Goal: Complete application form: Complete application form

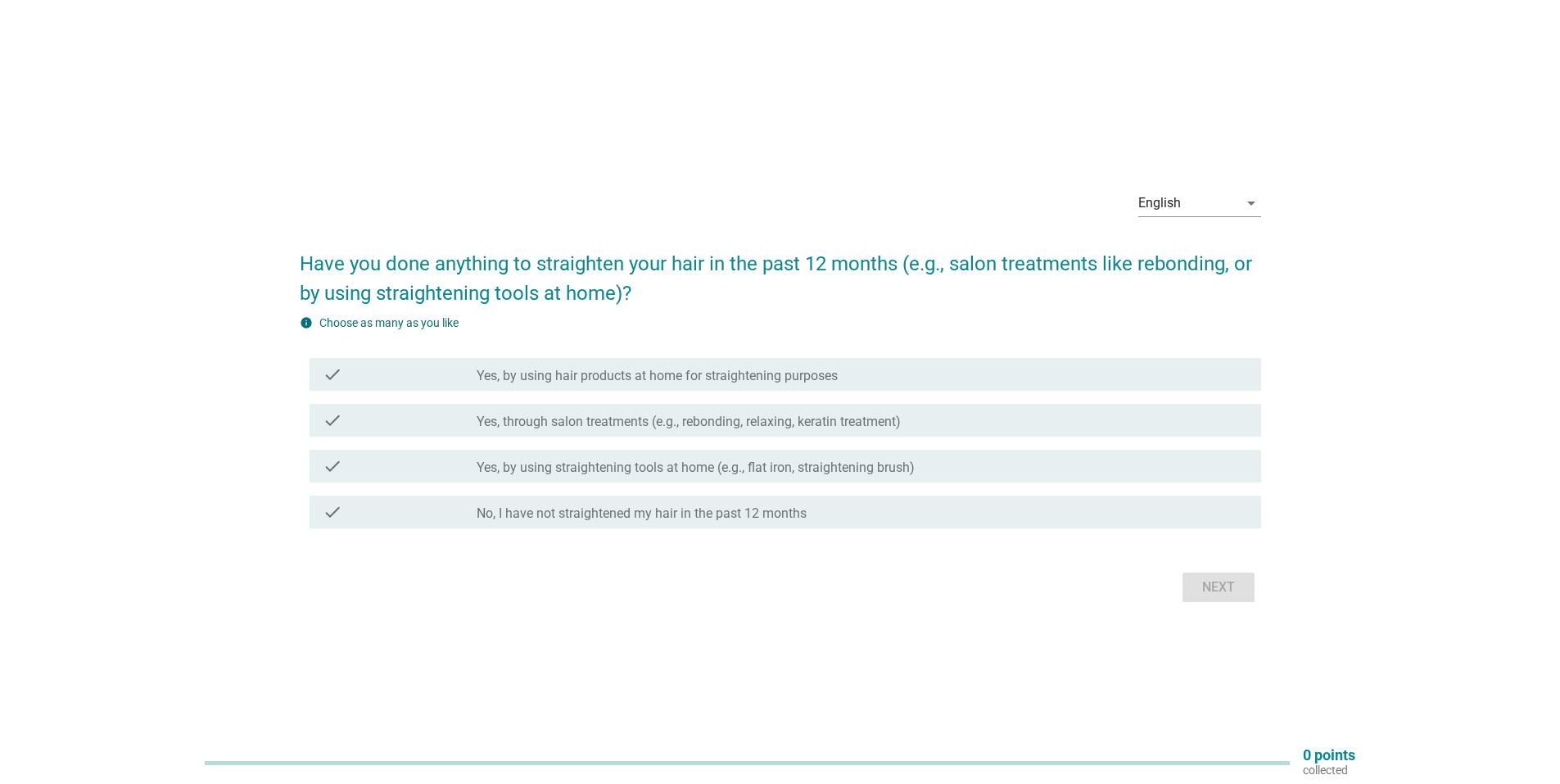
click at [593, 378] on label "Yes, by using hair products at home for straightening purposes" at bounding box center [656, 376] width 361 height 16
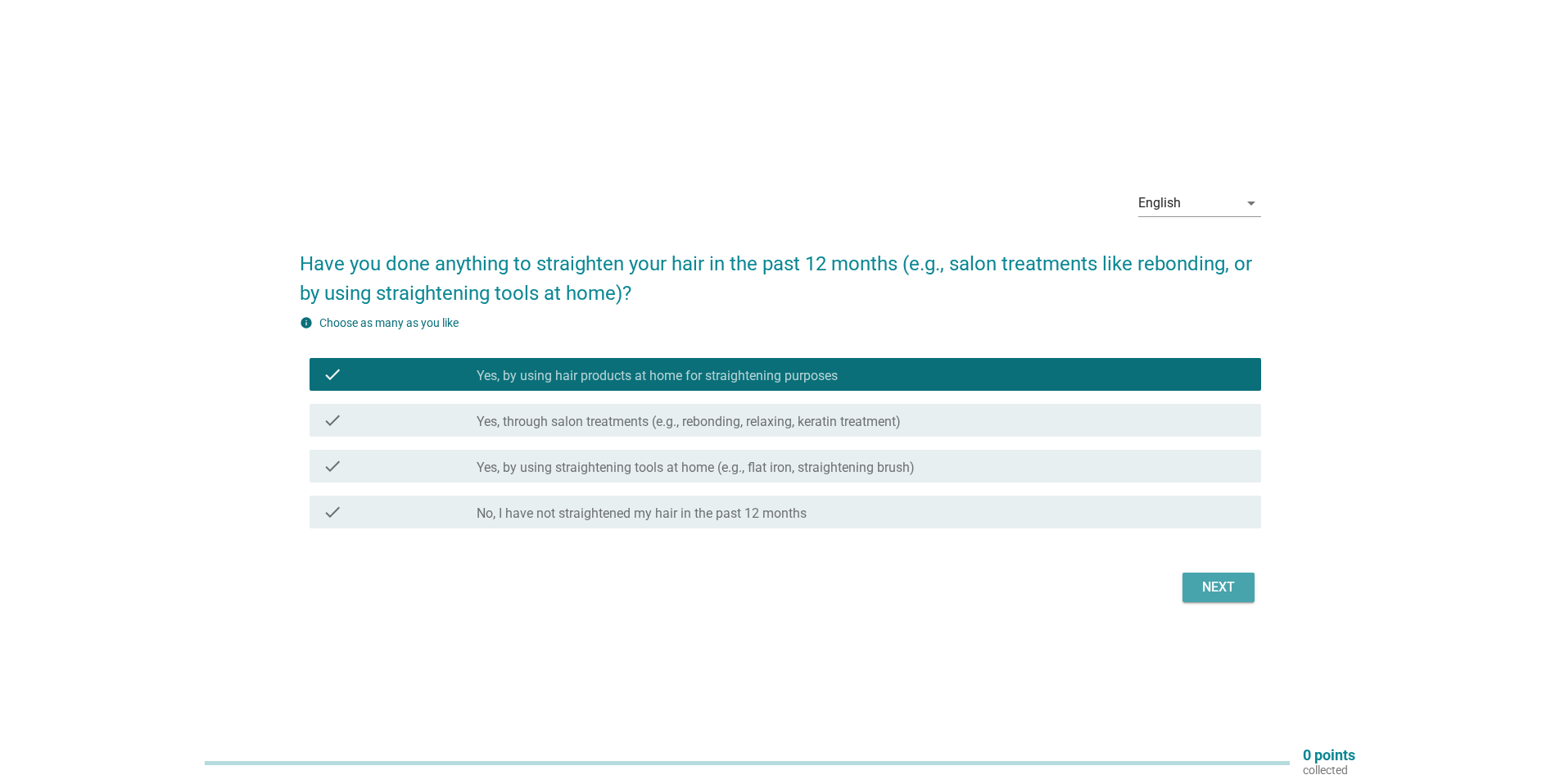
click at [1234, 591] on div "Next" at bounding box center [1219, 588] width 46 height 20
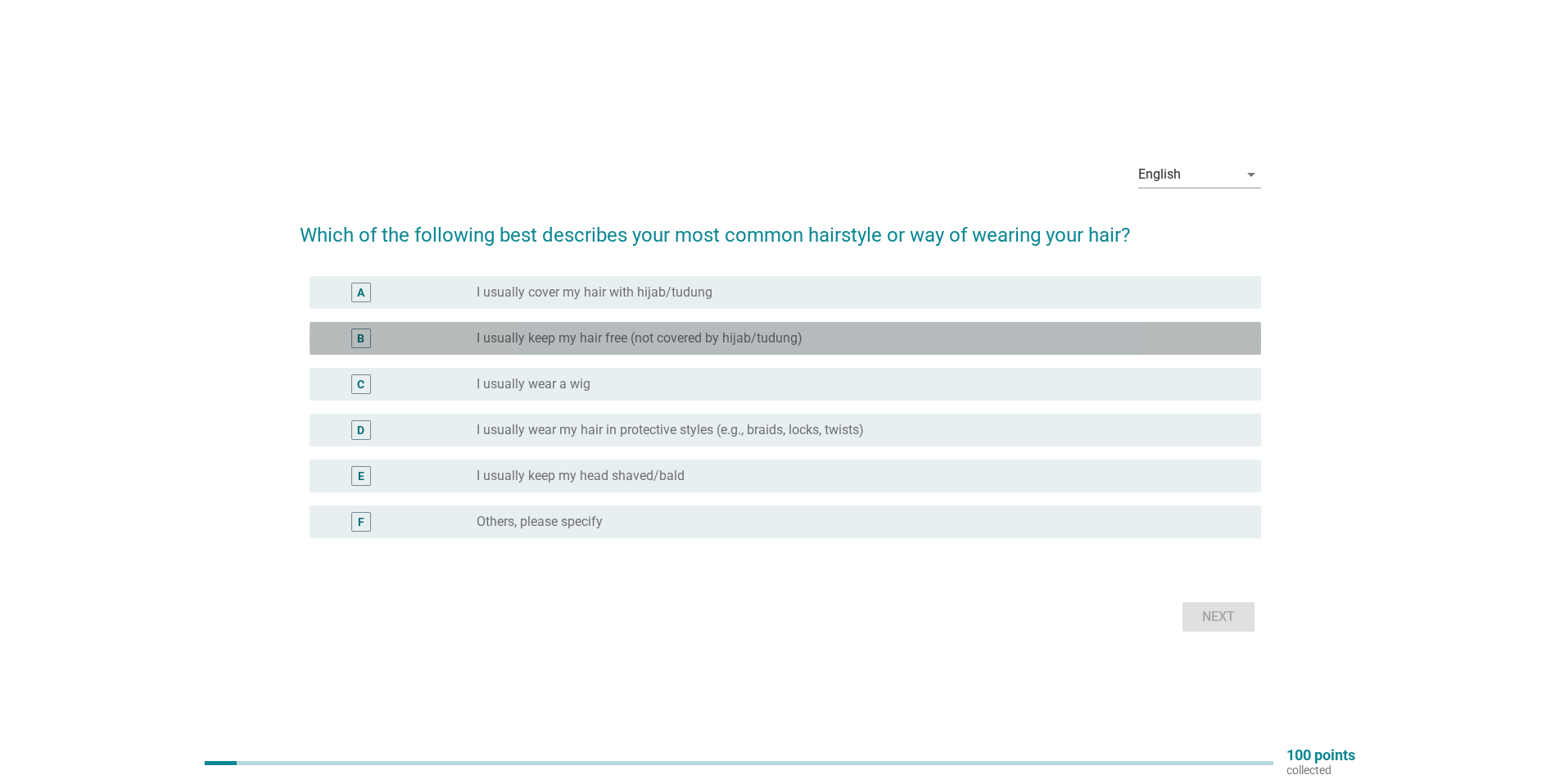
click at [696, 346] on label "I usually keep my hair free (not covered by hijab/tudung)" at bounding box center [639, 339] width 326 height 16
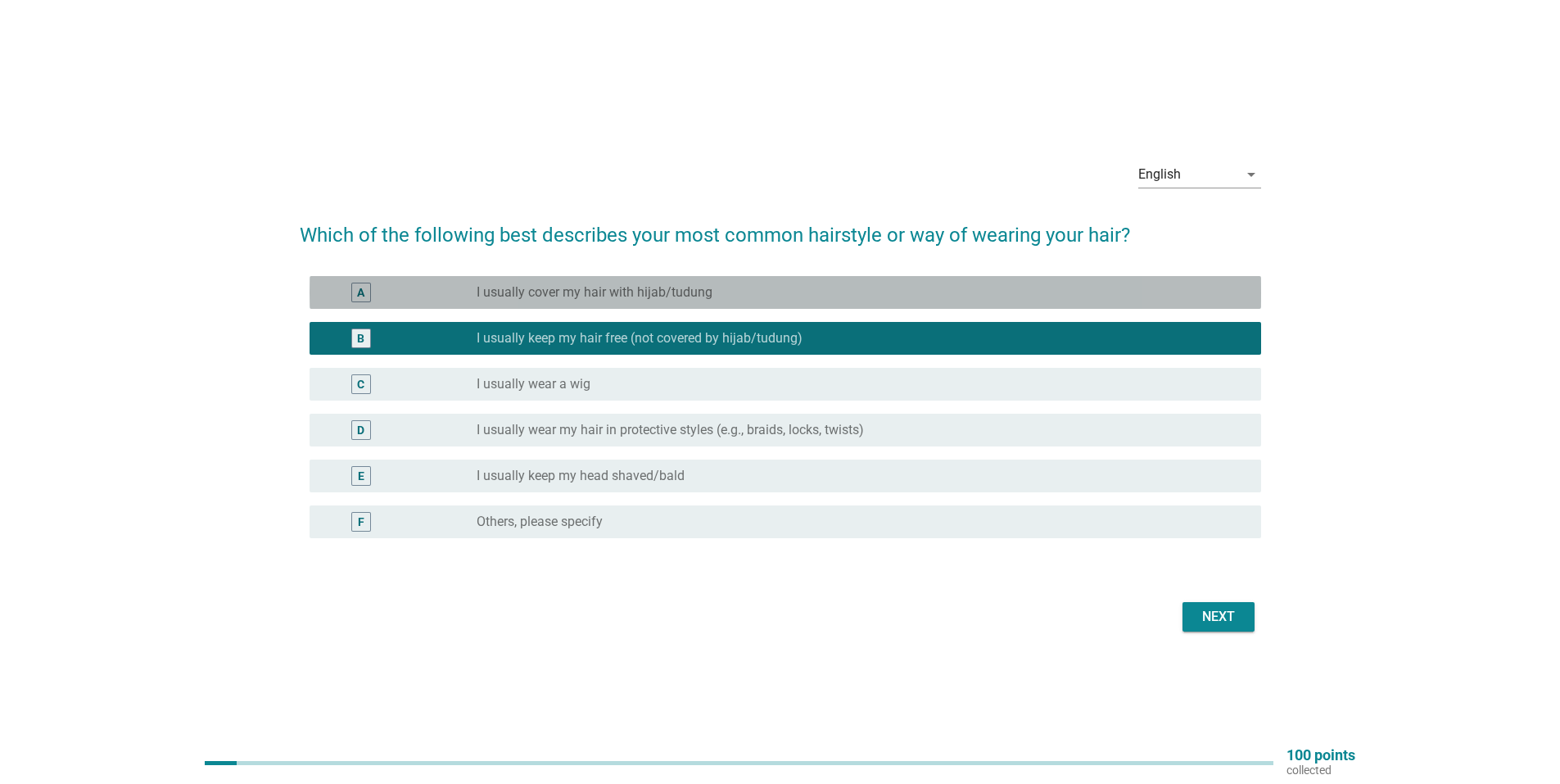
click at [730, 296] on div "radio_button_unchecked I usually cover my hair with hijab/tudung" at bounding box center [856, 292] width 759 height 16
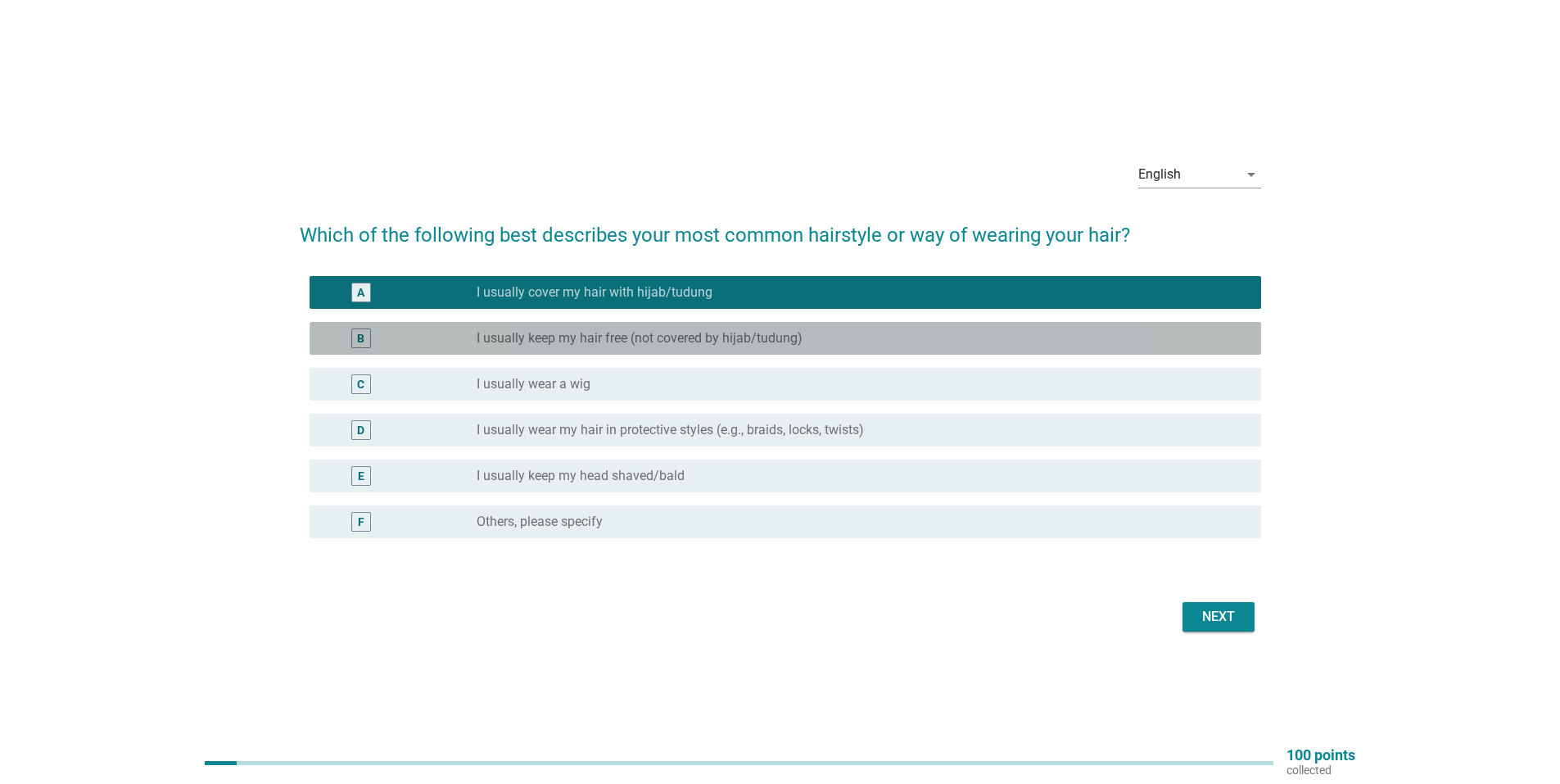
click at [717, 338] on label "I usually keep my hair free (not covered by hijab/tudung)" at bounding box center [639, 339] width 326 height 16
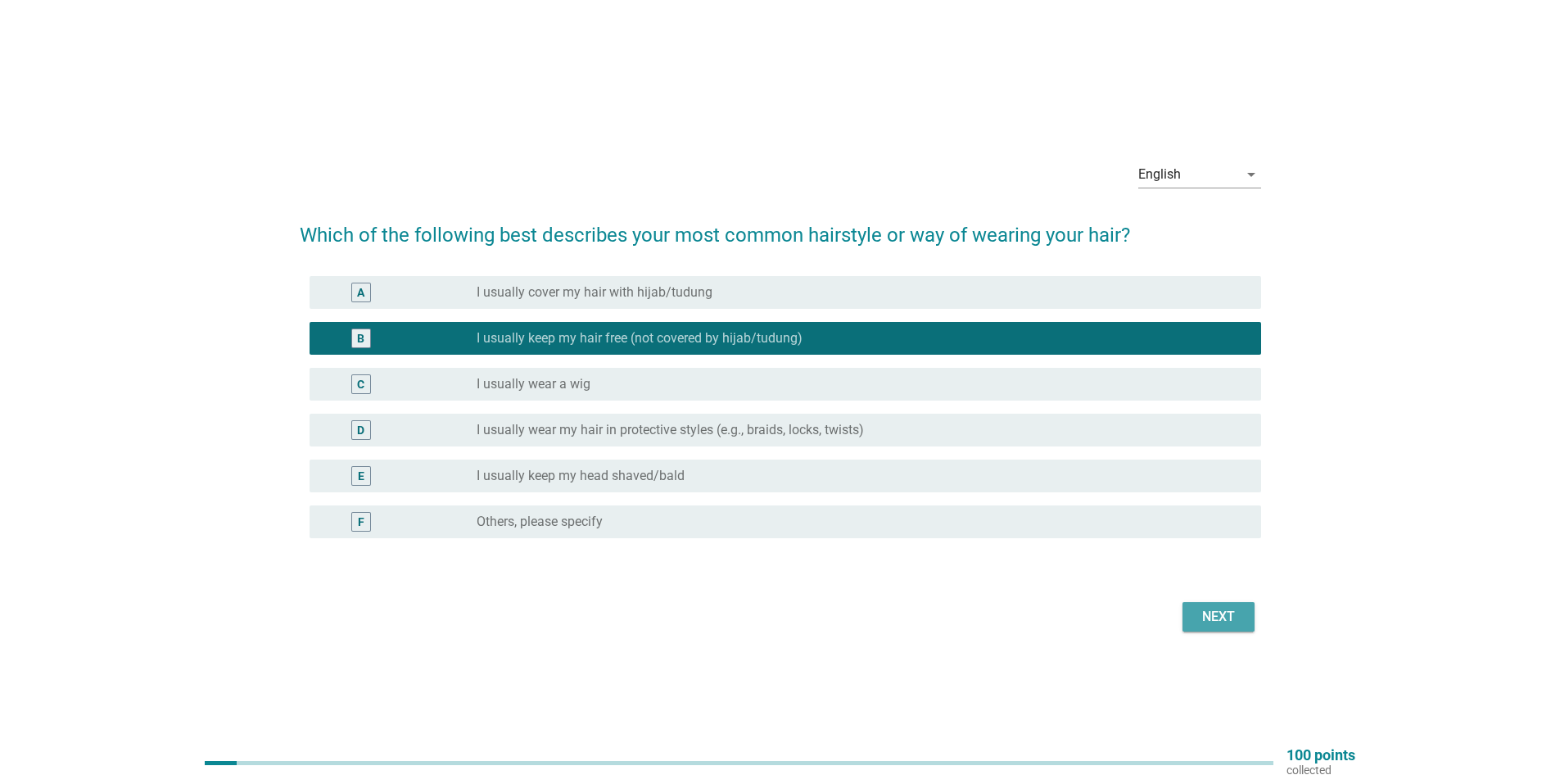
click at [1226, 608] on div "Next" at bounding box center [1219, 617] width 46 height 20
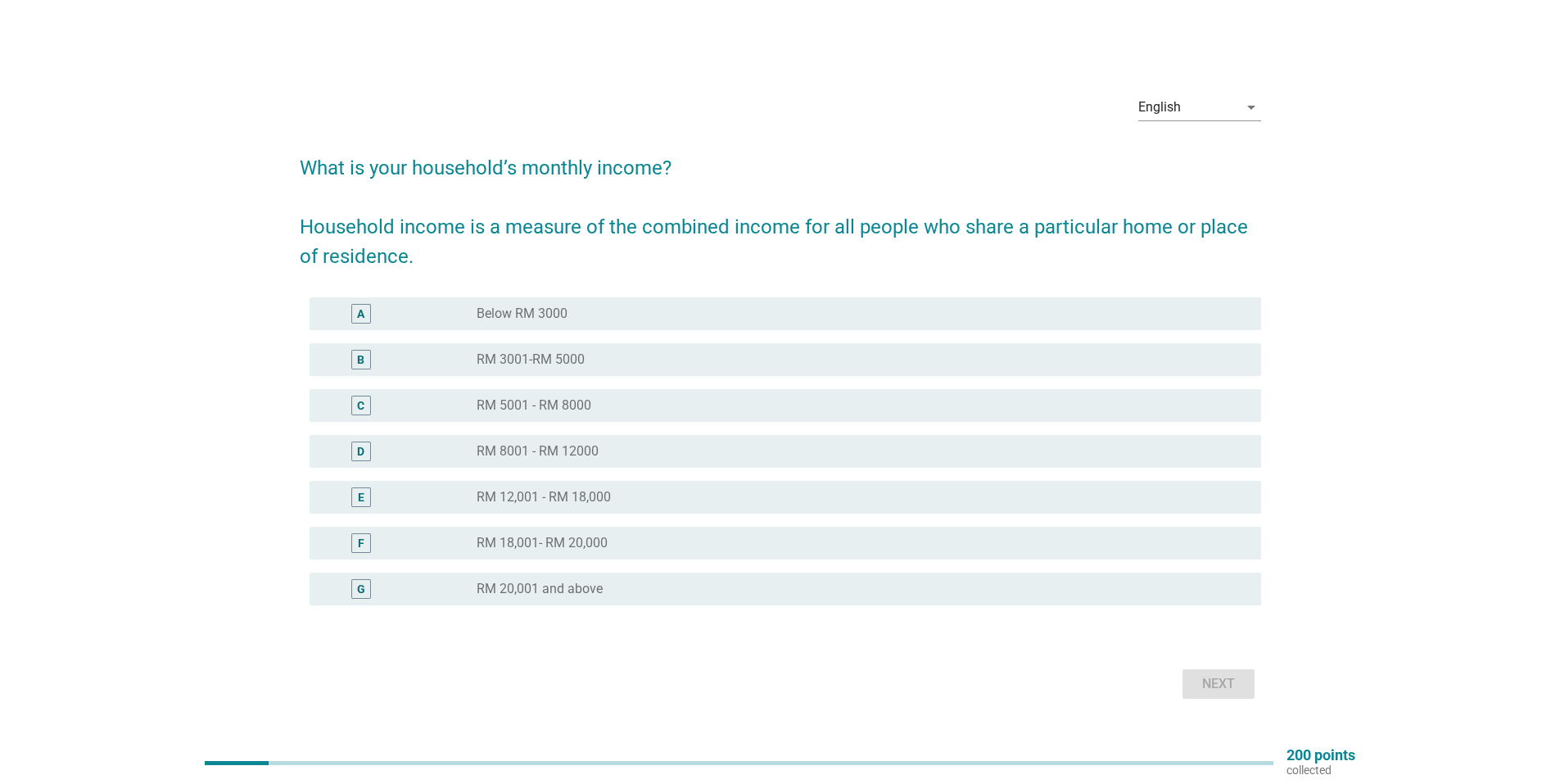
click at [589, 540] on label "RM 18,001- RM 20,000" at bounding box center [541, 543] width 131 height 16
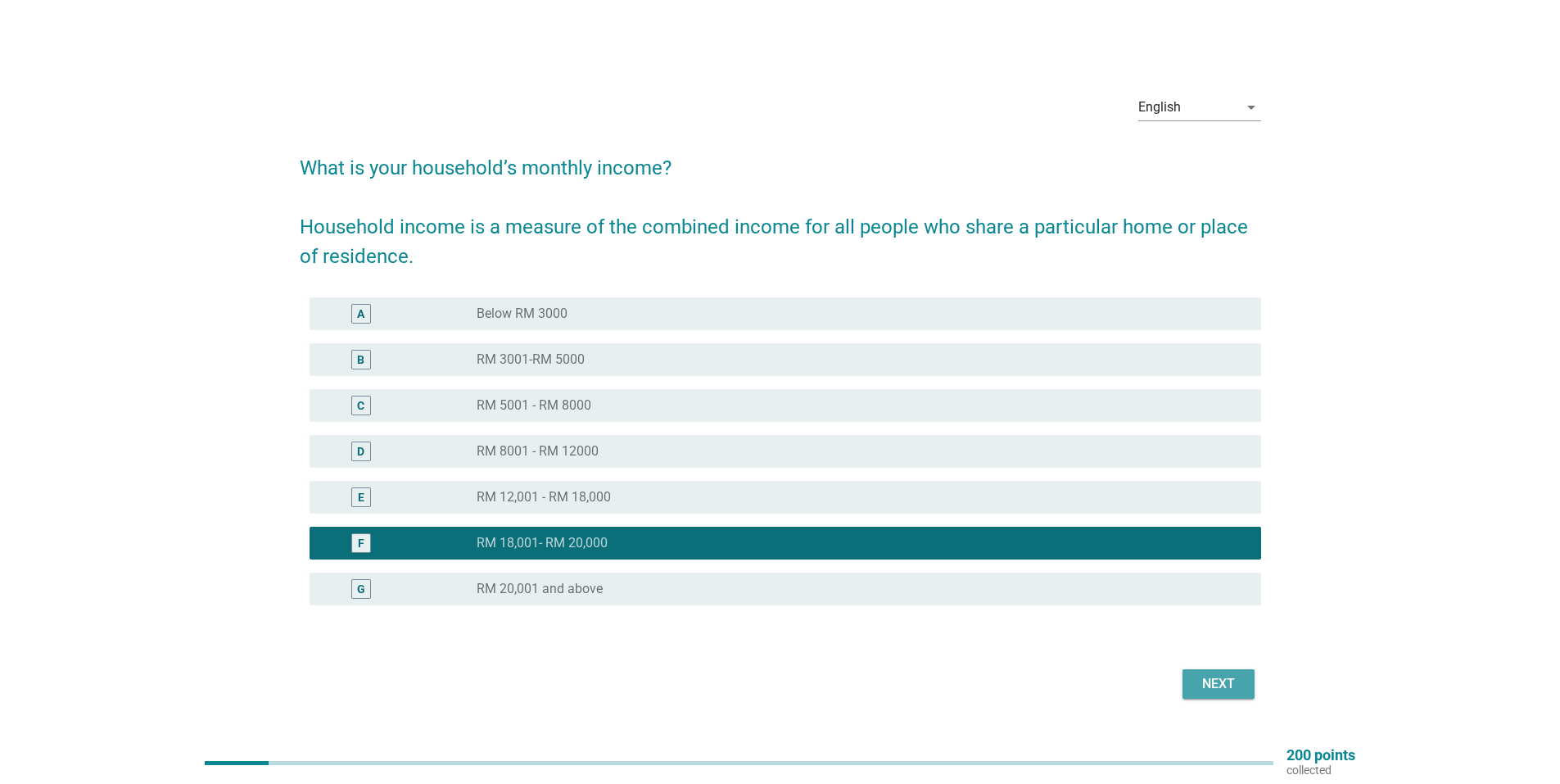
click at [1205, 675] on div "Next" at bounding box center [1219, 684] width 46 height 20
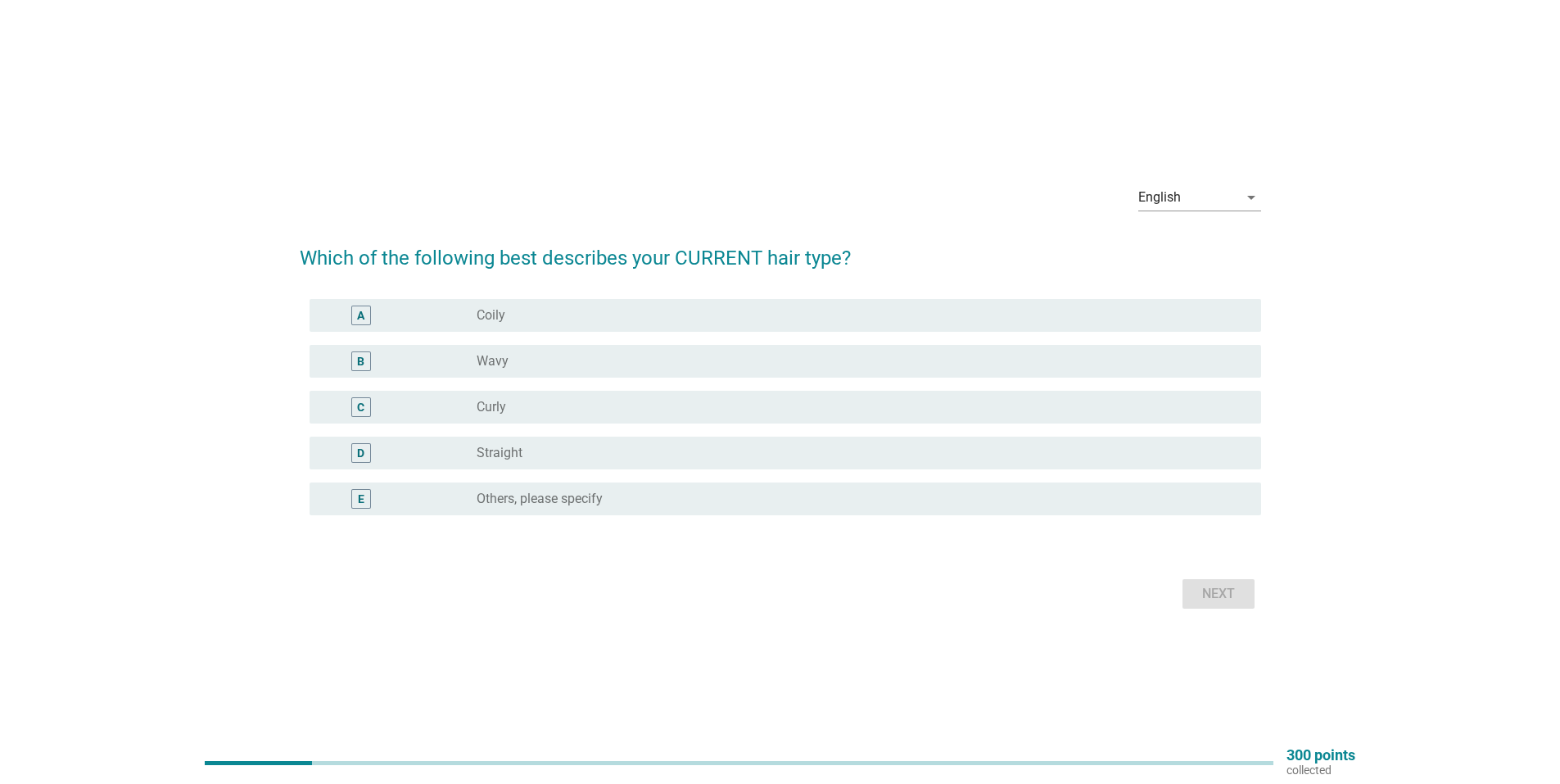
click at [639, 348] on div "B radio_button_unchecked Wavy" at bounding box center [785, 361] width 952 height 33
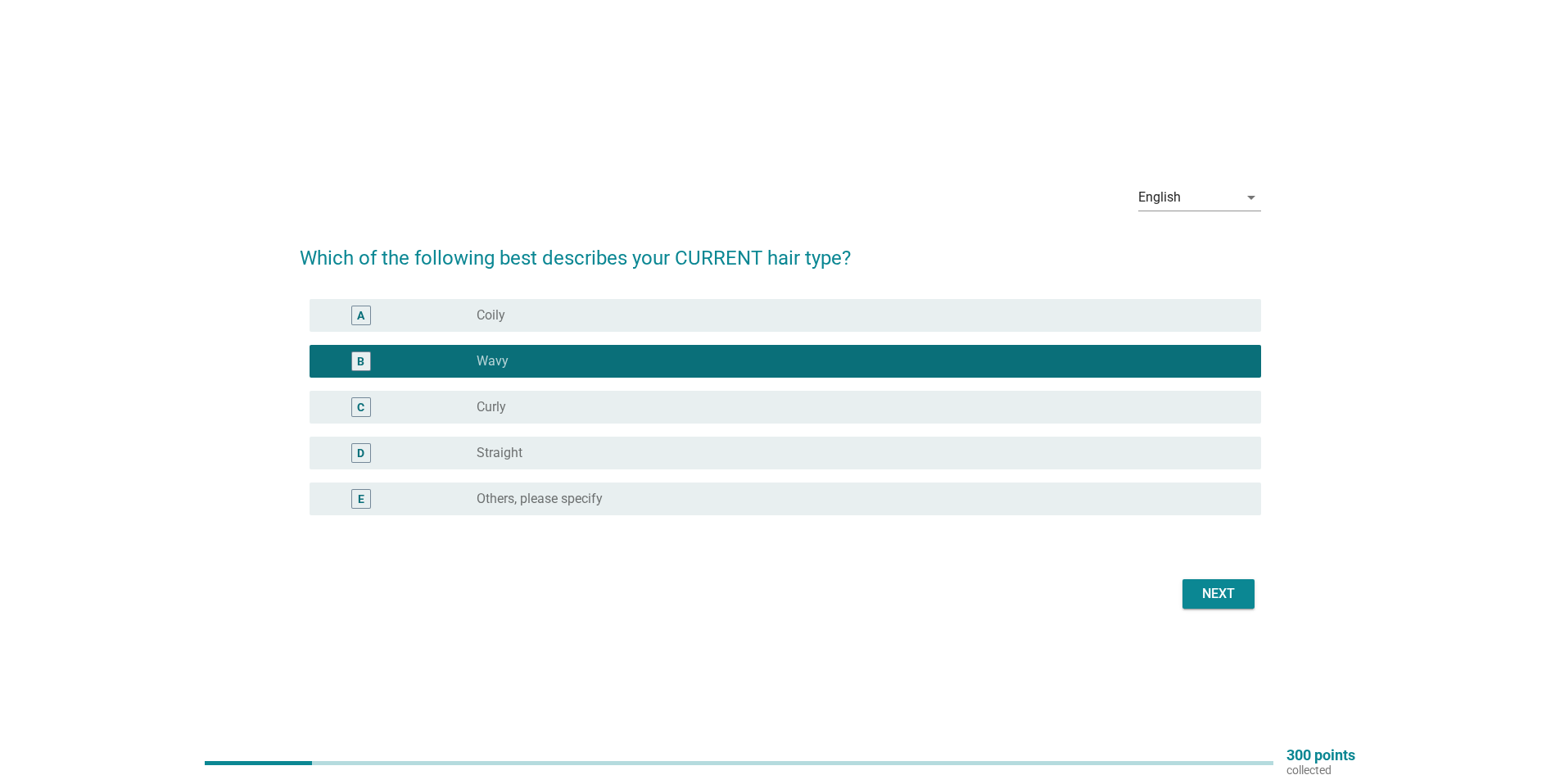
click at [606, 406] on div "radio_button_unchecked Curly" at bounding box center [856, 407] width 759 height 16
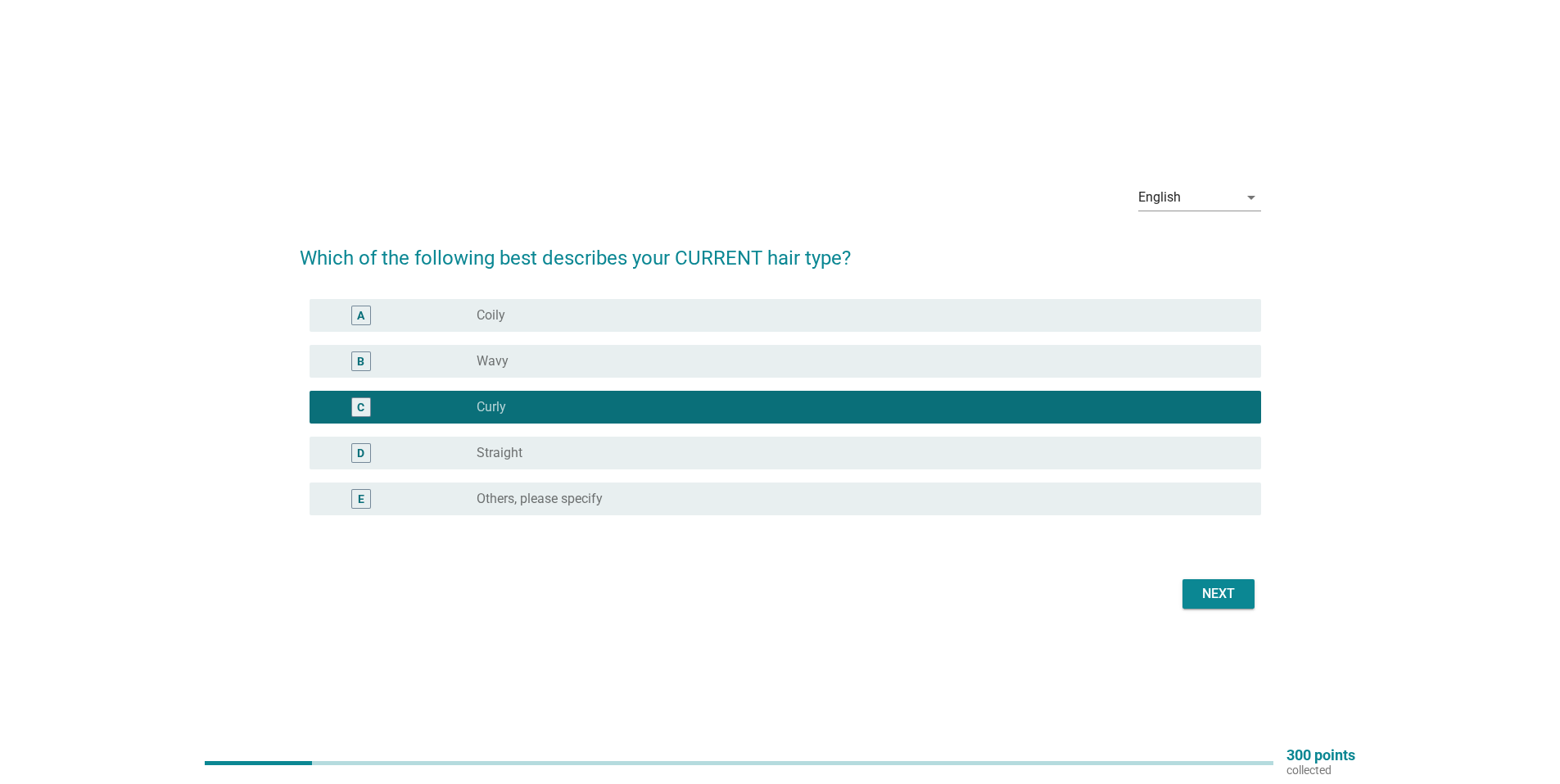
click at [618, 359] on div "radio_button_unchecked Wavy" at bounding box center [856, 361] width 759 height 16
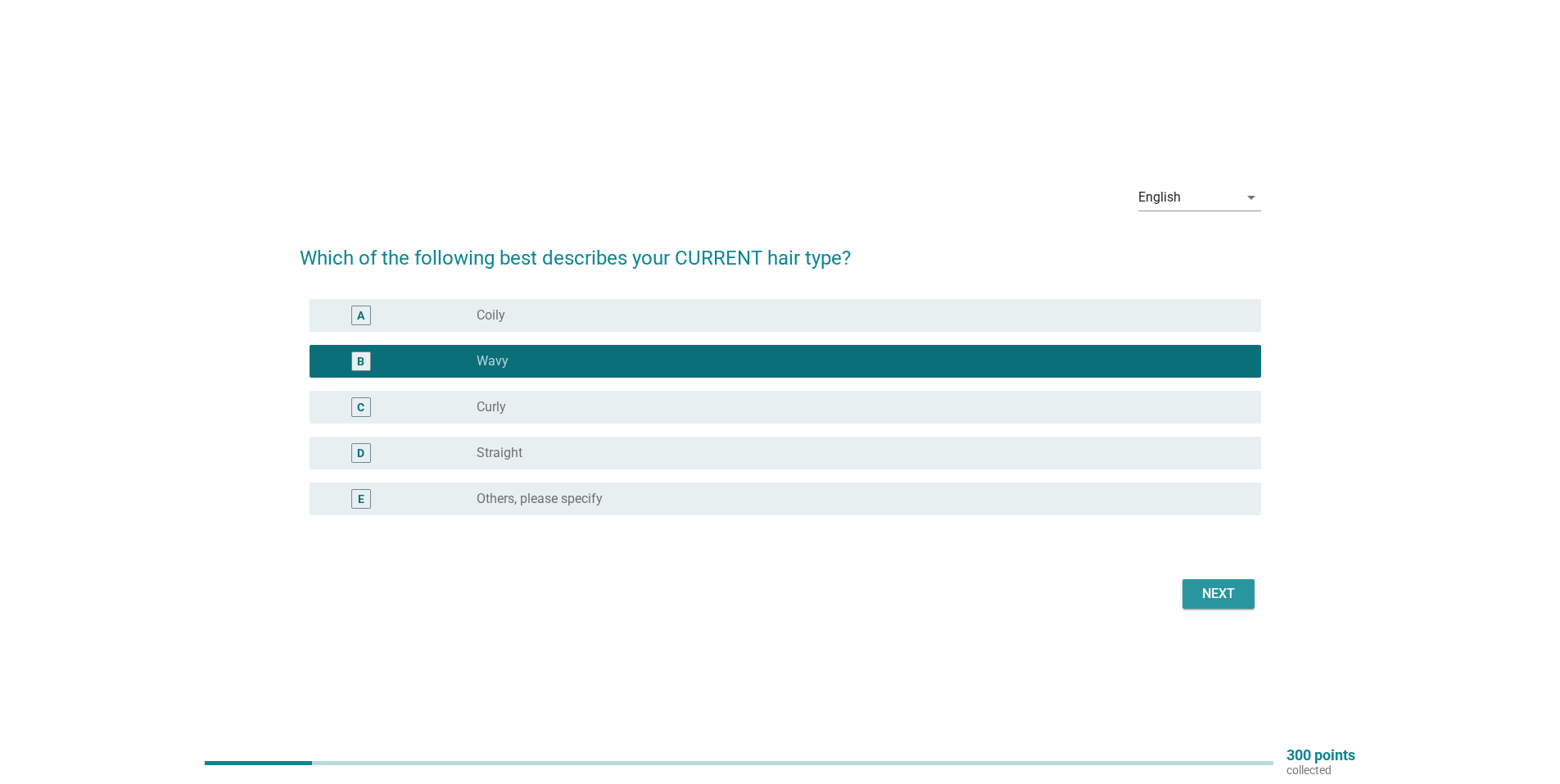
click at [1198, 597] on div "Next" at bounding box center [1219, 594] width 46 height 20
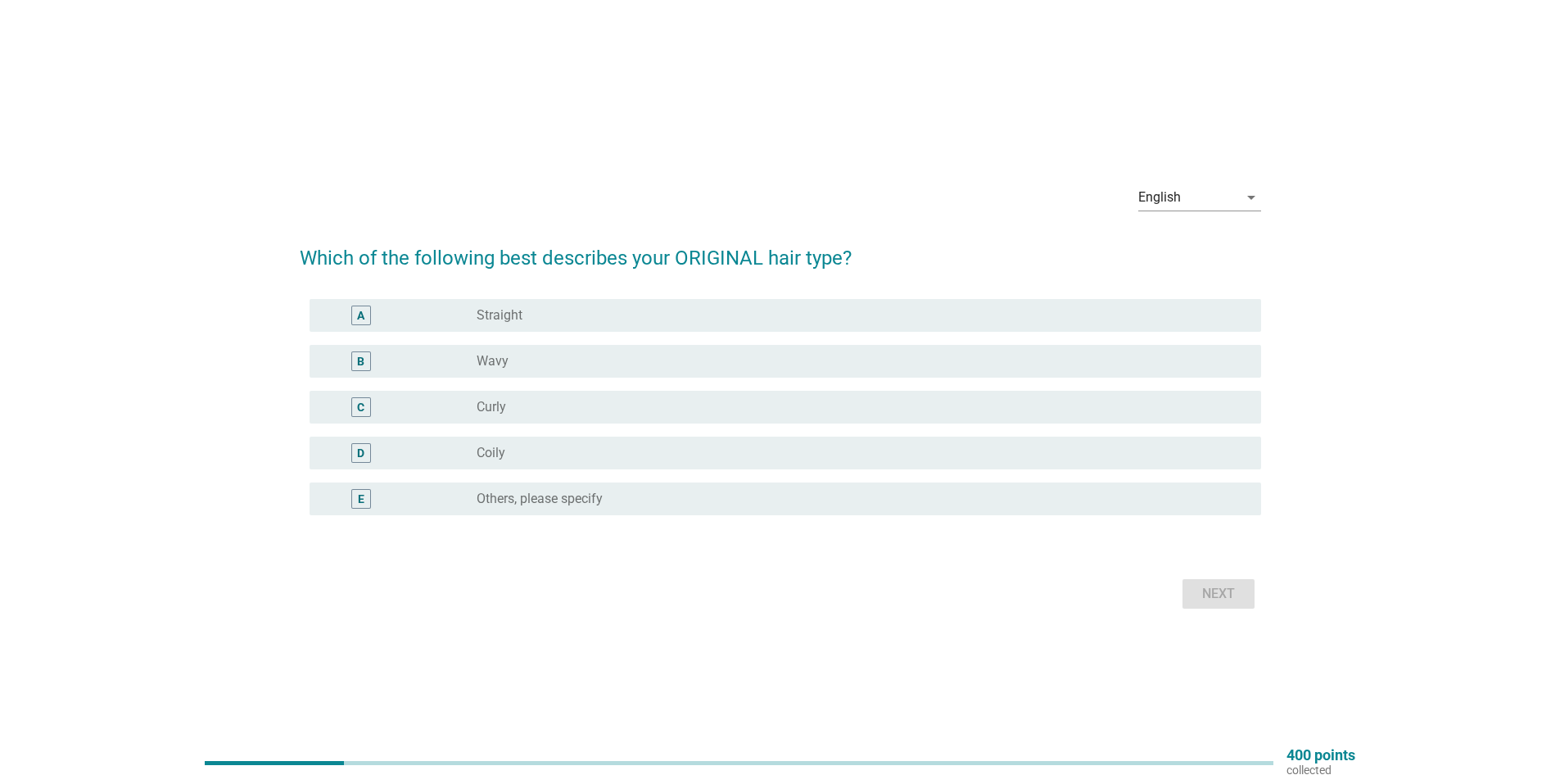
click at [646, 370] on div "radio_button_unchecked Wavy" at bounding box center [862, 361] width 771 height 20
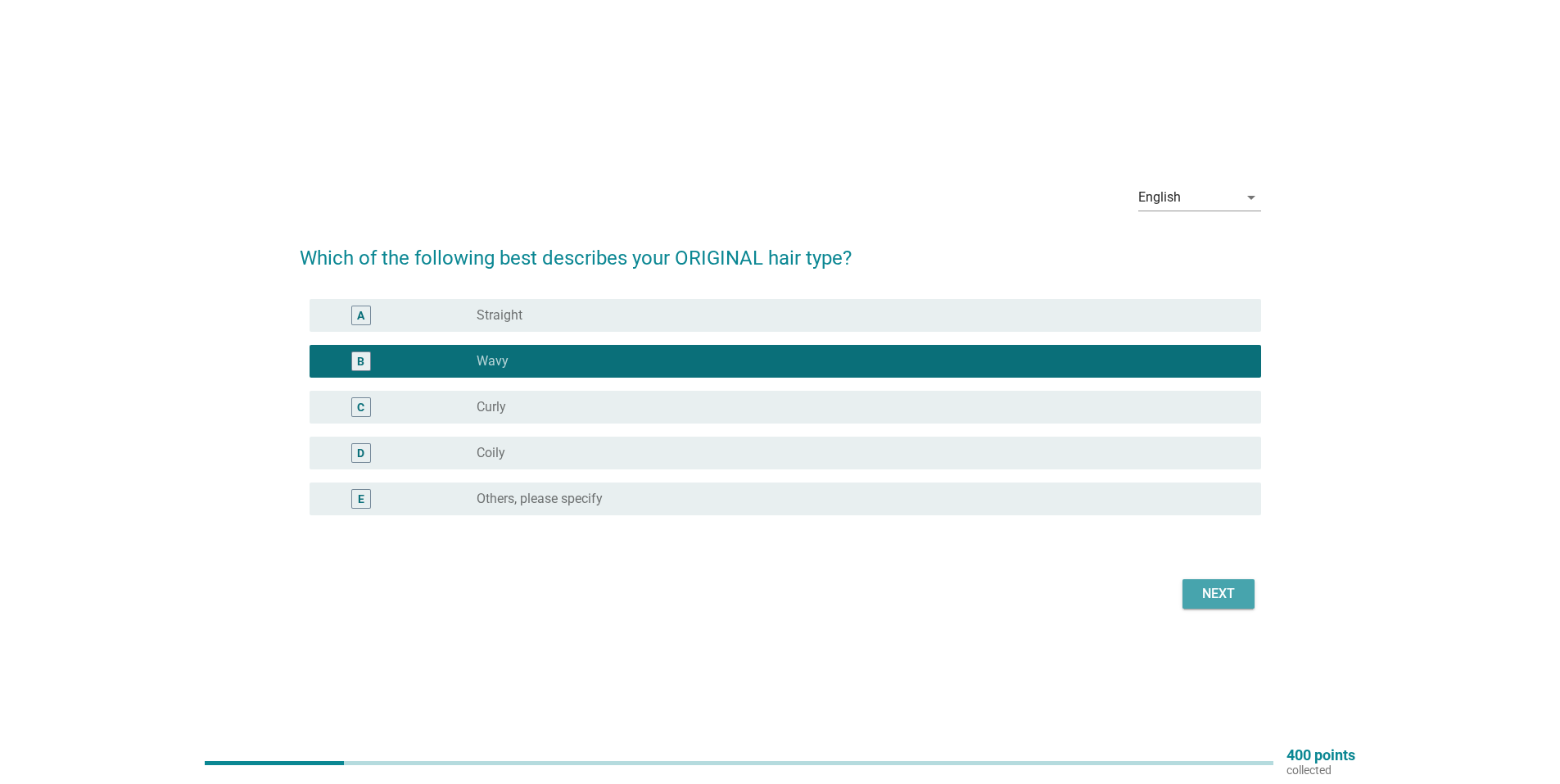
click at [1207, 594] on div "Next" at bounding box center [1219, 594] width 46 height 20
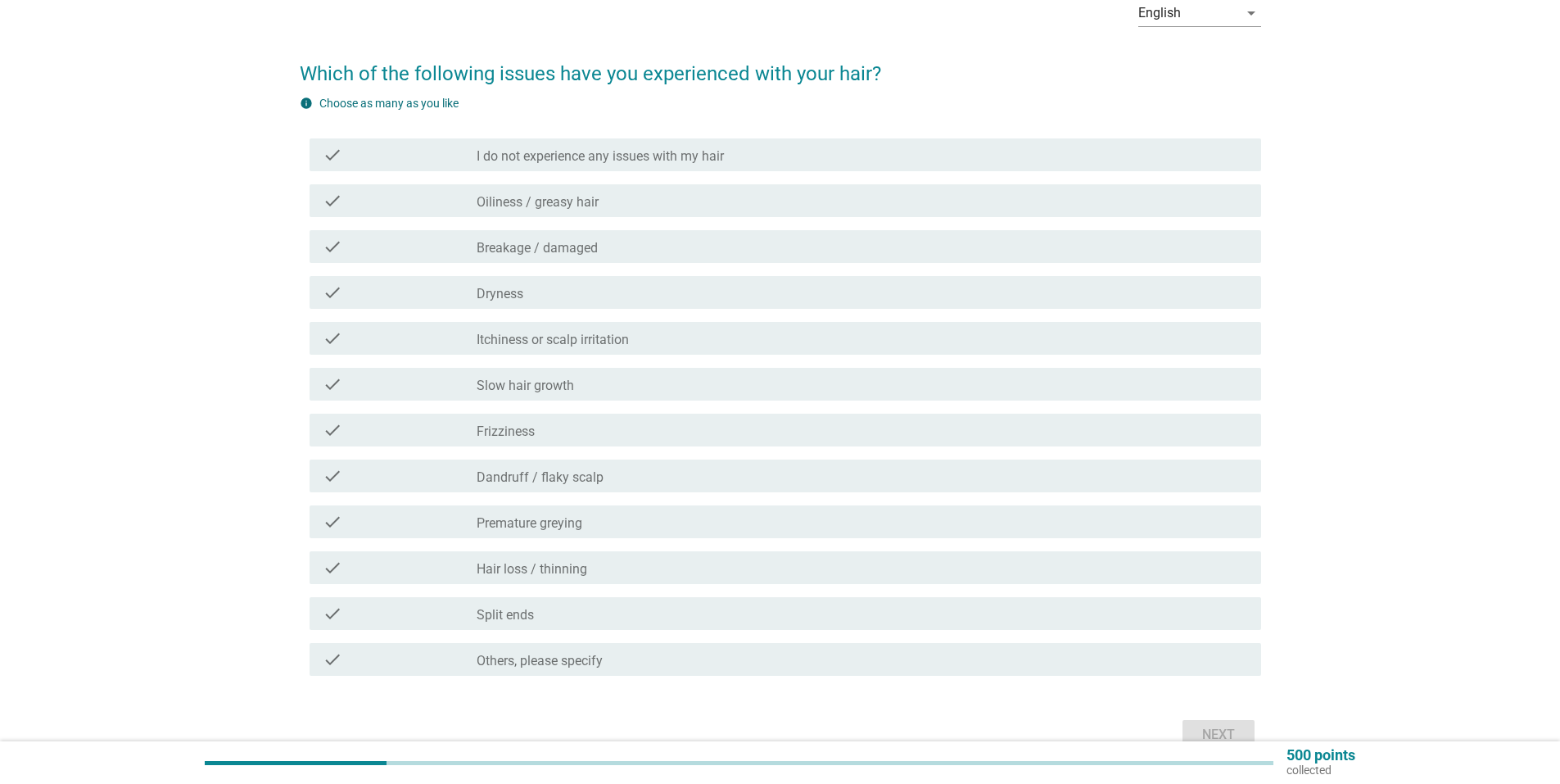
scroll to position [164, 0]
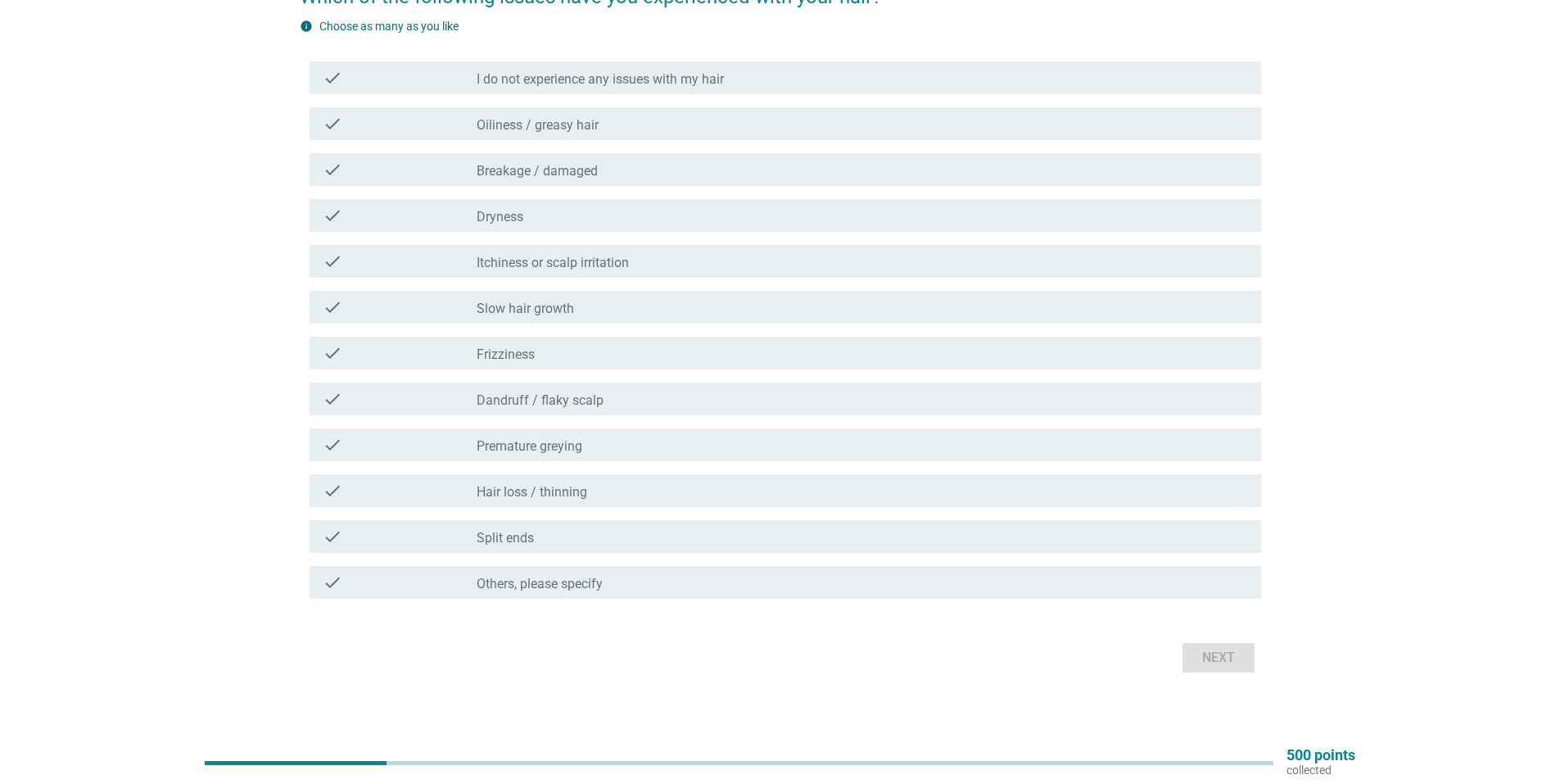
click at [596, 127] on label "Oiliness / greasy hair" at bounding box center [537, 125] width 122 height 16
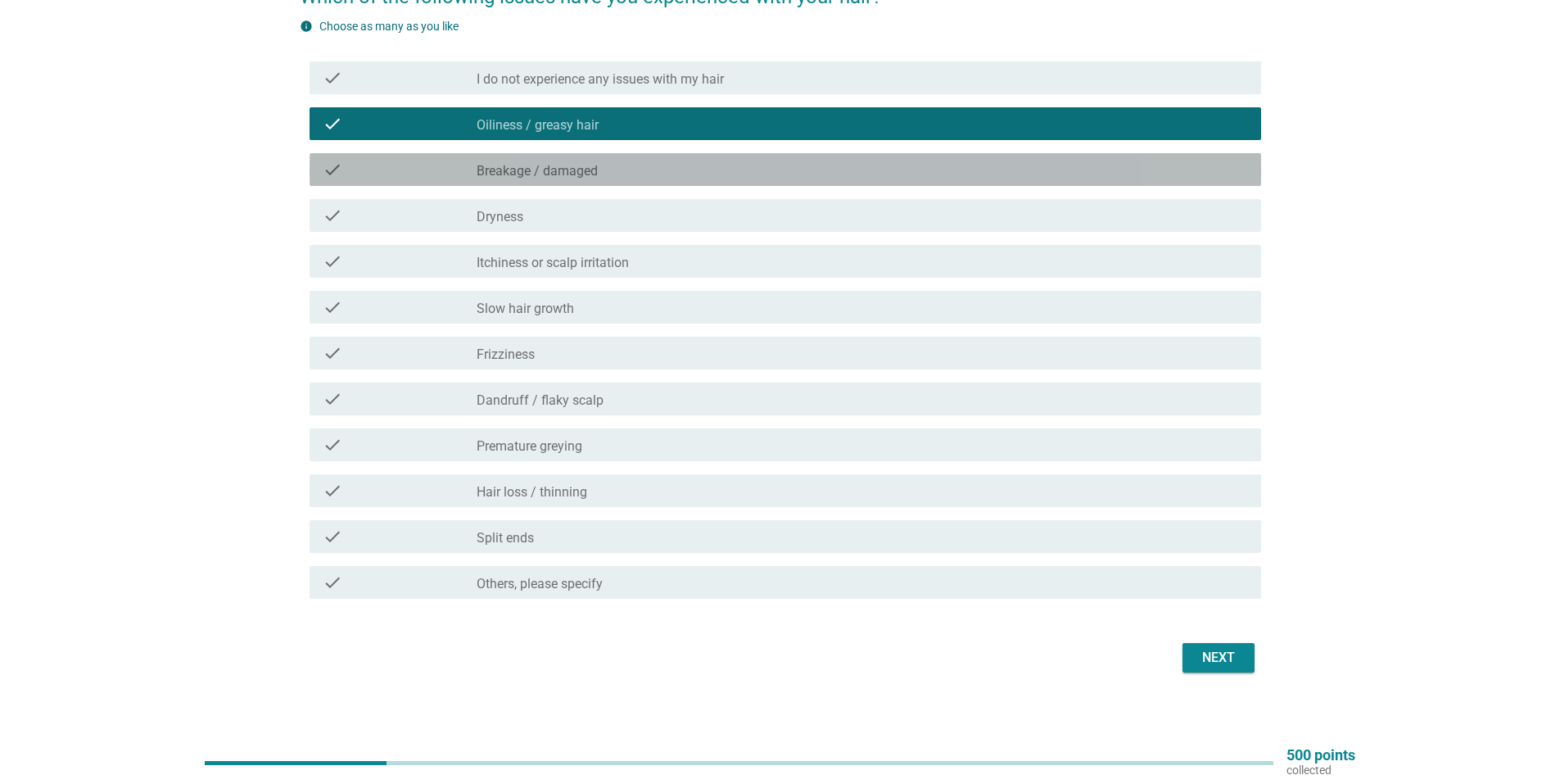
click at [589, 163] on label "Breakage / damaged" at bounding box center [537, 171] width 121 height 16
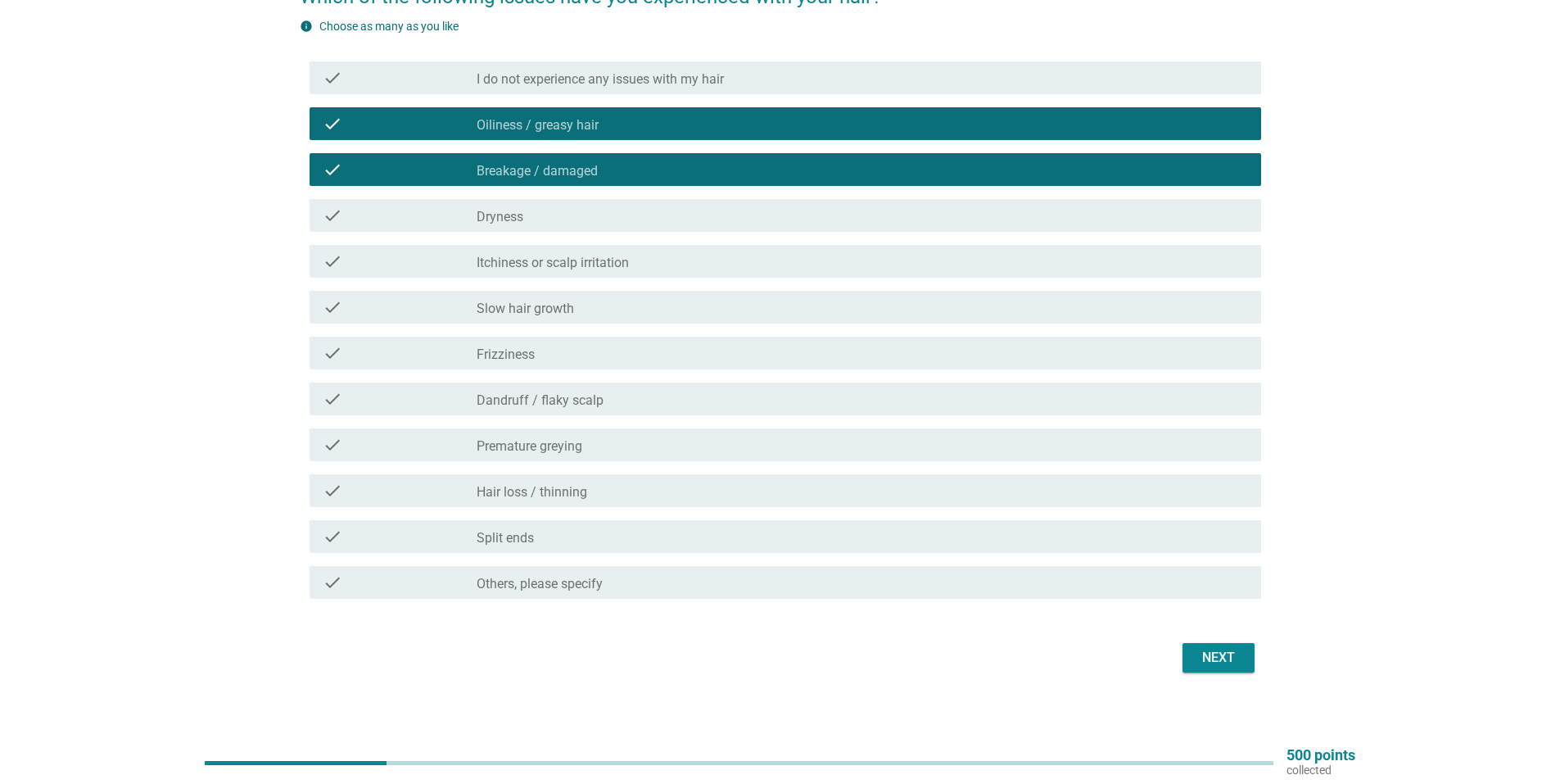
click at [589, 220] on div "check_box_outline_blank [MEDICAL_DATA]" at bounding box center [862, 215] width 771 height 20
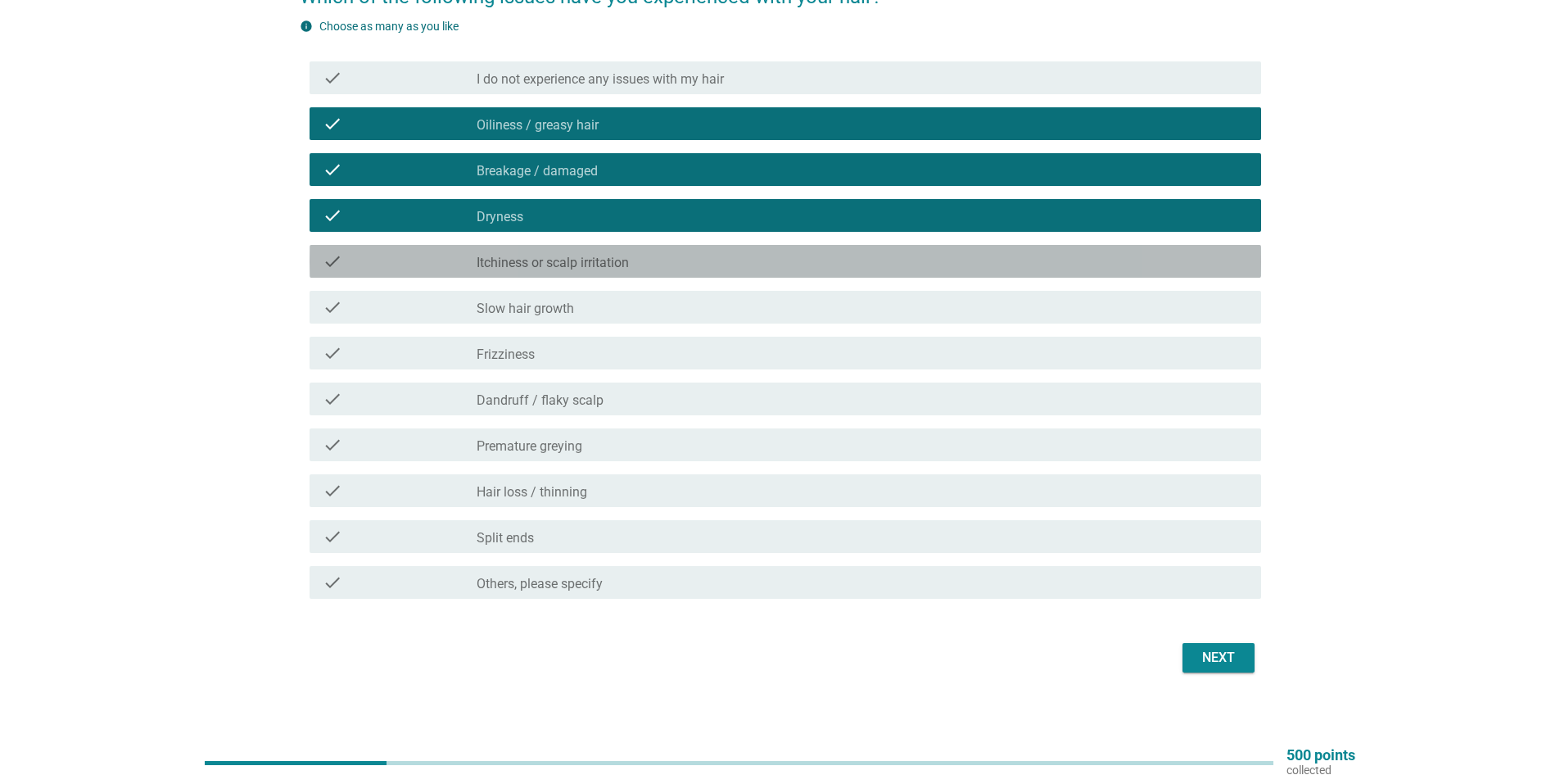
click at [588, 267] on label "Itchiness or scalp irritation" at bounding box center [552, 263] width 152 height 16
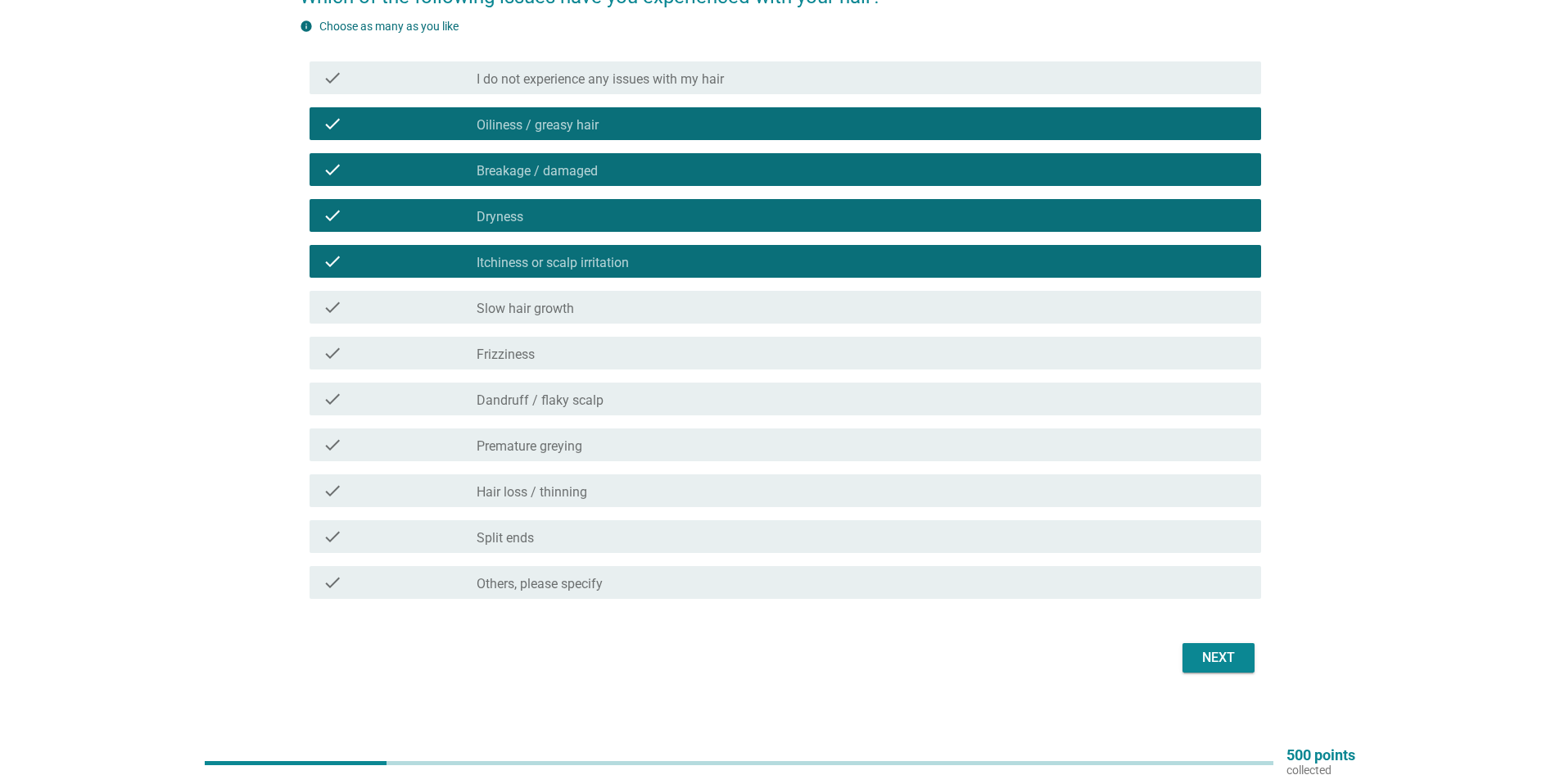
click at [582, 305] on div "check_box_outline_blank Slow hair growth" at bounding box center [862, 307] width 771 height 20
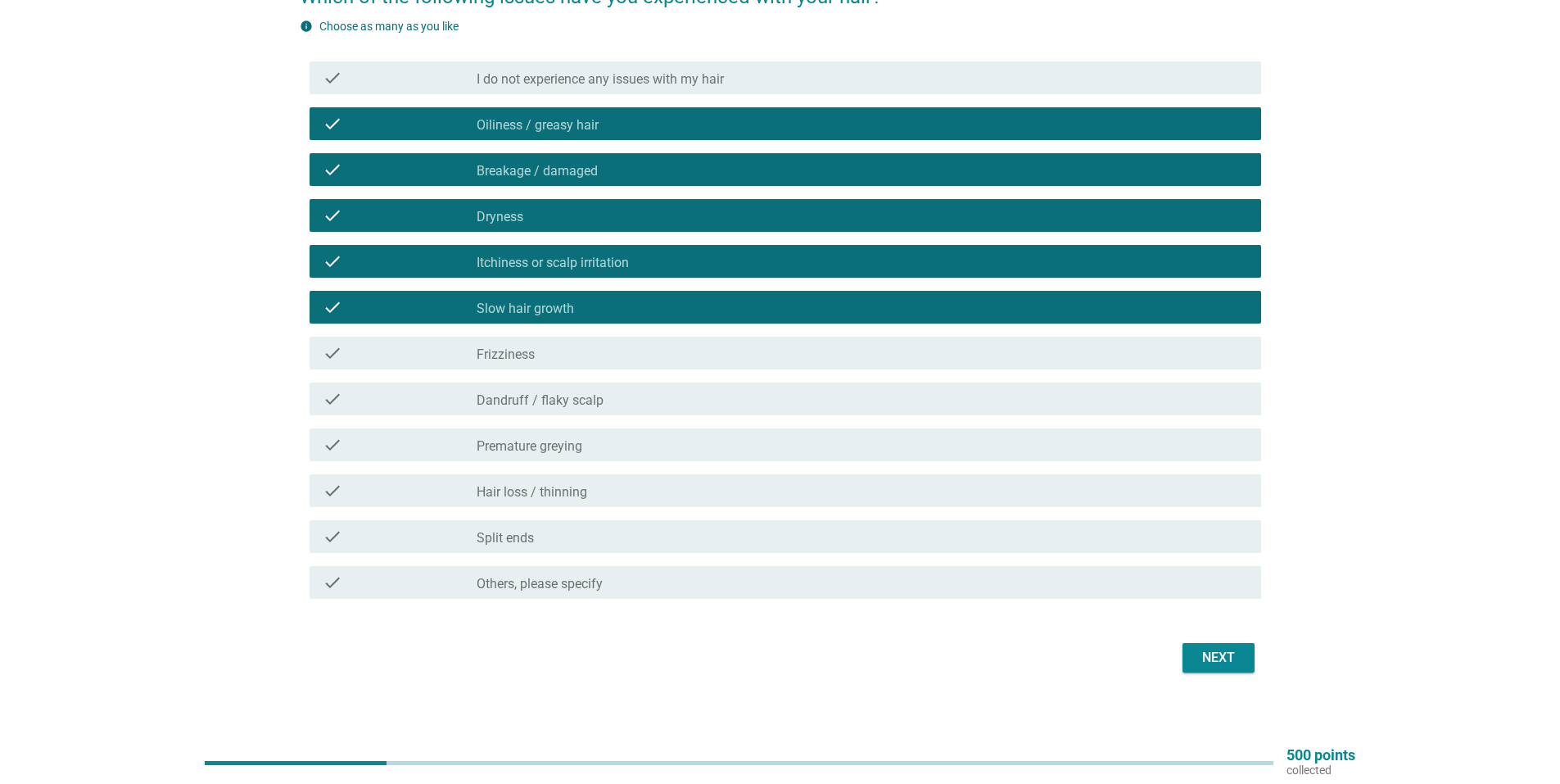
click at [572, 368] on div "check check_box_outline_blank Frizziness" at bounding box center [785, 353] width 952 height 33
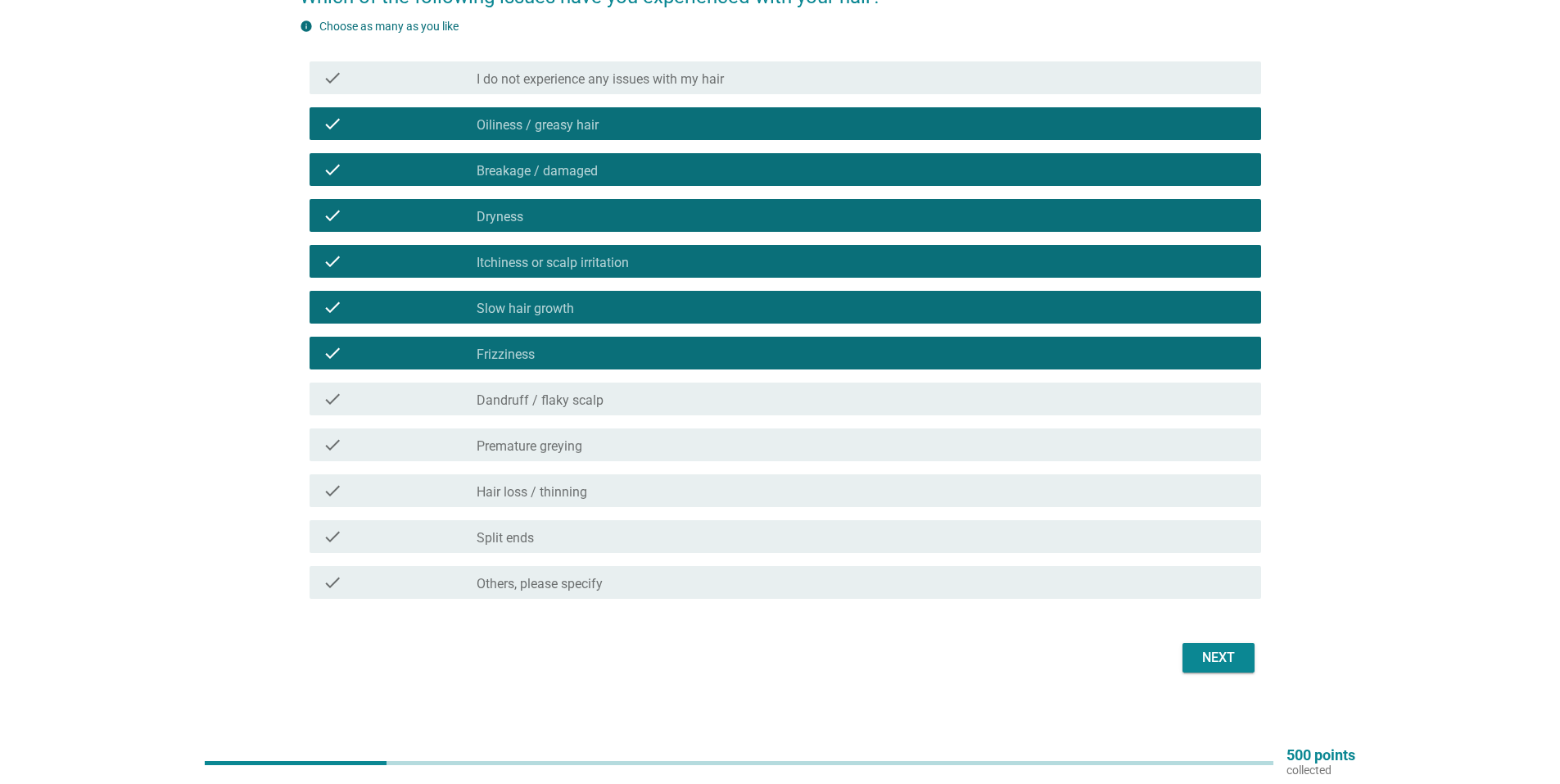
click at [575, 394] on label "Dandruff / flaky scalp" at bounding box center [540, 400] width 127 height 16
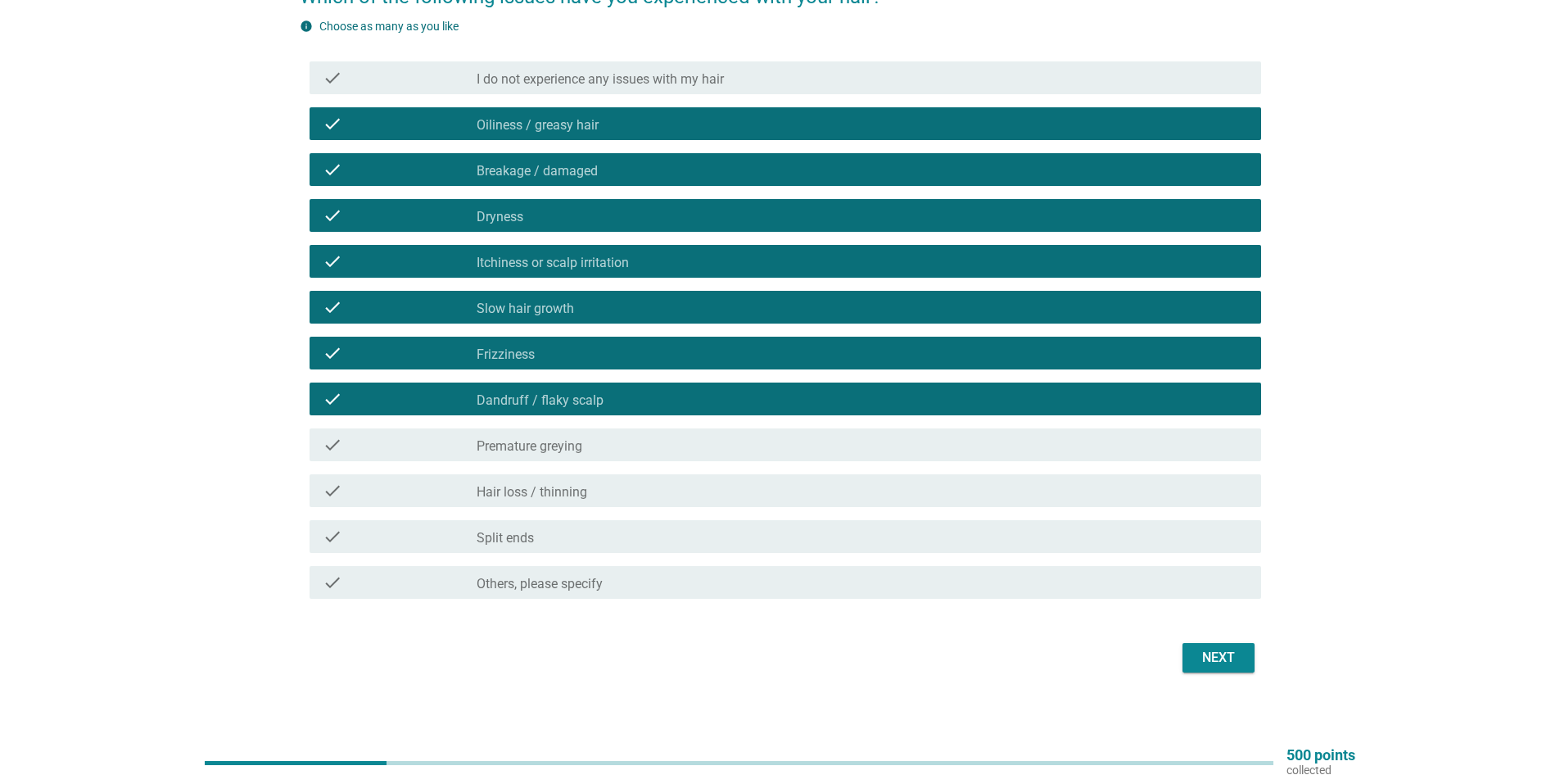
drag, startPoint x: 577, startPoint y: 472, endPoint x: 581, endPoint y: 481, distance: 9.8
click at [580, 478] on div "check check_box_outline_blank Hair loss / thinning" at bounding box center [780, 491] width 962 height 46
click at [581, 493] on label "Hair loss / thinning" at bounding box center [531, 492] width 110 height 16
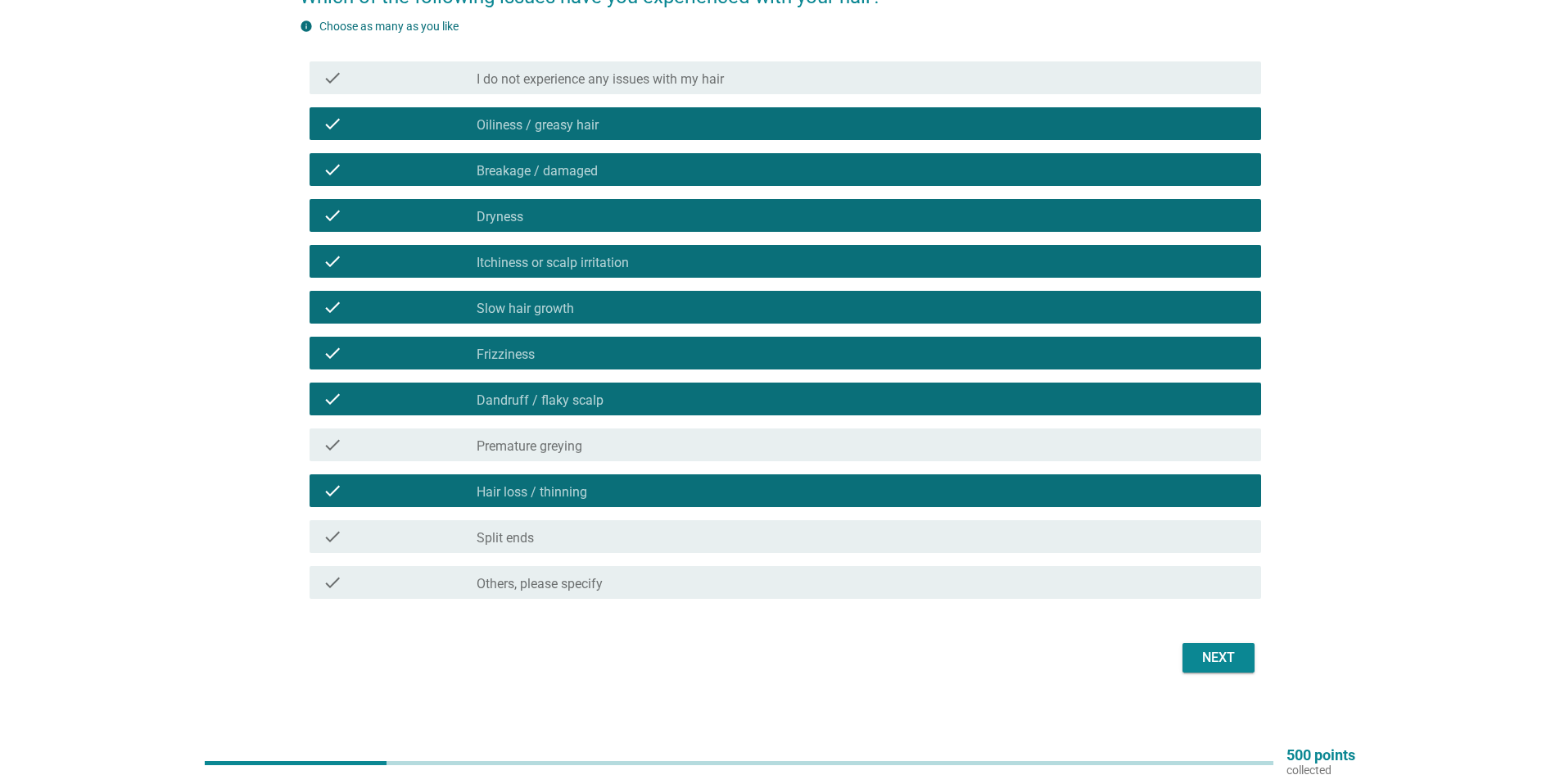
click at [583, 532] on div "check_box_outline_blank Split ends" at bounding box center [862, 537] width 771 height 20
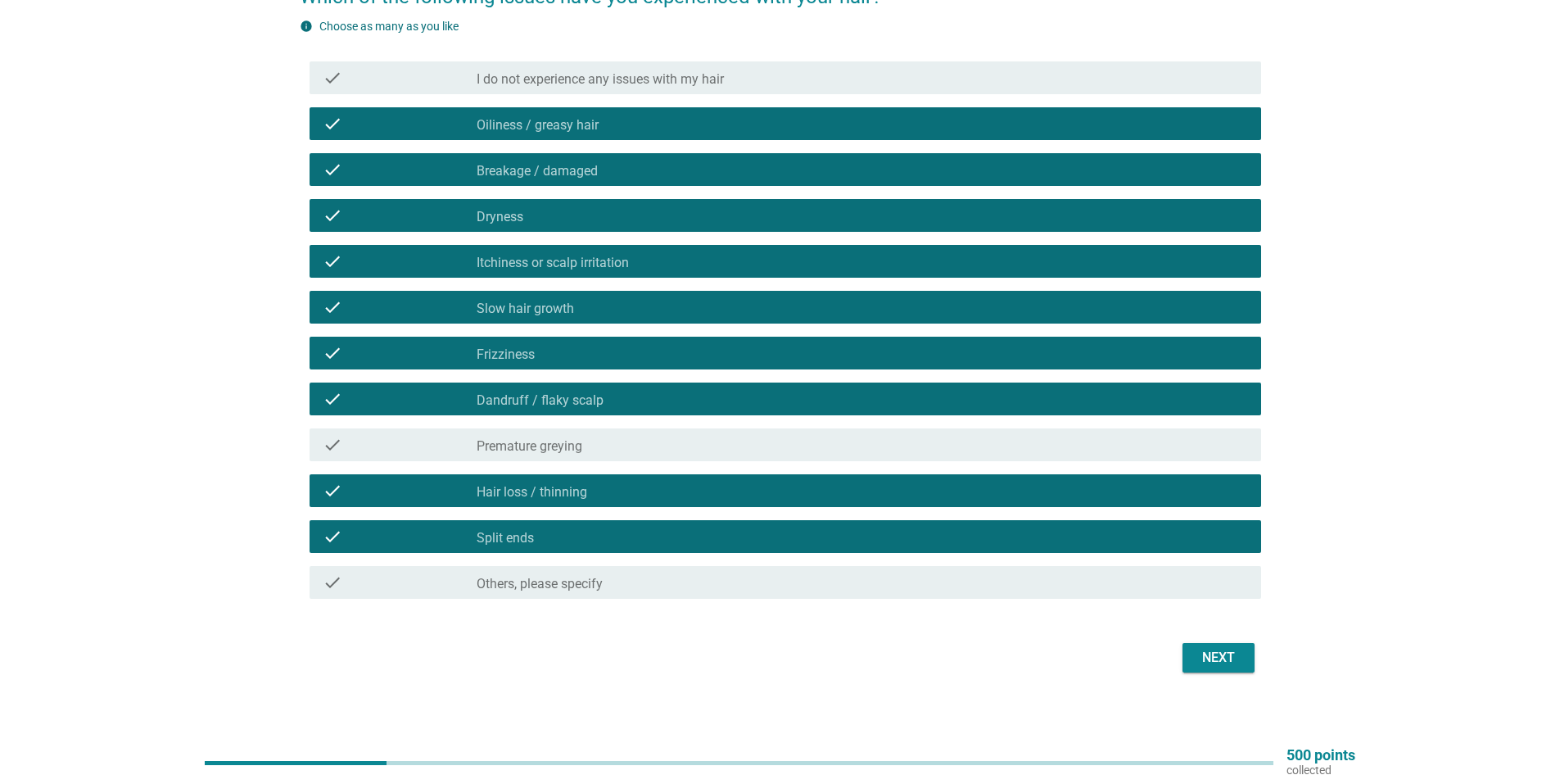
click at [1197, 665] on div "Next" at bounding box center [1219, 658] width 46 height 20
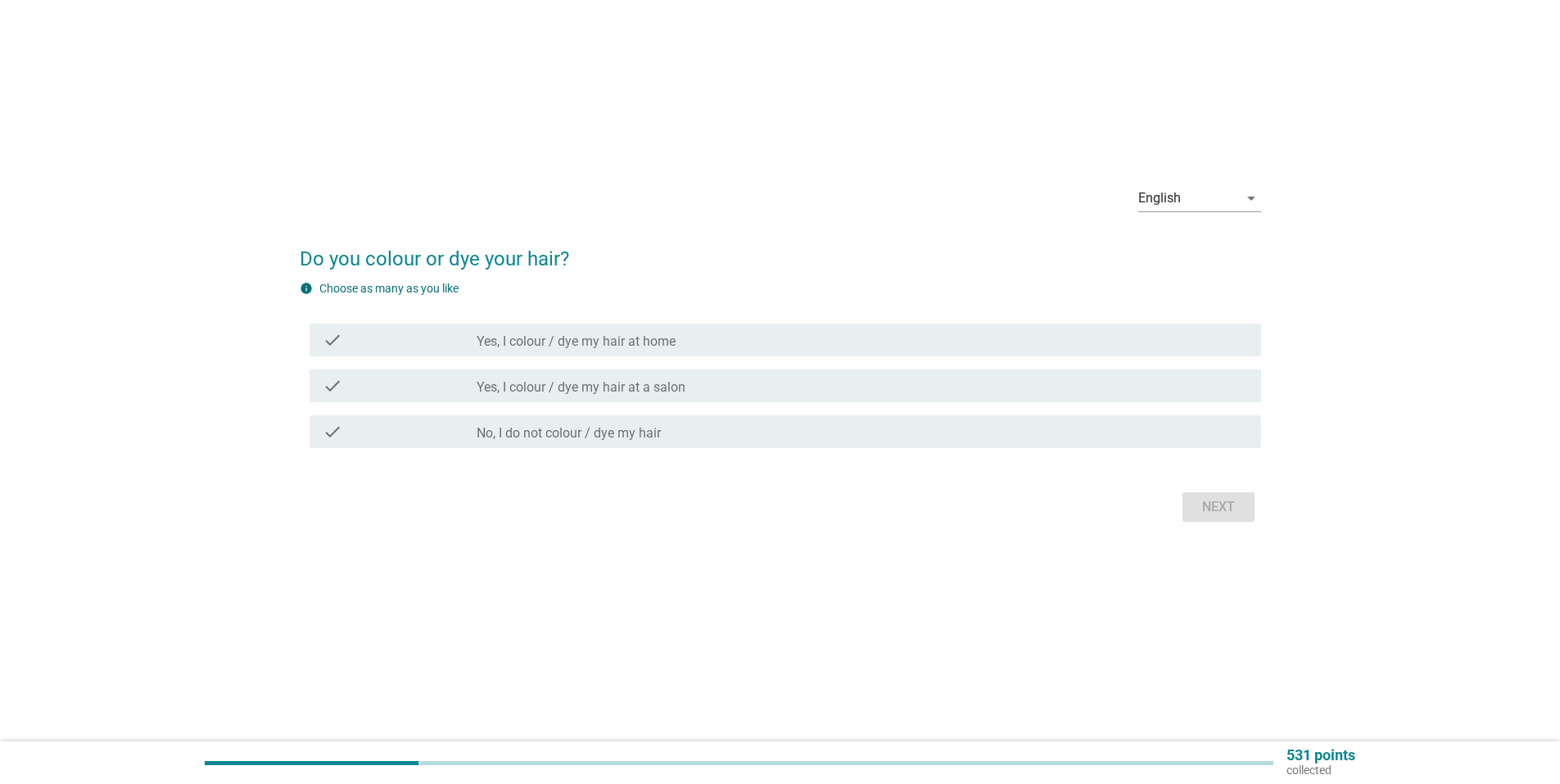
scroll to position [0, 0]
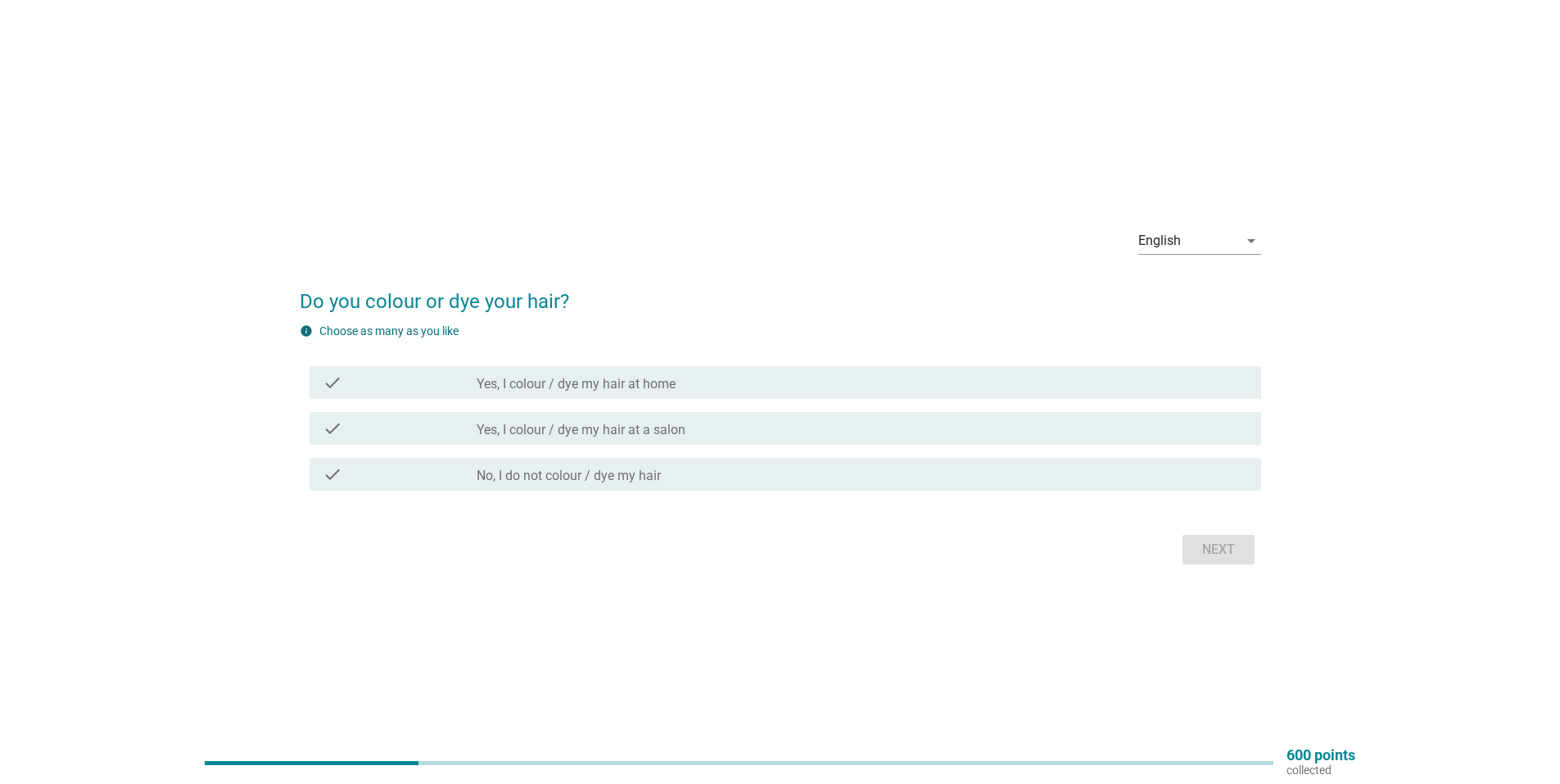
click at [677, 384] on div "check_box_outline_blank Yes, I colour / dye my hair at home" at bounding box center [862, 383] width 771 height 20
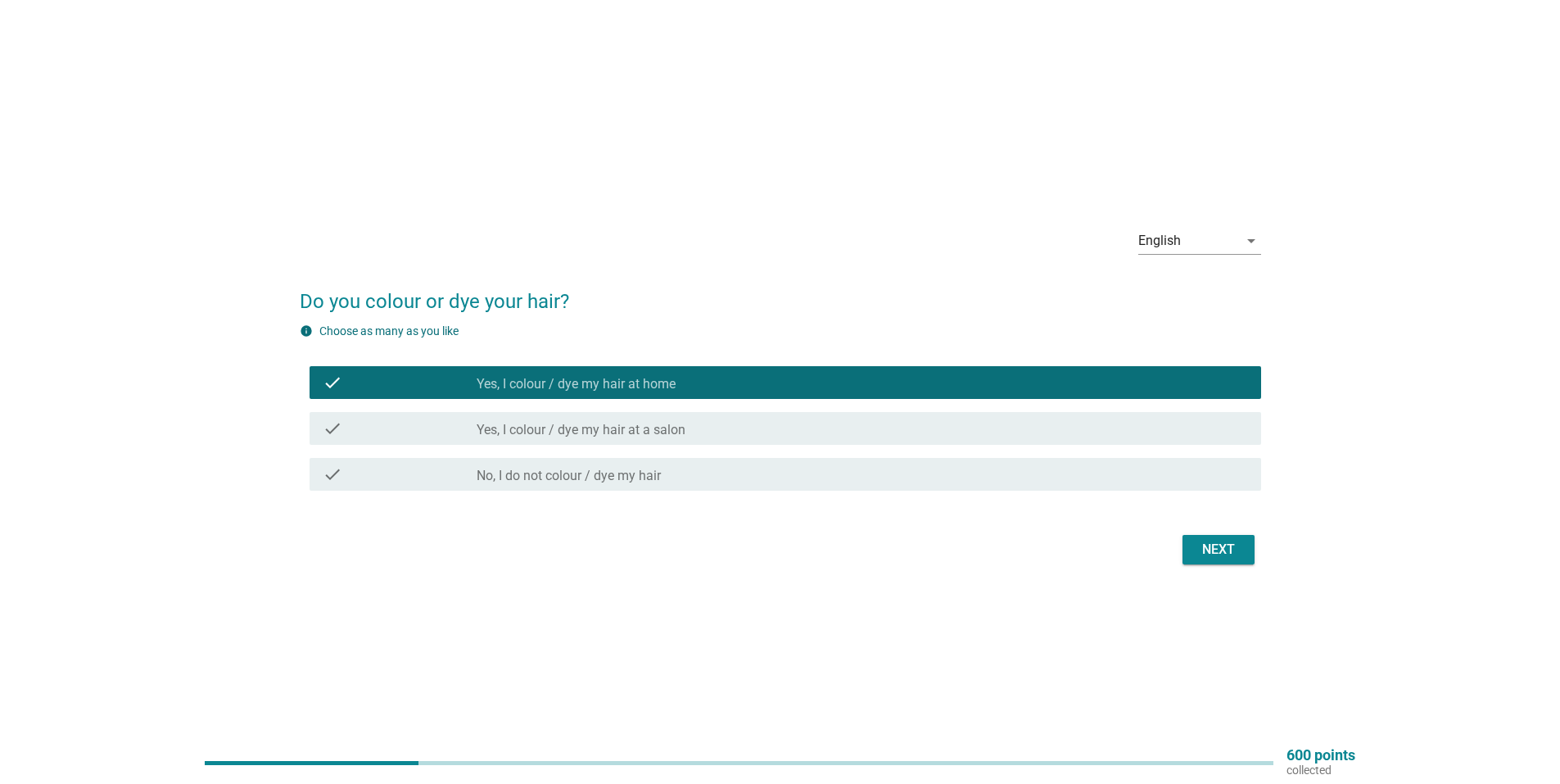
click at [1188, 540] on div "Next" at bounding box center [780, 549] width 962 height 39
click at [1206, 543] on div "Next" at bounding box center [1219, 550] width 46 height 20
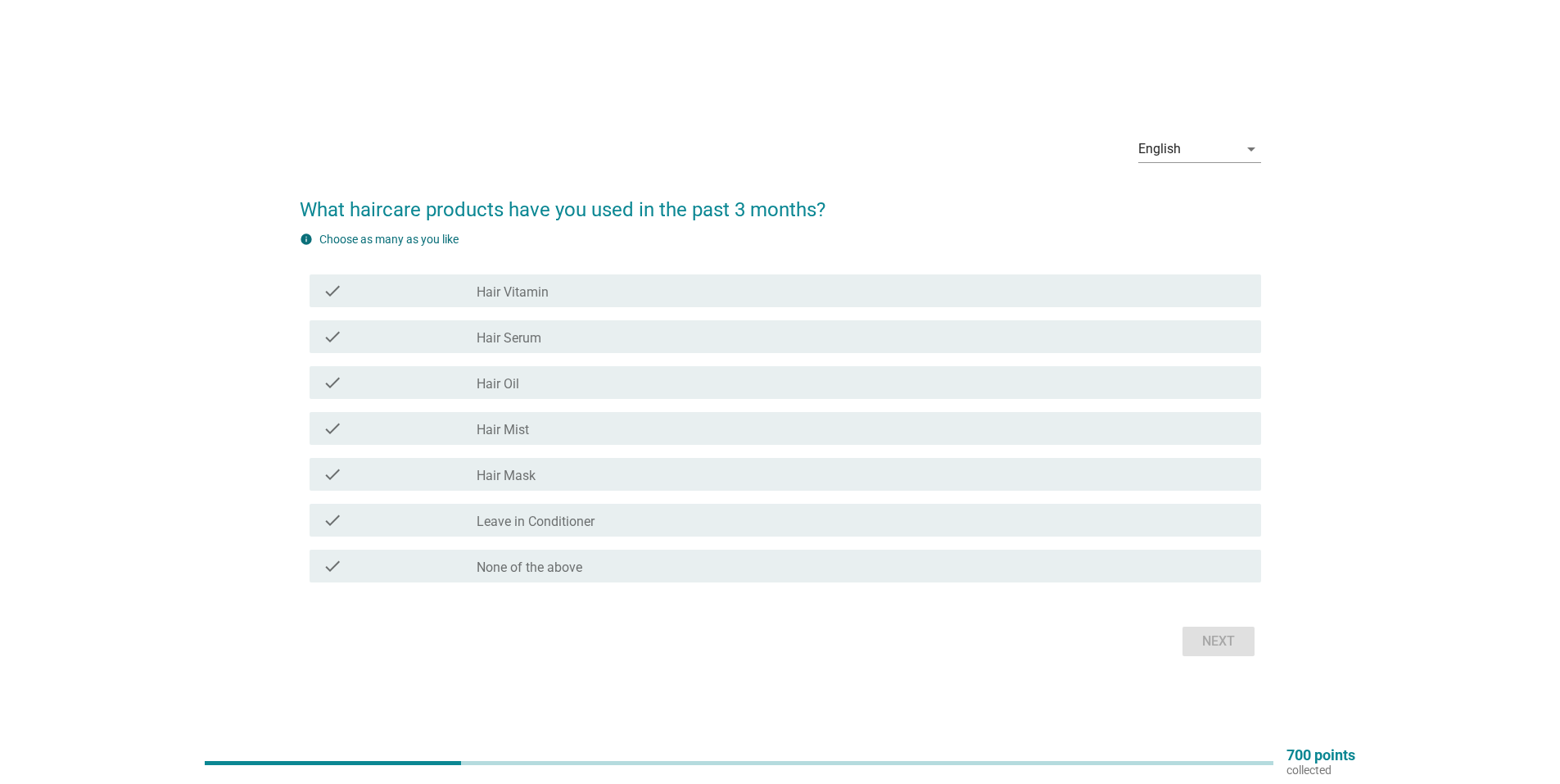
click at [562, 292] on div "check_box_outline_blank Hair Vitamin" at bounding box center [862, 291] width 771 height 20
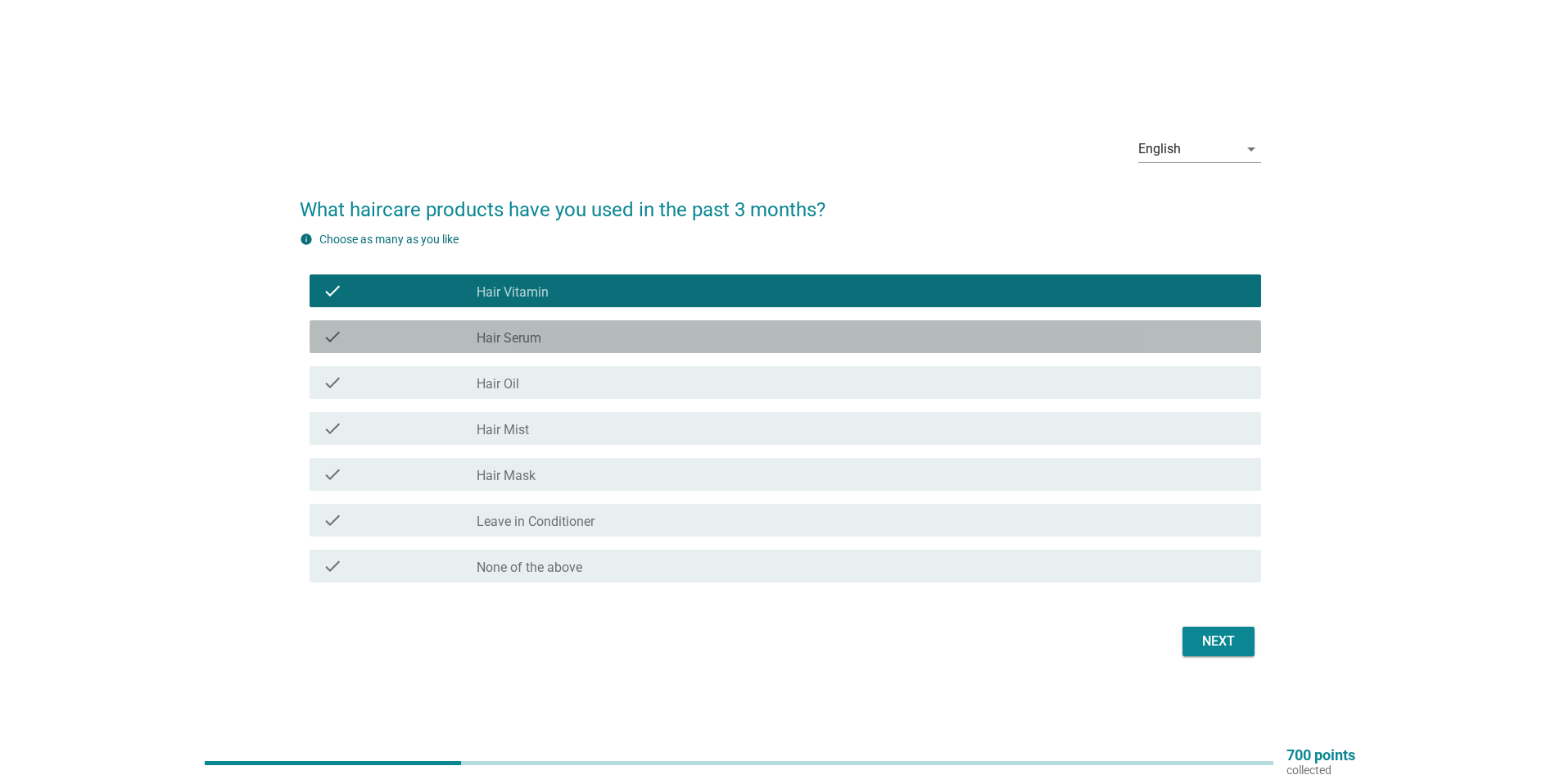
click at [553, 336] on div "check_box_outline_blank Hair Serum" at bounding box center [862, 337] width 771 height 20
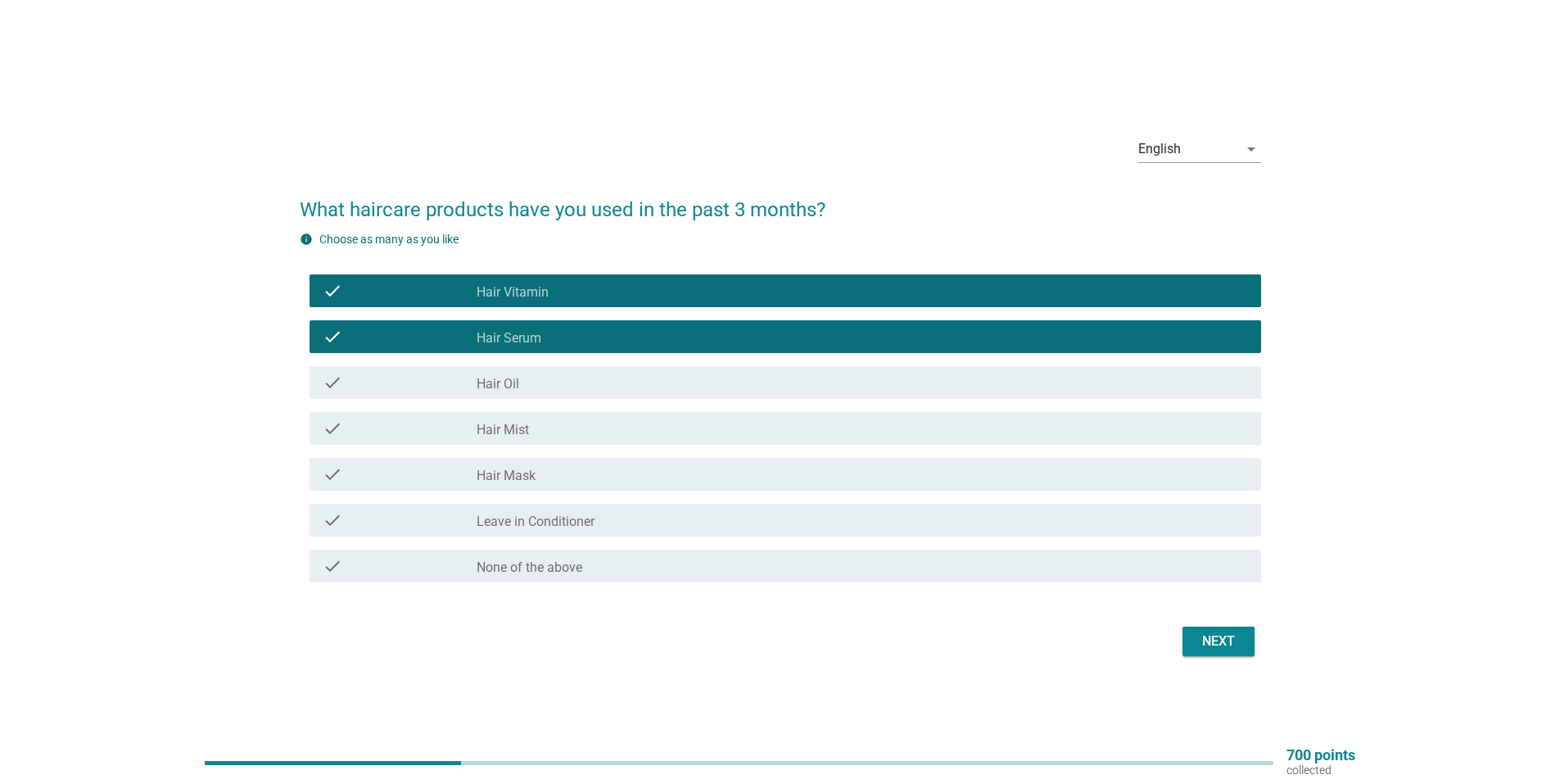
click at [548, 379] on div "check_box_outline_blank Hair Oil" at bounding box center [862, 383] width 771 height 20
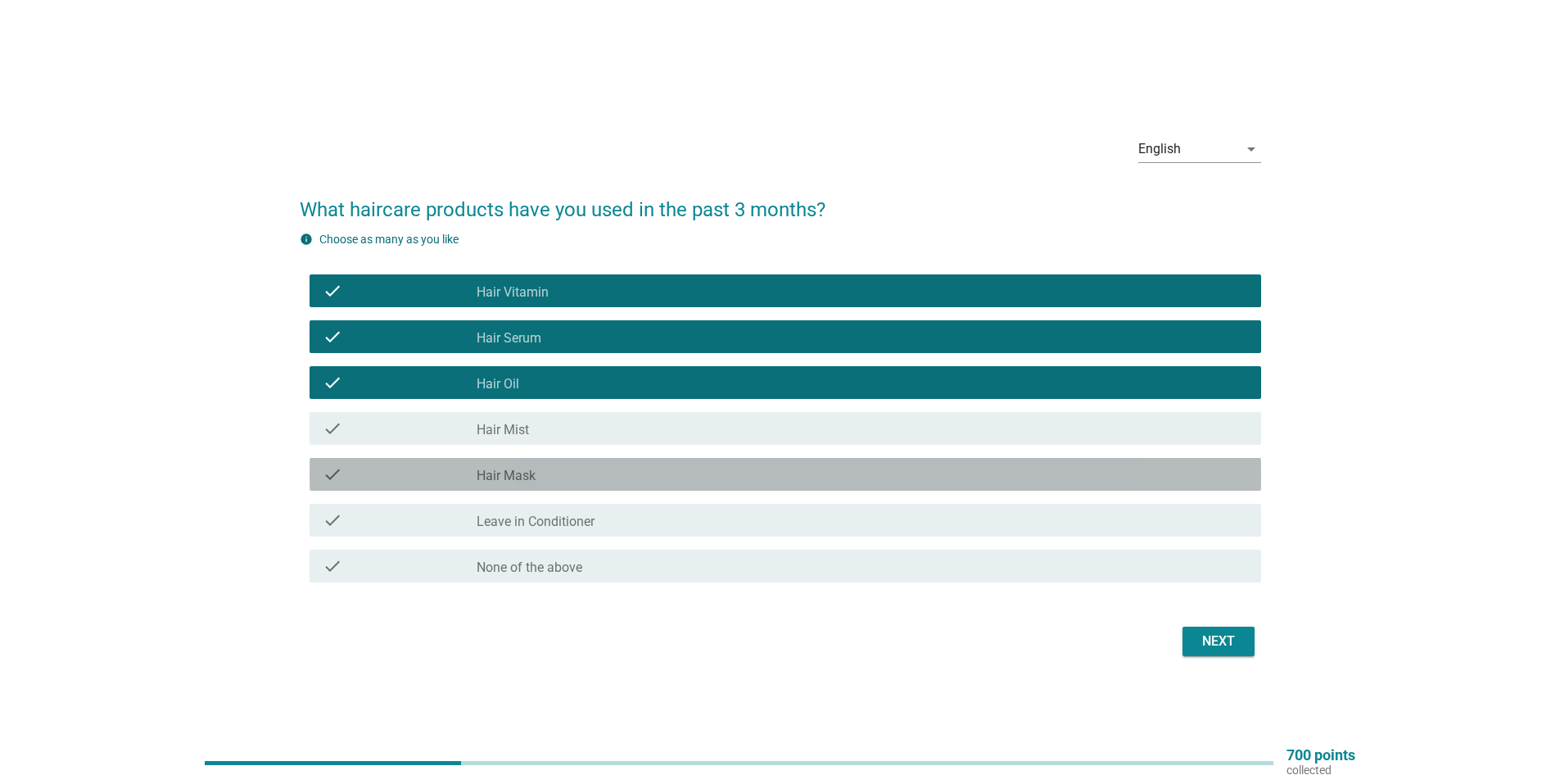
click at [541, 474] on div "check_box_outline_blank Hair Mask" at bounding box center [862, 474] width 771 height 20
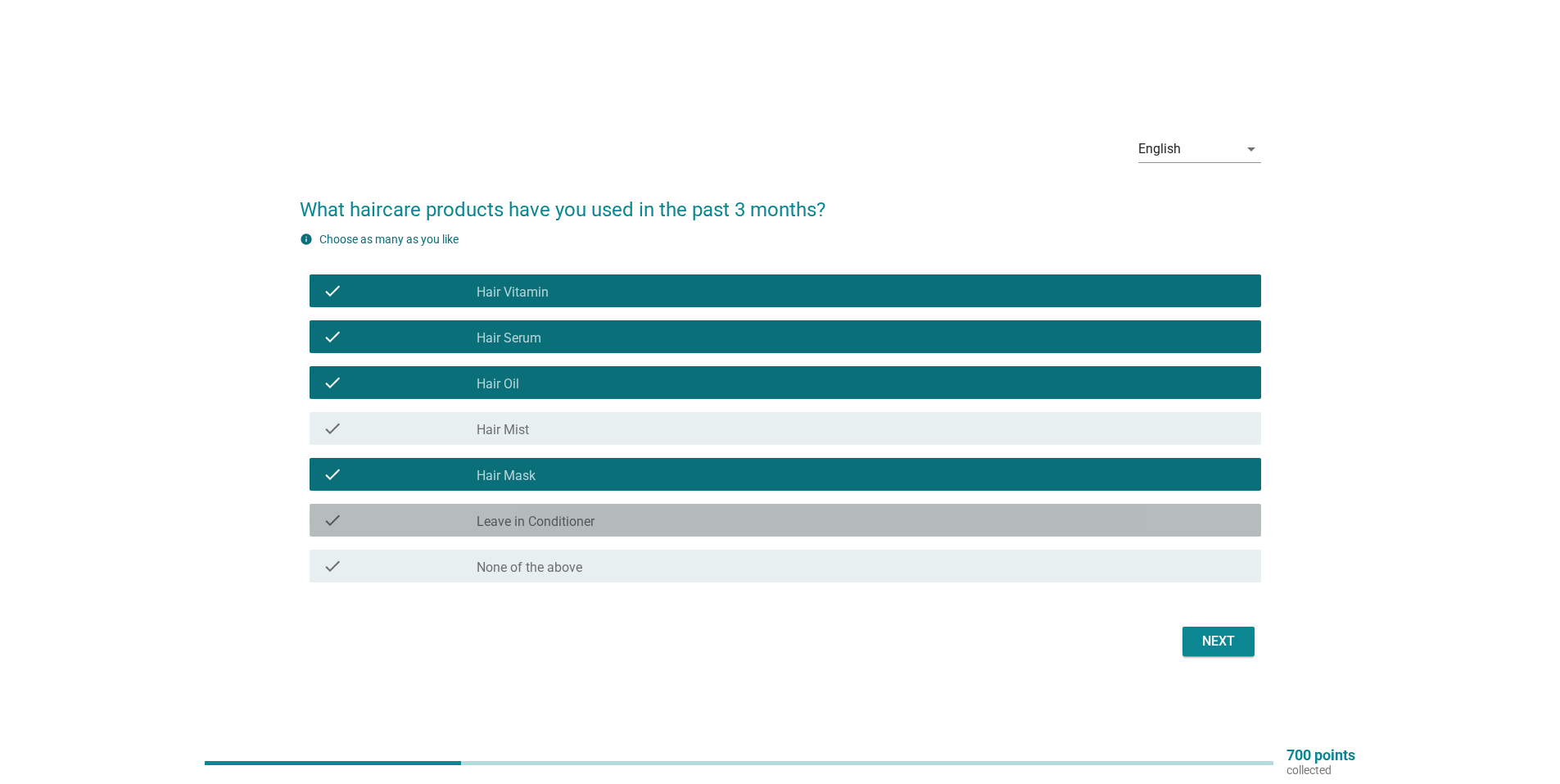
click at [541, 524] on label "Leave in Conditioner" at bounding box center [535, 521] width 118 height 16
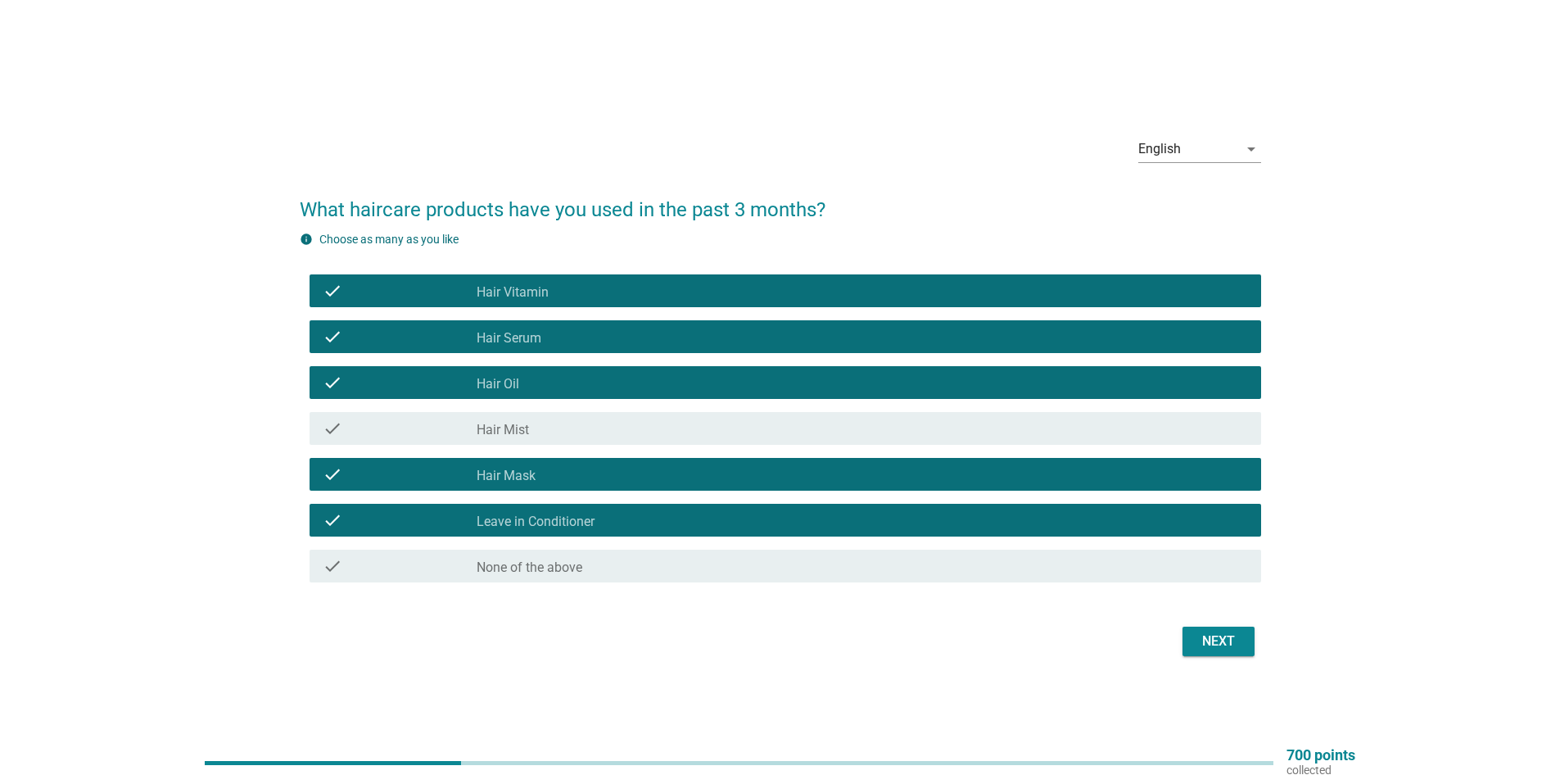
click at [589, 420] on div "check_box_outline_blank Hair Mist" at bounding box center [862, 428] width 771 height 20
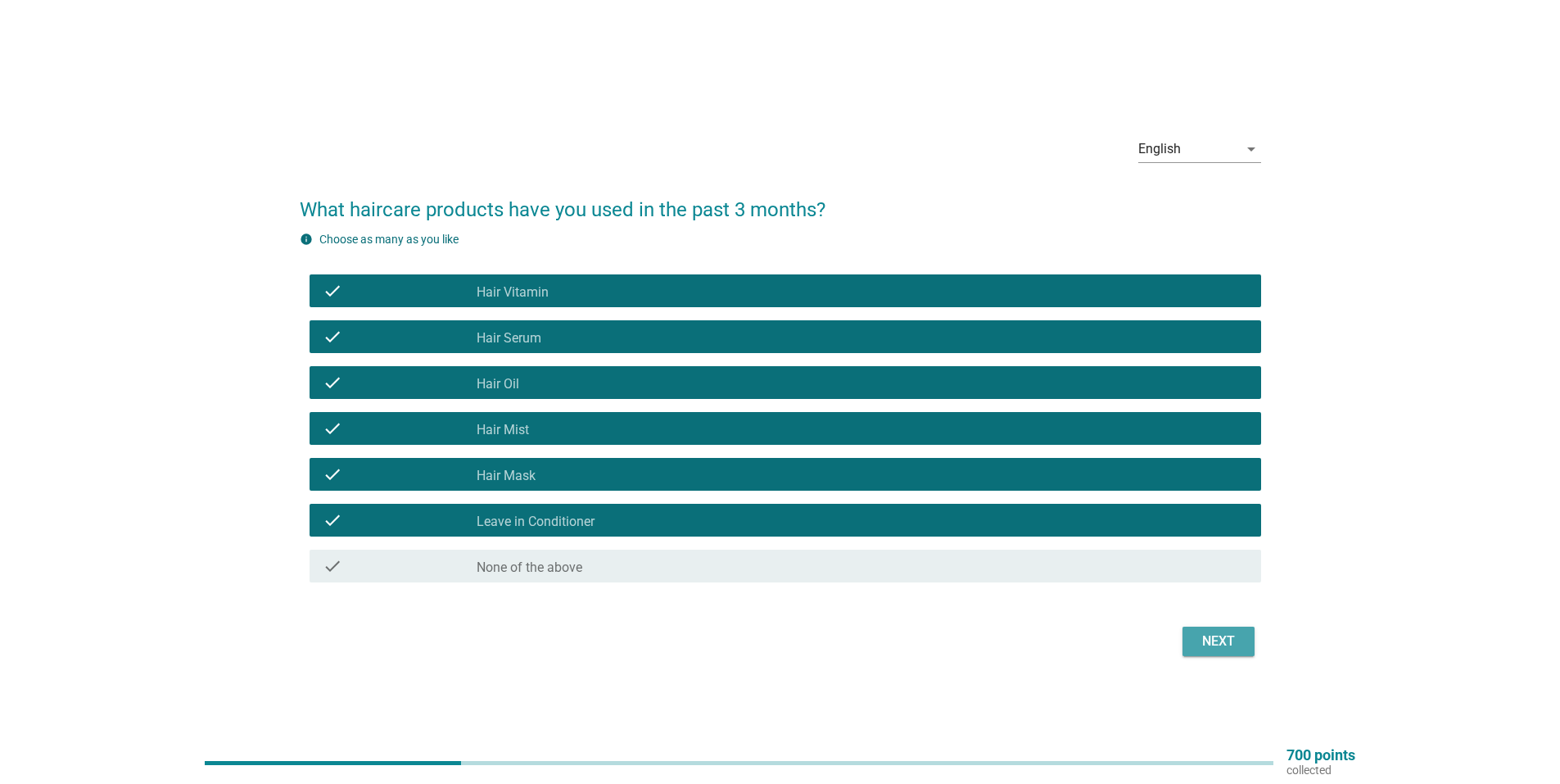
click at [1211, 635] on div "Next" at bounding box center [1219, 641] width 46 height 20
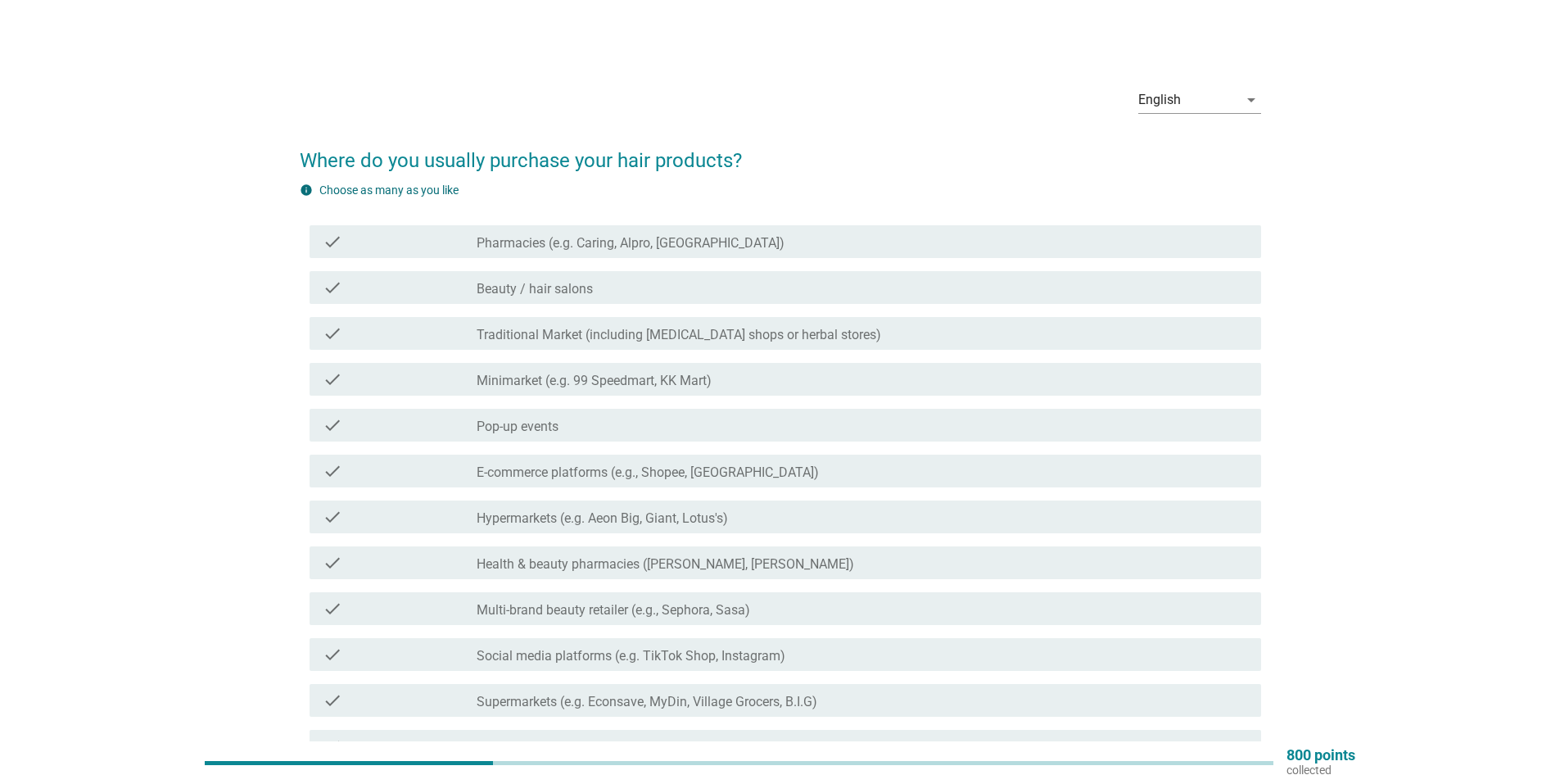
click at [838, 234] on div "check_box_outline_blank Pharmacies (e.g. Caring, Alpro, Health Lane)" at bounding box center [862, 242] width 771 height 20
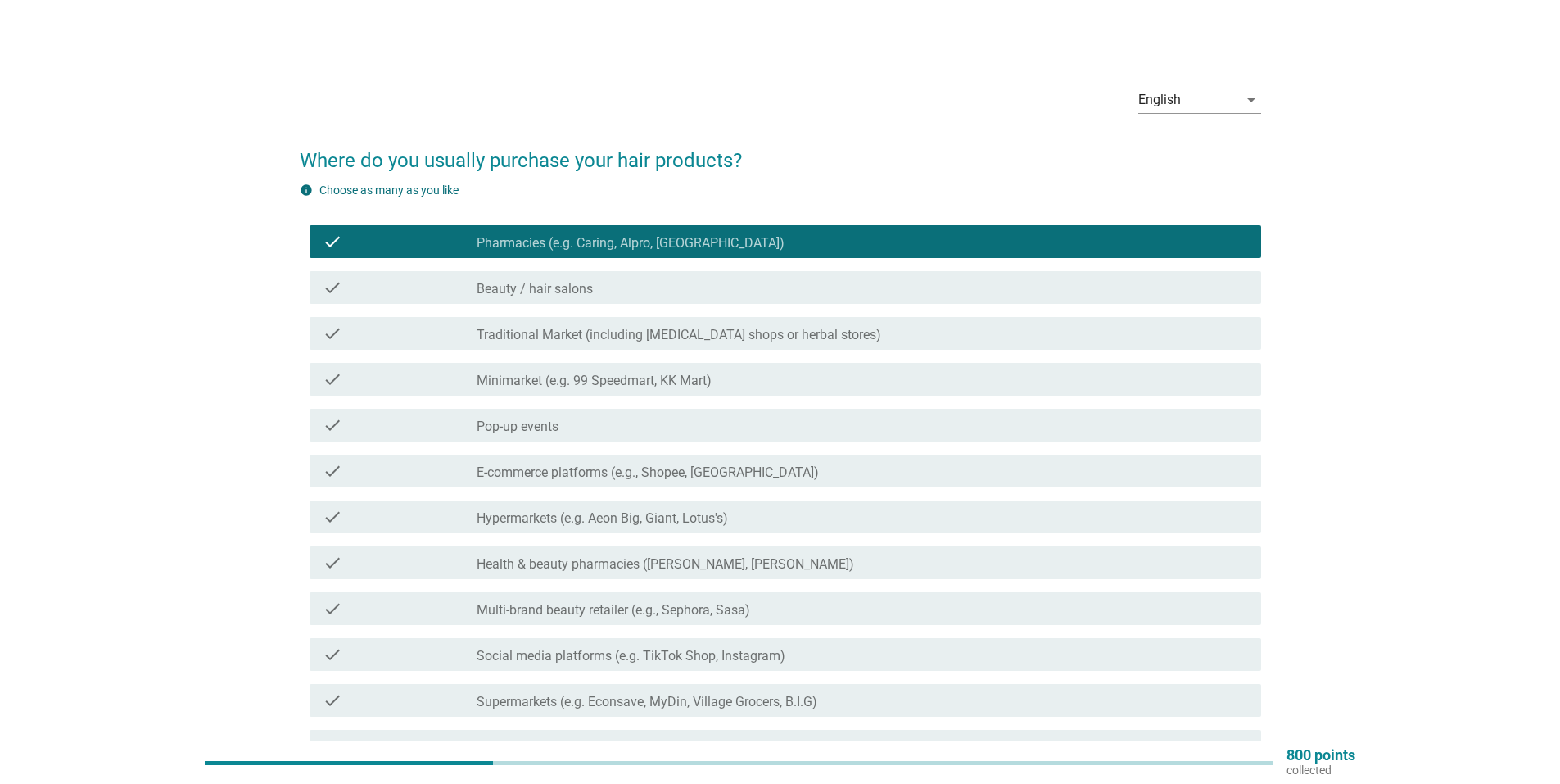
click at [807, 283] on div "check_box_outline_blank Beauty / hair salons" at bounding box center [862, 288] width 771 height 20
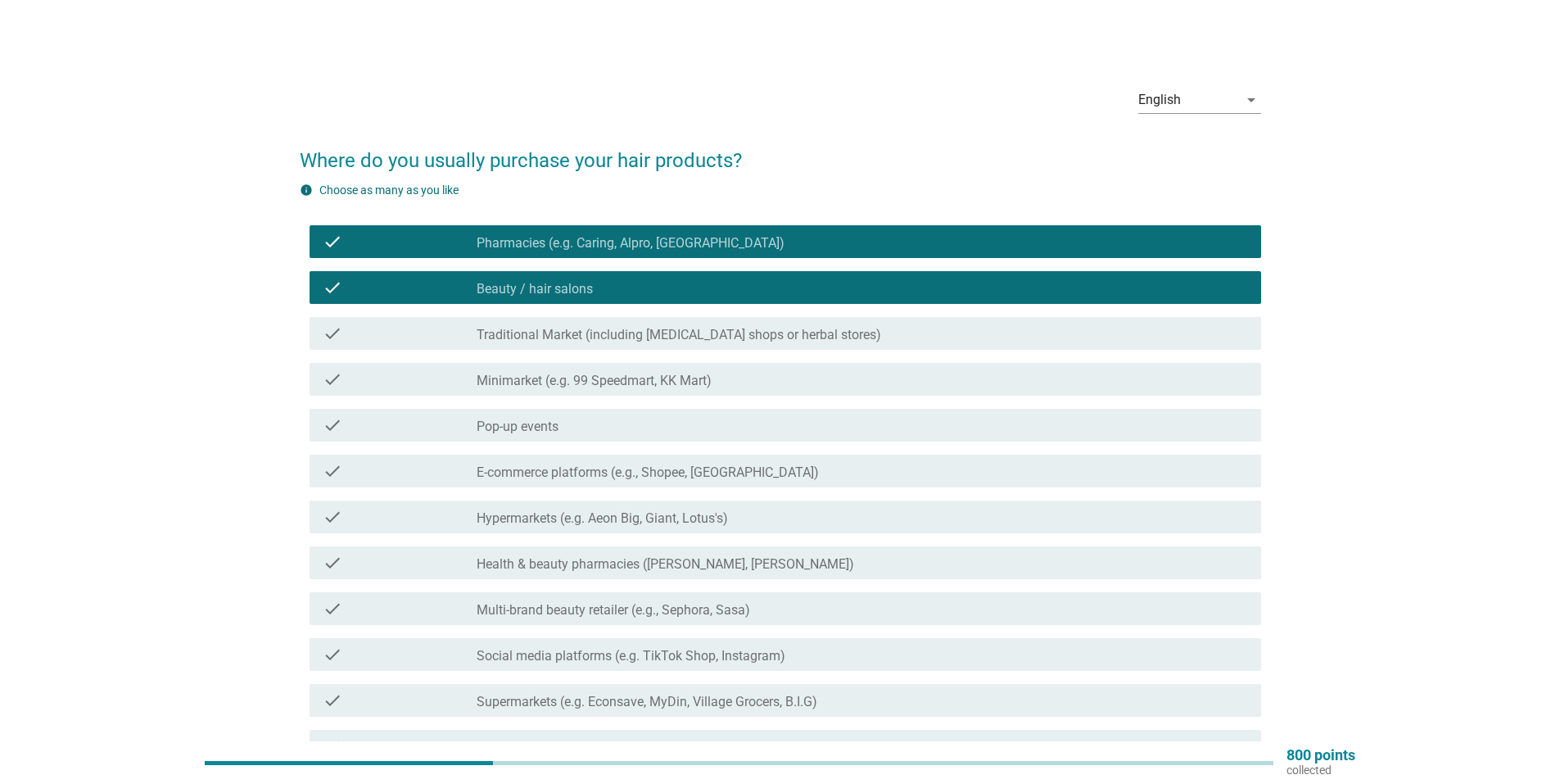
click at [748, 440] on div "check check_box_outline_blank Pop-up events" at bounding box center [785, 425] width 952 height 33
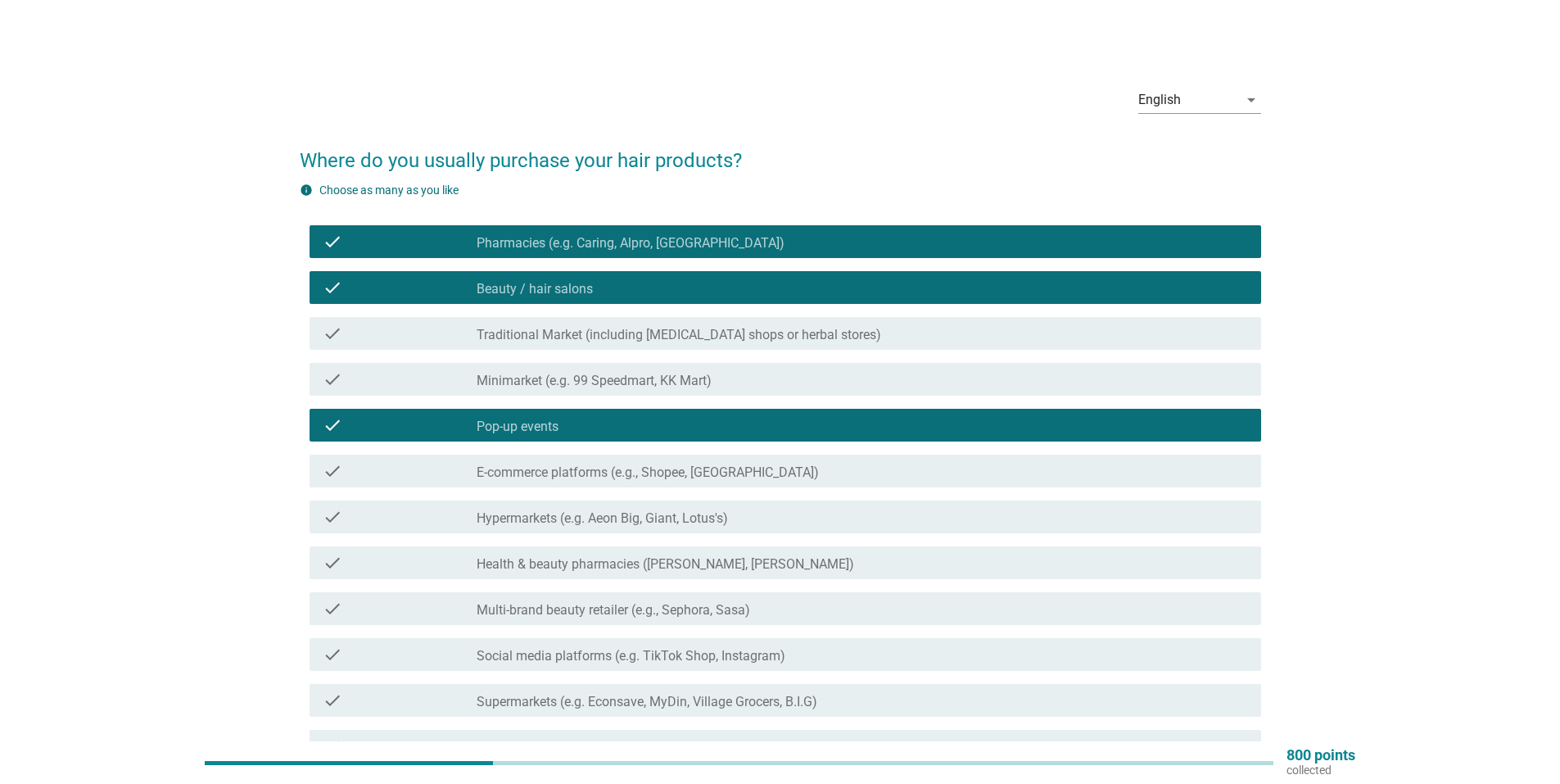
scroll to position [81, 0]
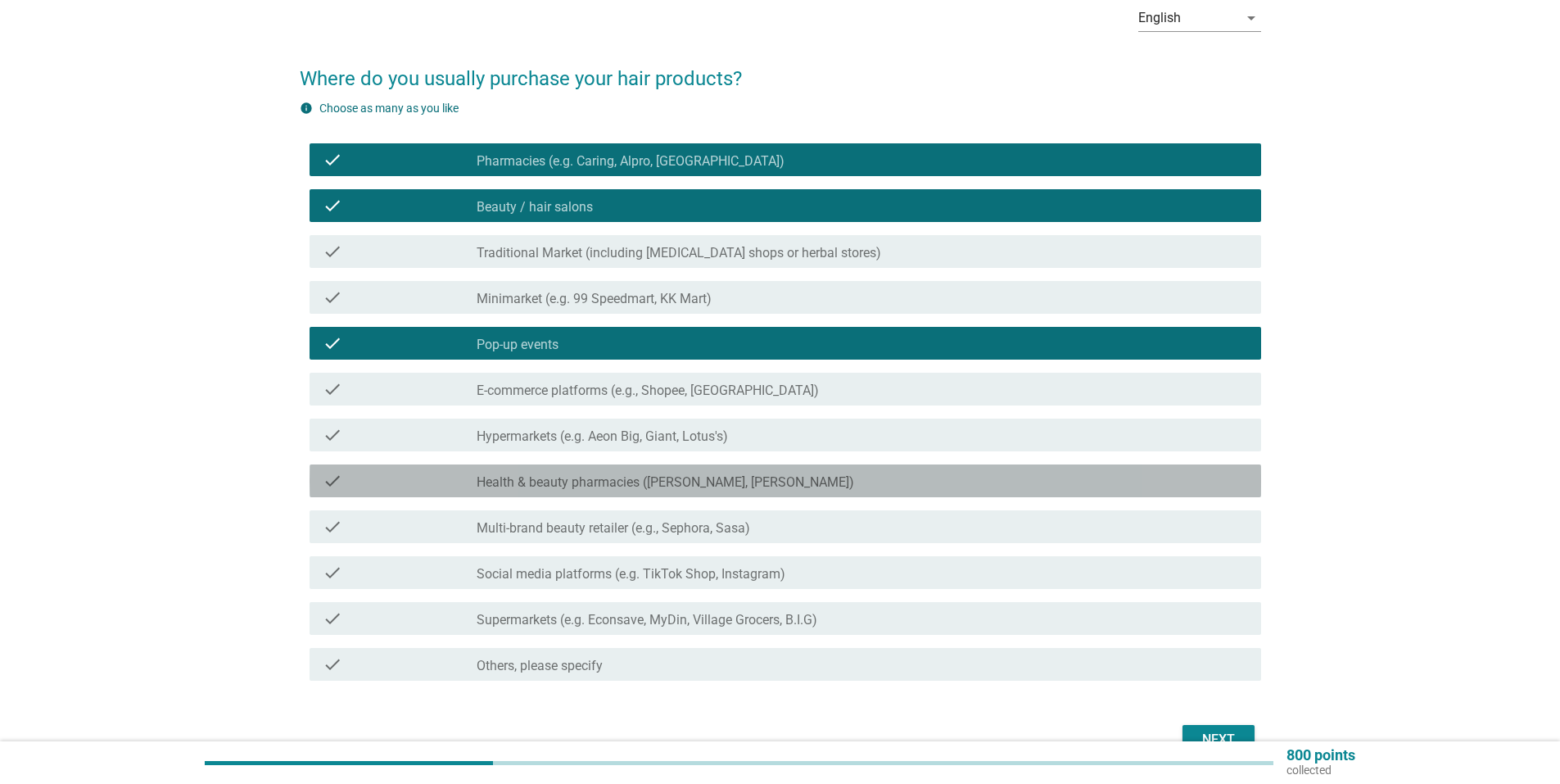
click at [752, 480] on label "Health & beauty pharmacies ([PERSON_NAME], [PERSON_NAME])" at bounding box center [665, 483] width 378 height 16
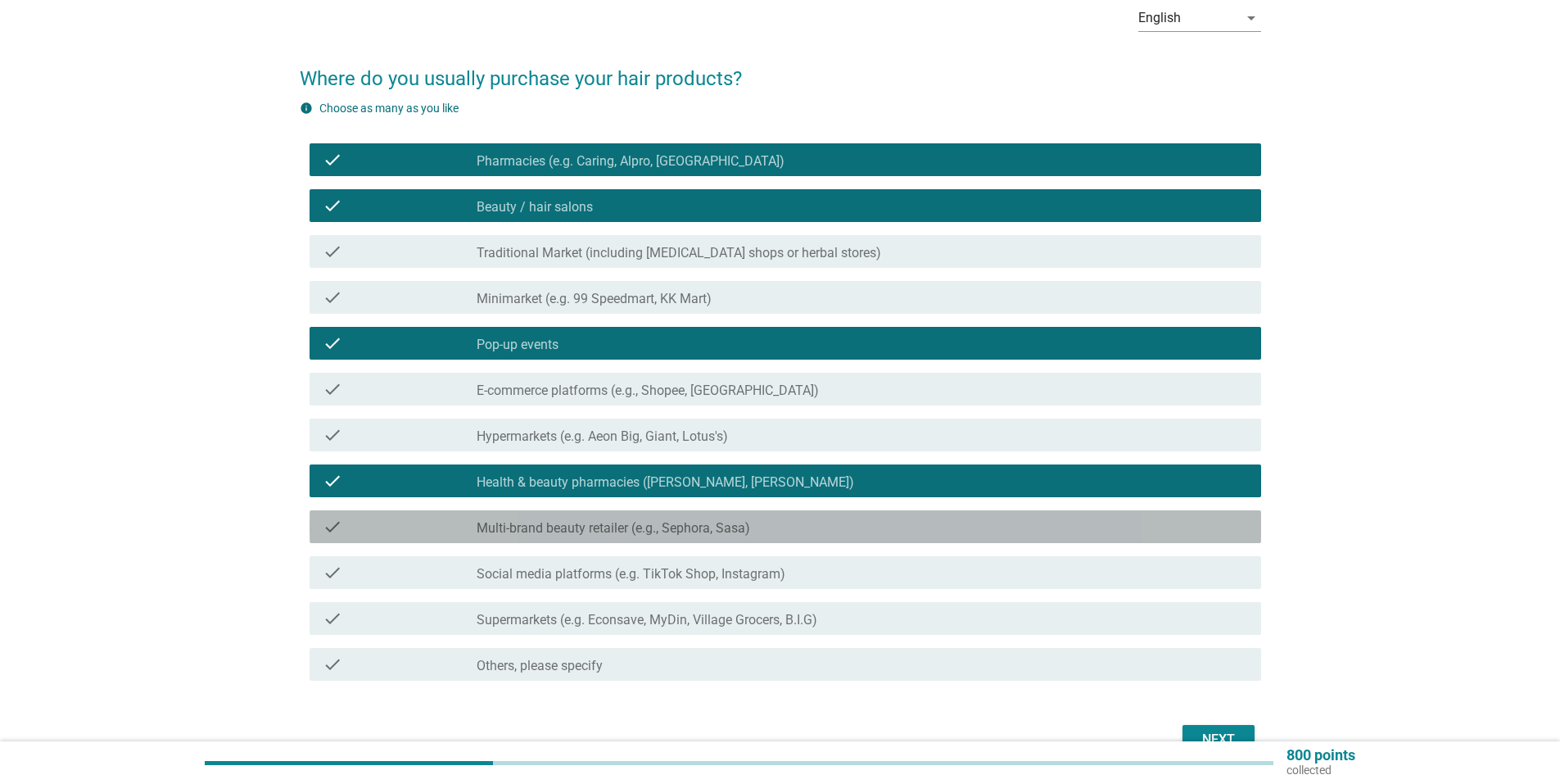
click at [716, 535] on label "Multi-brand beauty retailer (e.g., Sephora, Sasa)" at bounding box center [613, 528] width 273 height 16
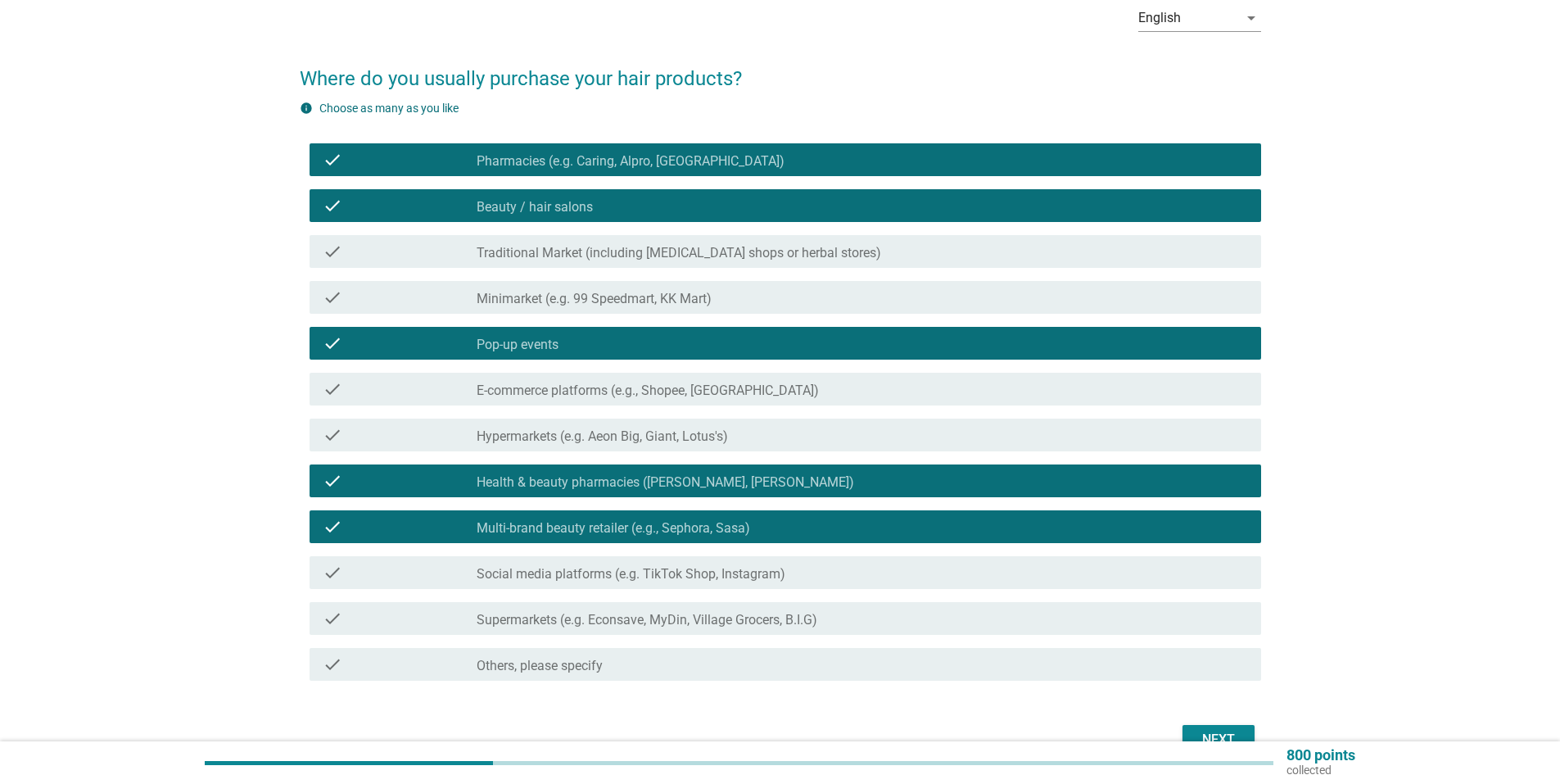
click at [719, 582] on div "check check_box_outline_blank Social media platforms (e.g. TikTok Shop, Instagr…" at bounding box center [785, 572] width 952 height 33
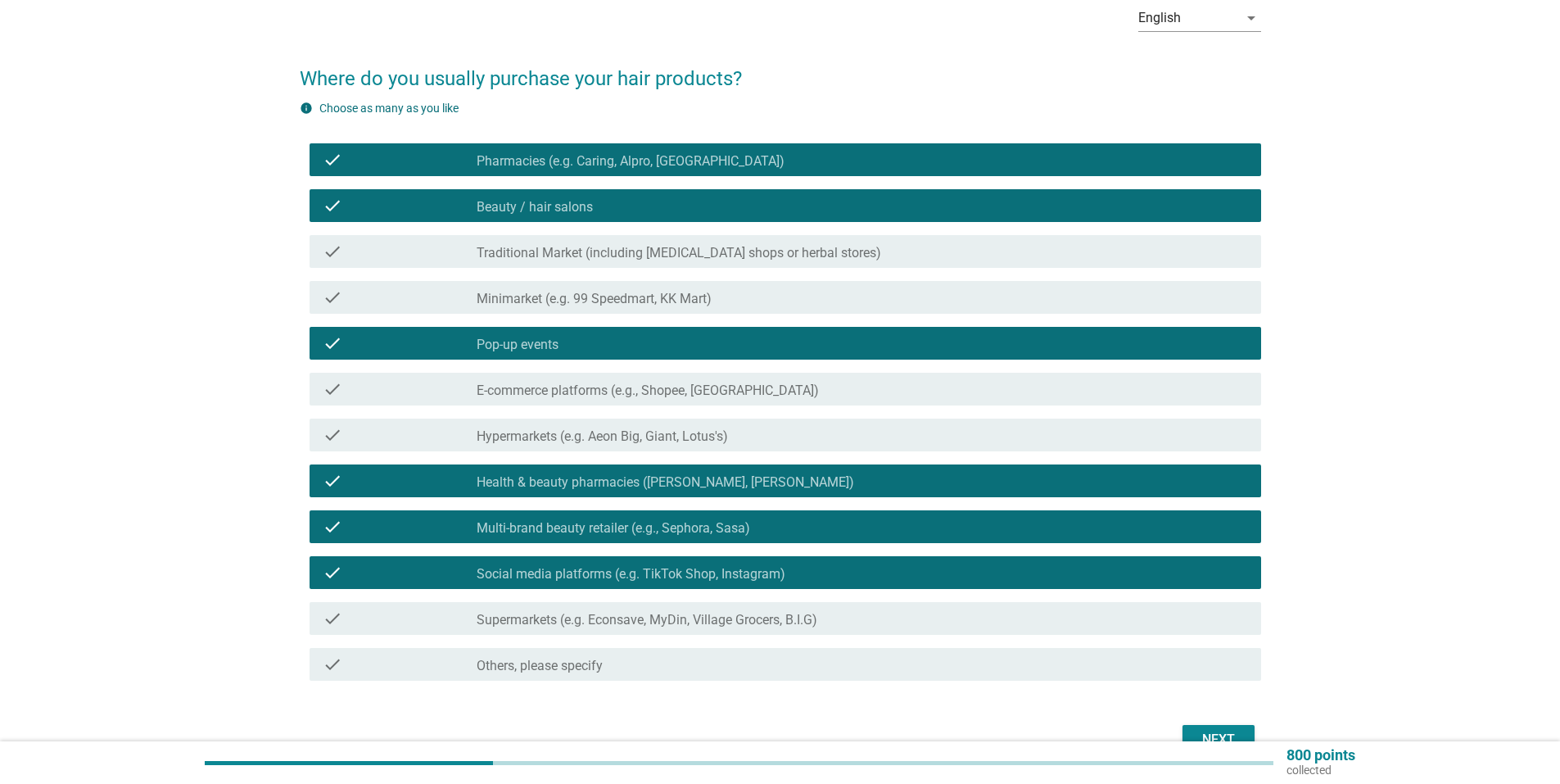
click at [1220, 742] on div "800 points collected" at bounding box center [780, 762] width 1560 height 43
click at [1220, 733] on div "Next" at bounding box center [1219, 740] width 46 height 20
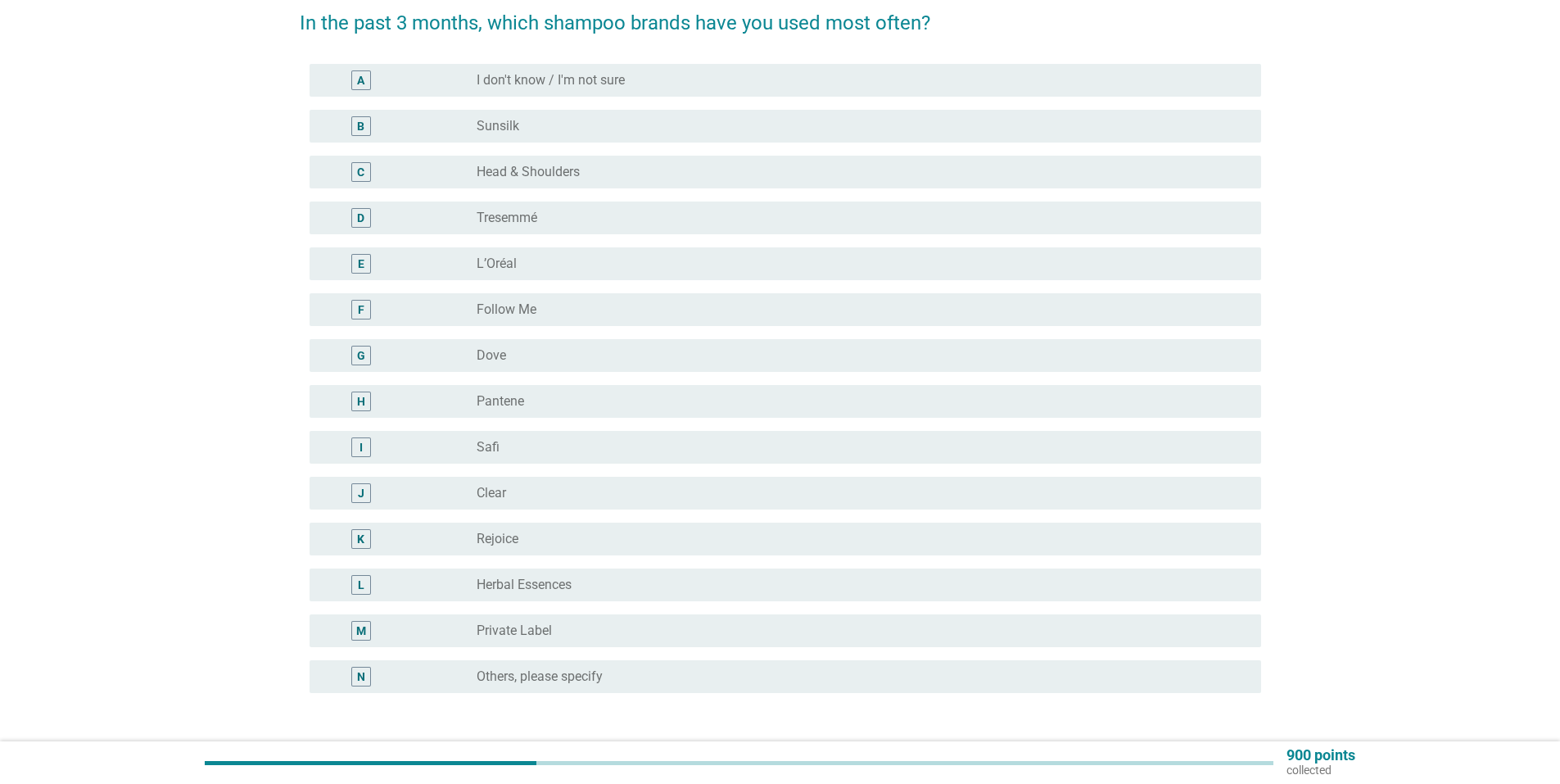
scroll to position [164, 0]
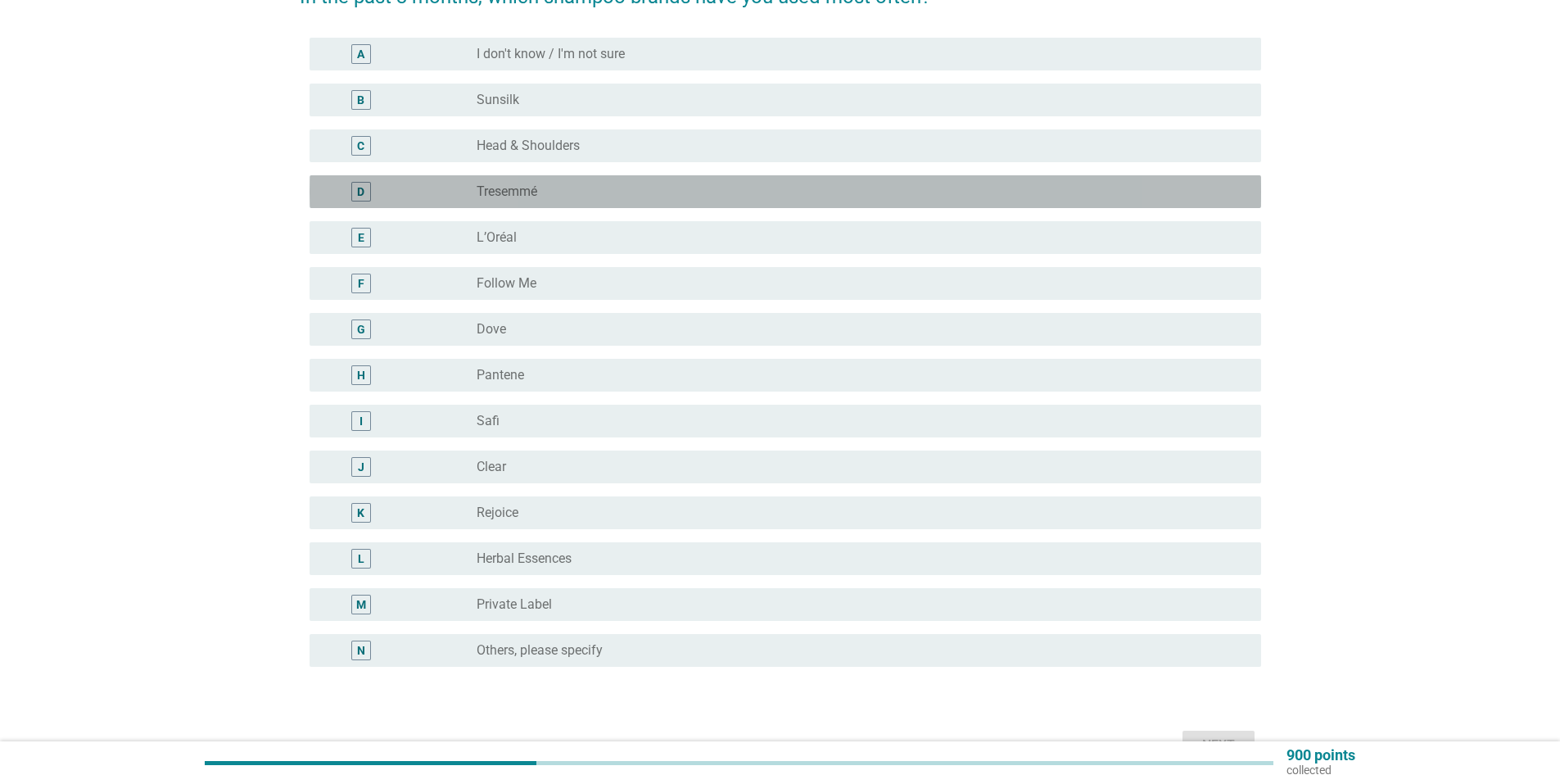
click at [576, 193] on div "radio_button_unchecked Tresemmé" at bounding box center [856, 192] width 759 height 16
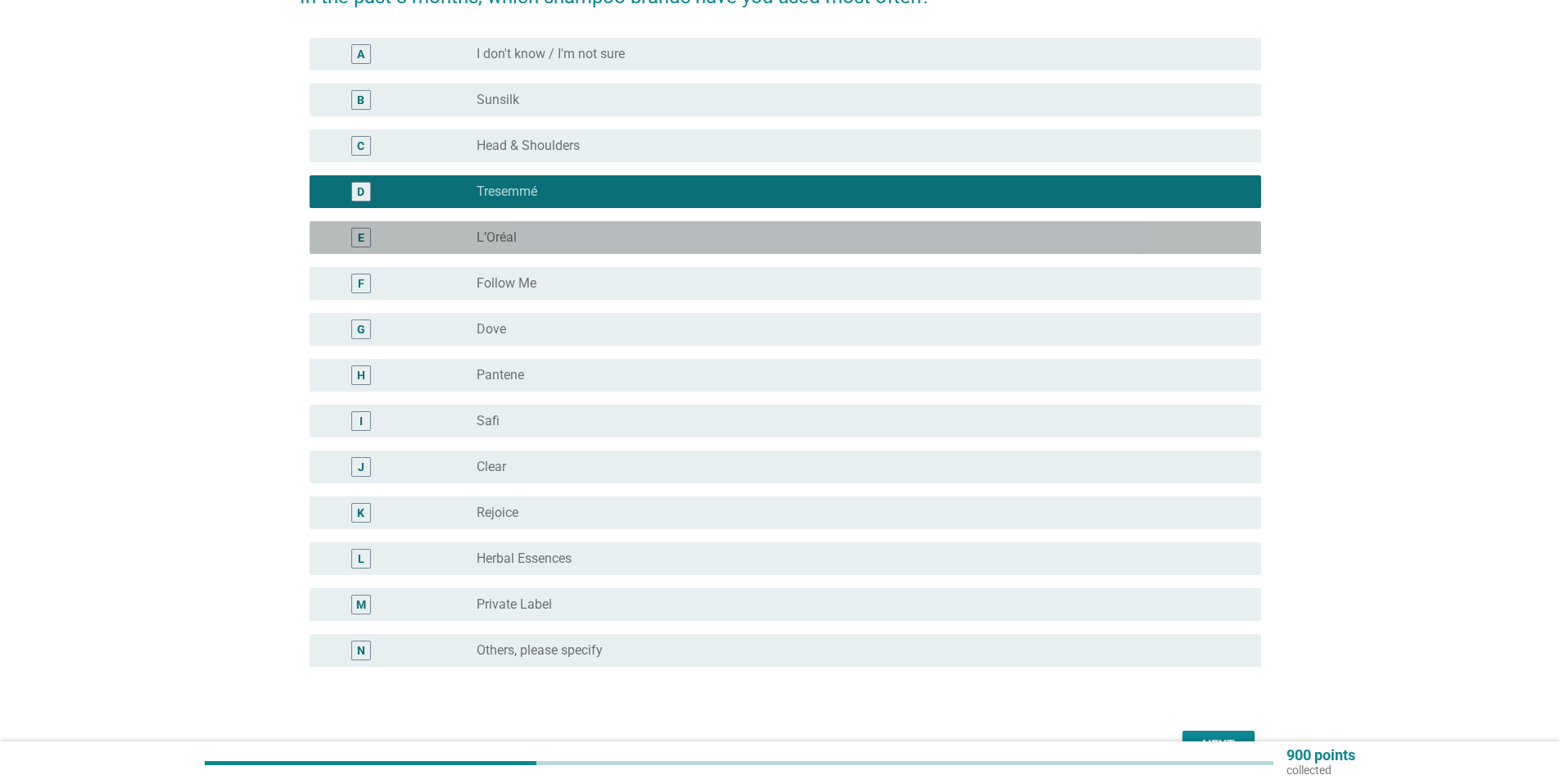
click at [569, 233] on div "radio_button_unchecked L’Oréal" at bounding box center [856, 237] width 759 height 16
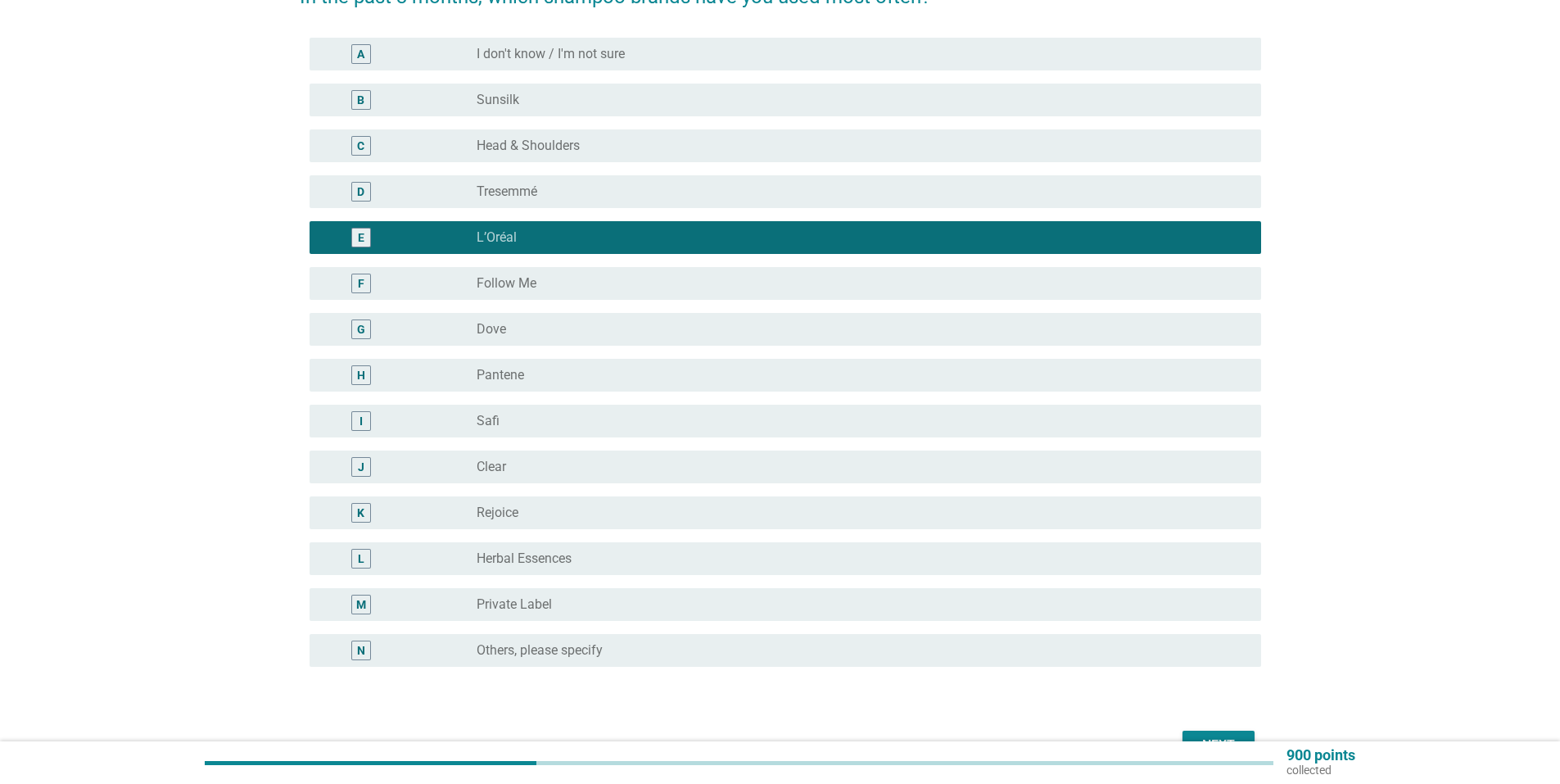
click at [591, 554] on div "radio_button_unchecked Herbal Essences" at bounding box center [856, 559] width 759 height 16
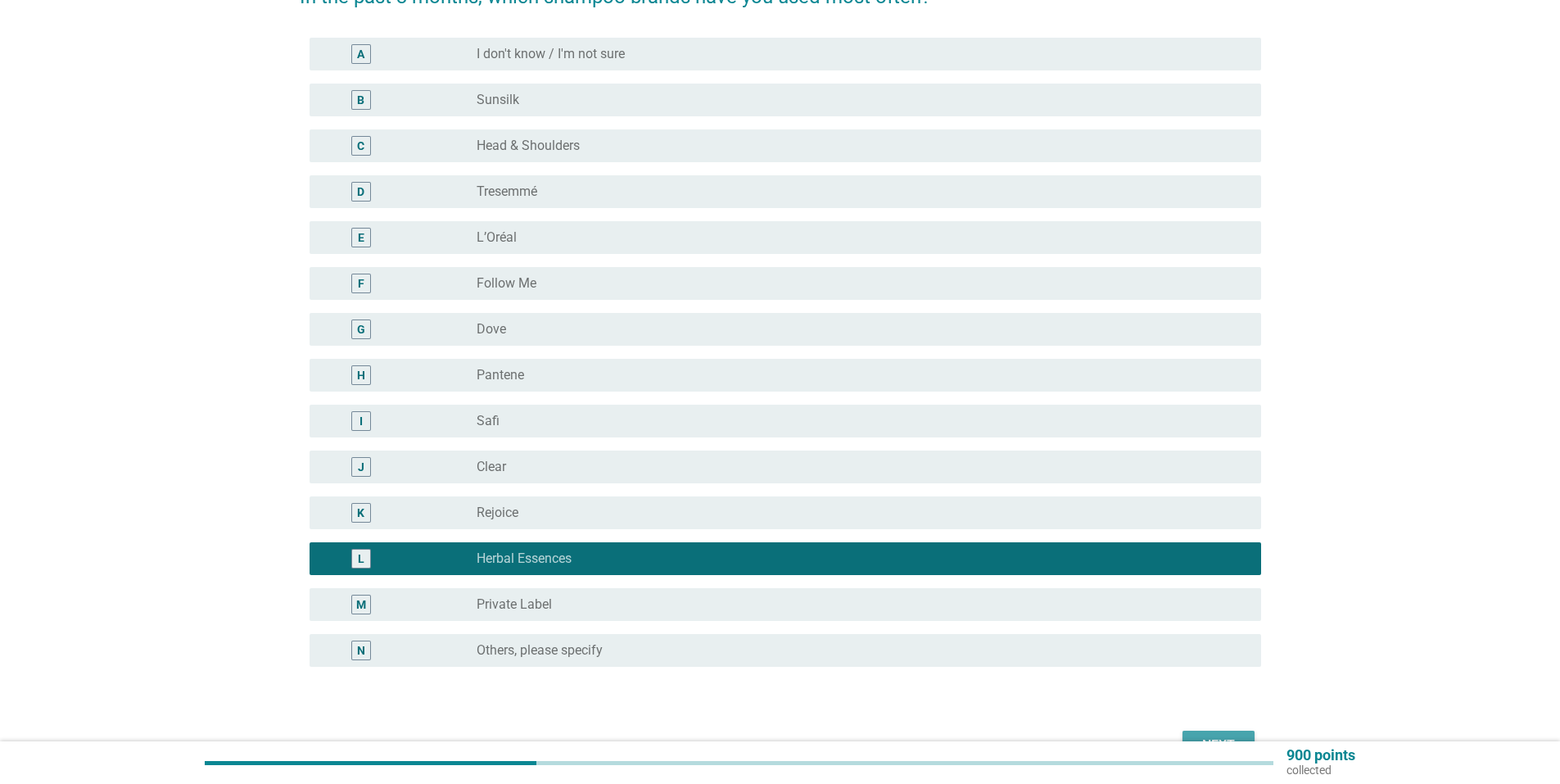
click at [1226, 734] on button "Next" at bounding box center [1219, 745] width 72 height 30
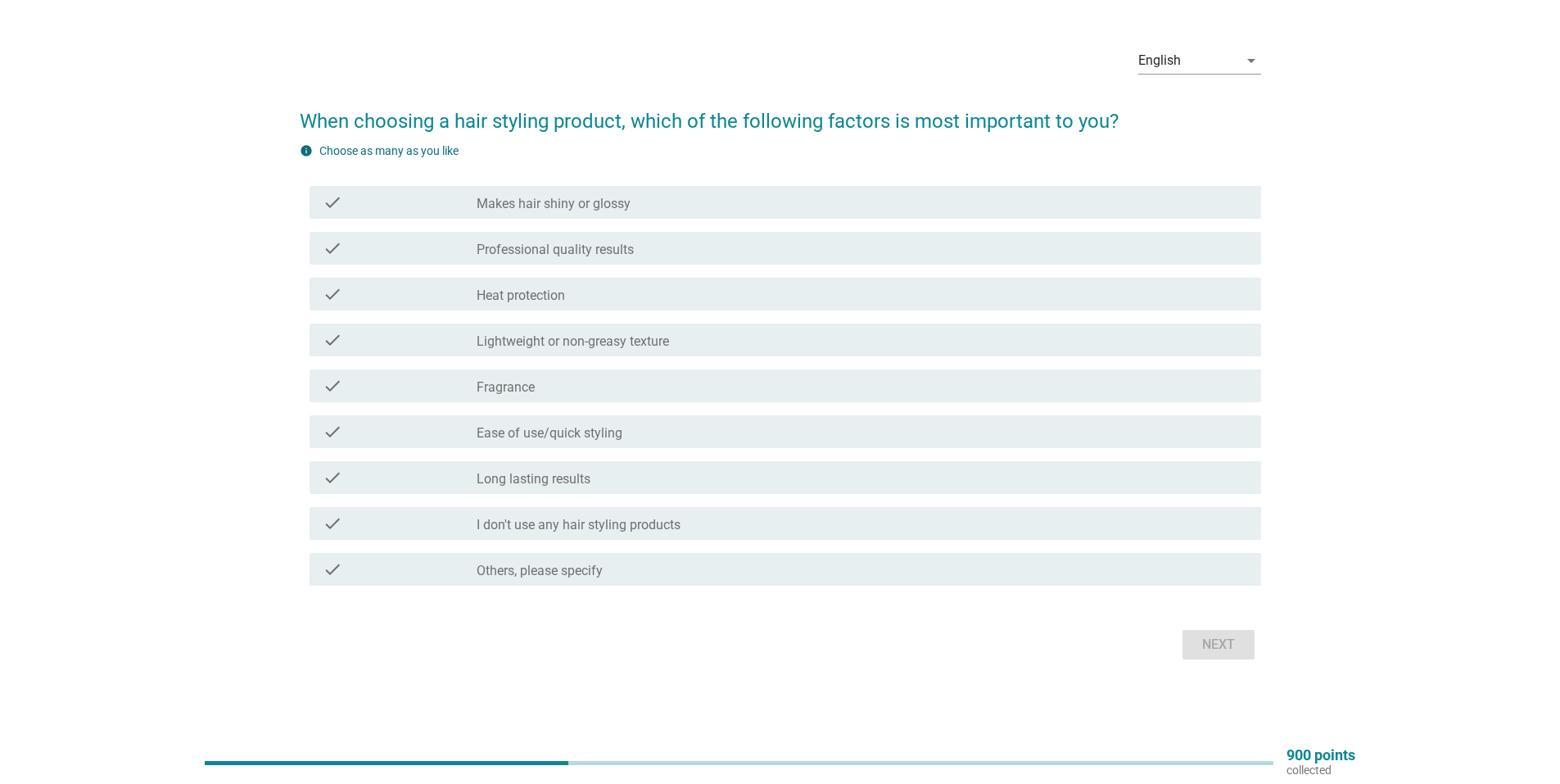
scroll to position [0, 0]
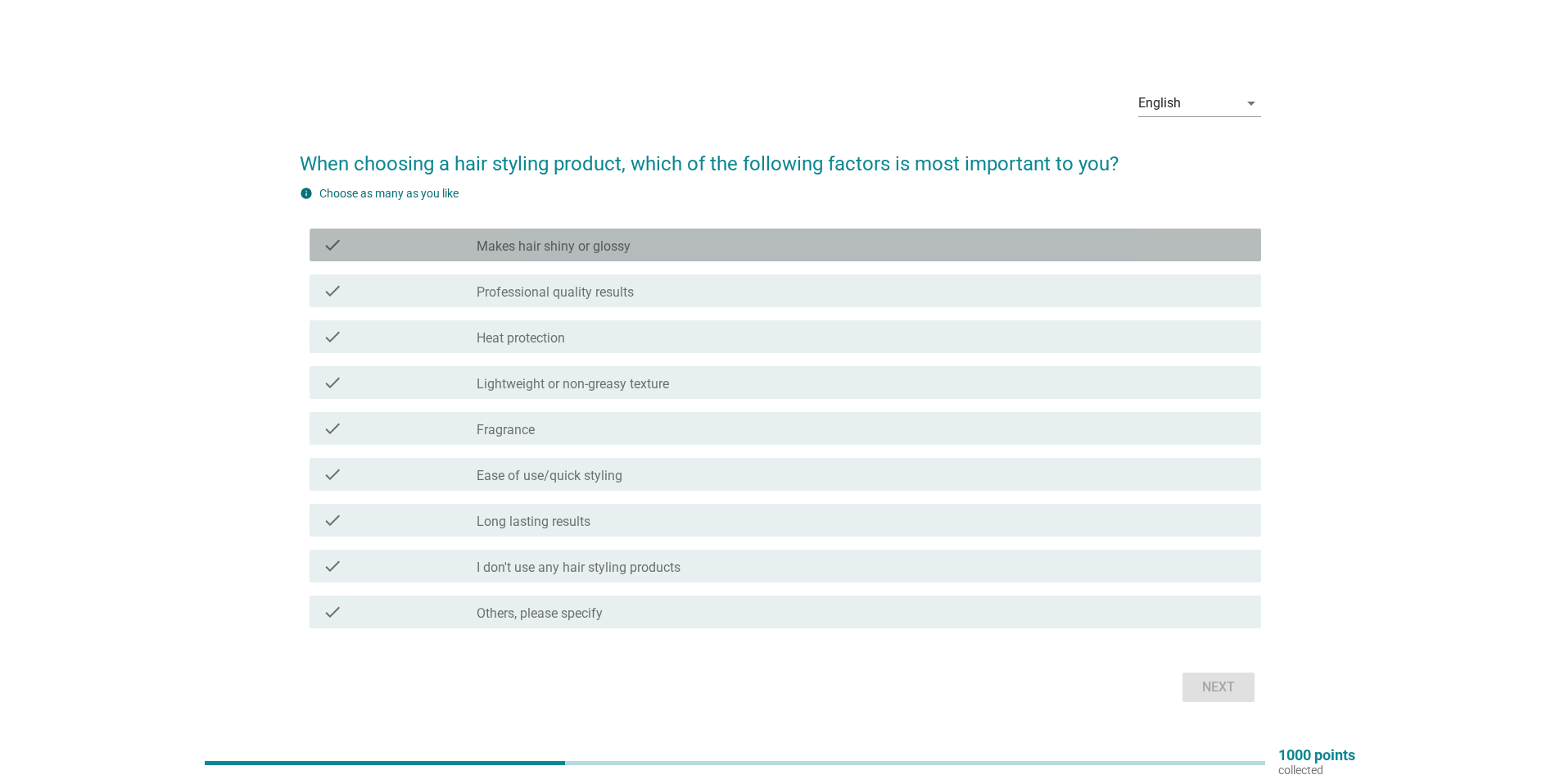
click at [672, 244] on div "check_box_outline_blank Makes hair shiny or glossy" at bounding box center [862, 245] width 771 height 20
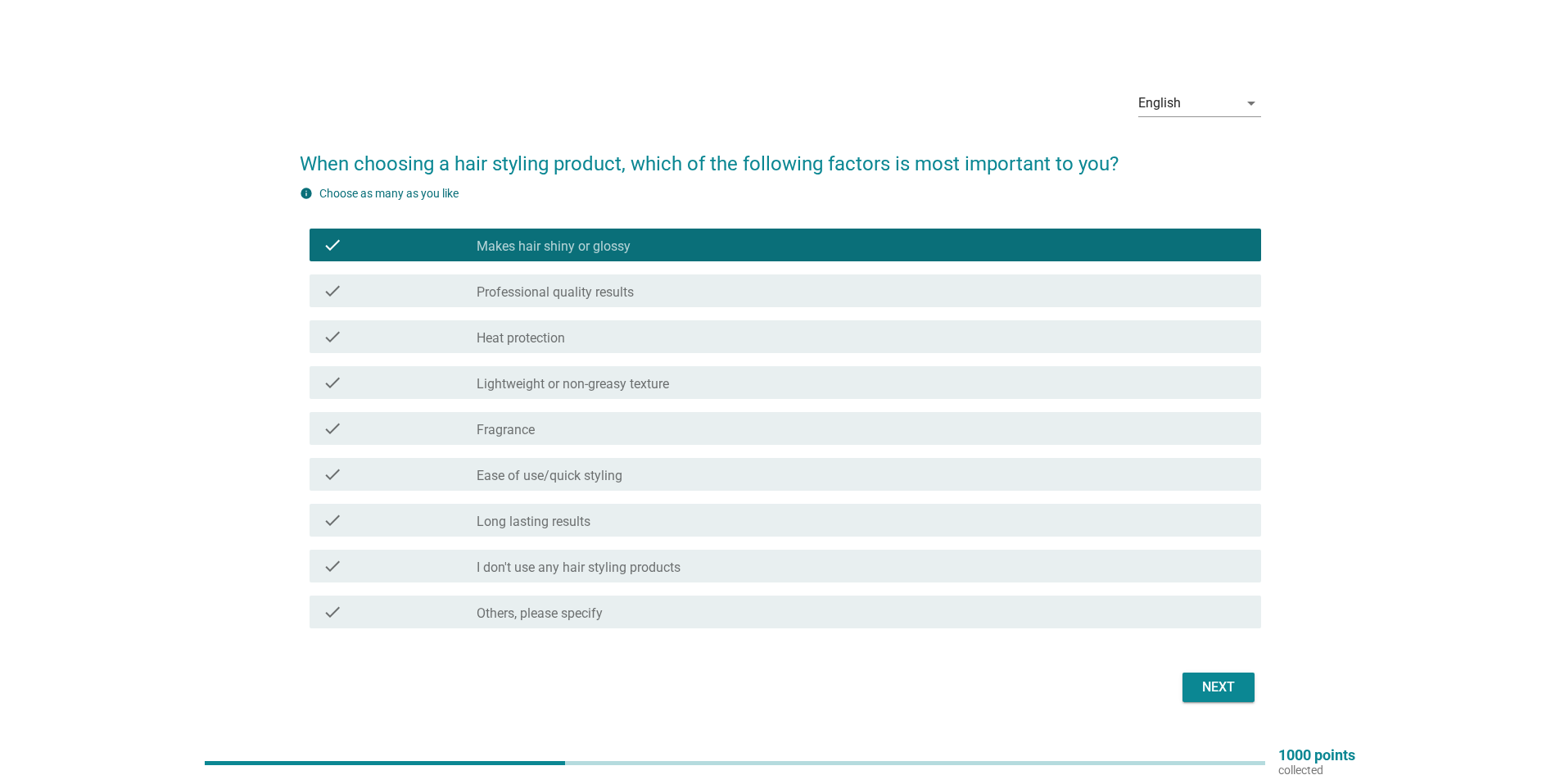
click at [648, 289] on div "check_box_outline_blank Professional quality results" at bounding box center [862, 291] width 771 height 20
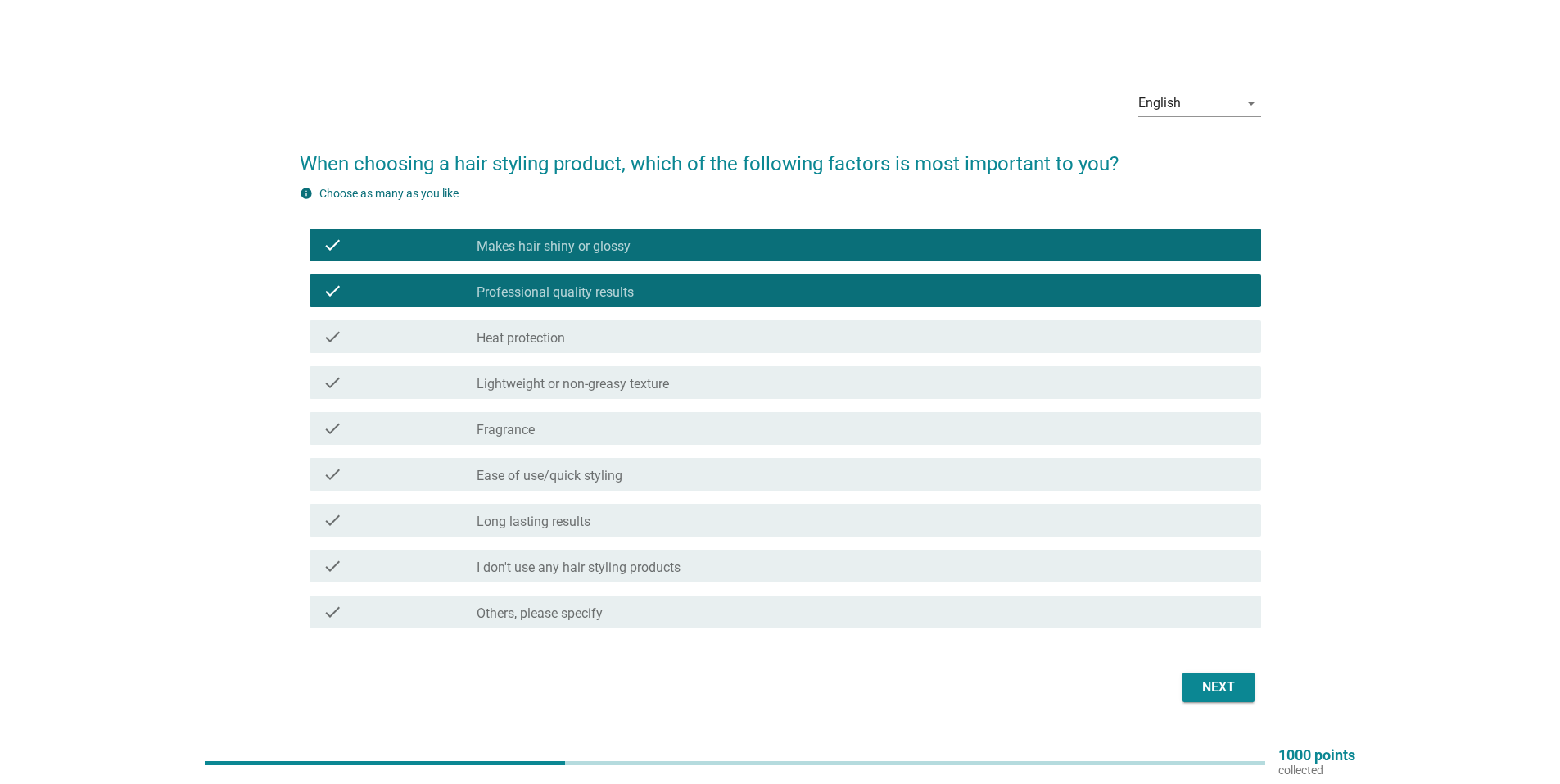
click at [626, 526] on div "check_box_outline_blank Long lasting results" at bounding box center [862, 521] width 771 height 20
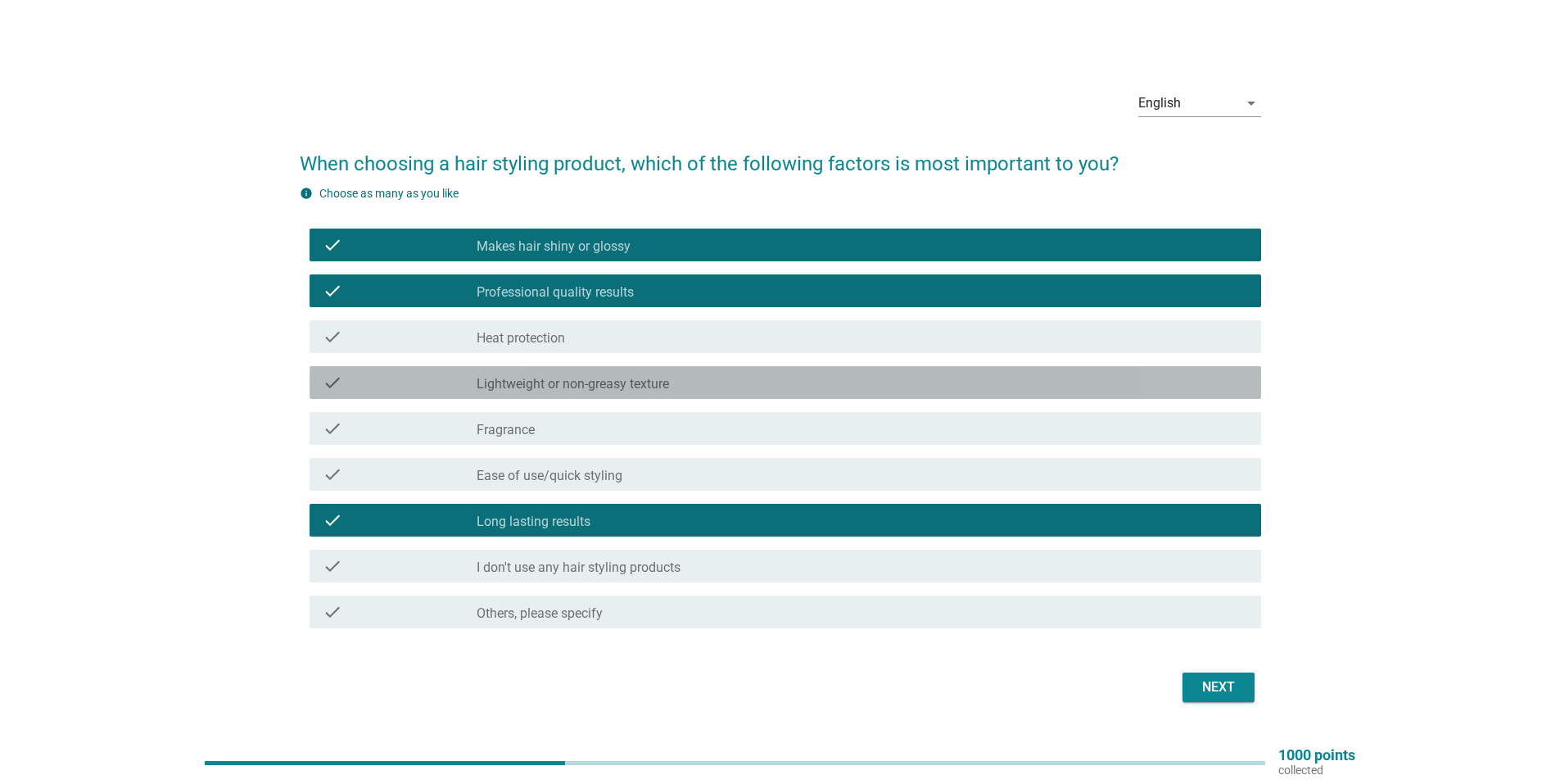
click at [631, 377] on label "Lightweight or non-greasy texture" at bounding box center [572, 384] width 193 height 16
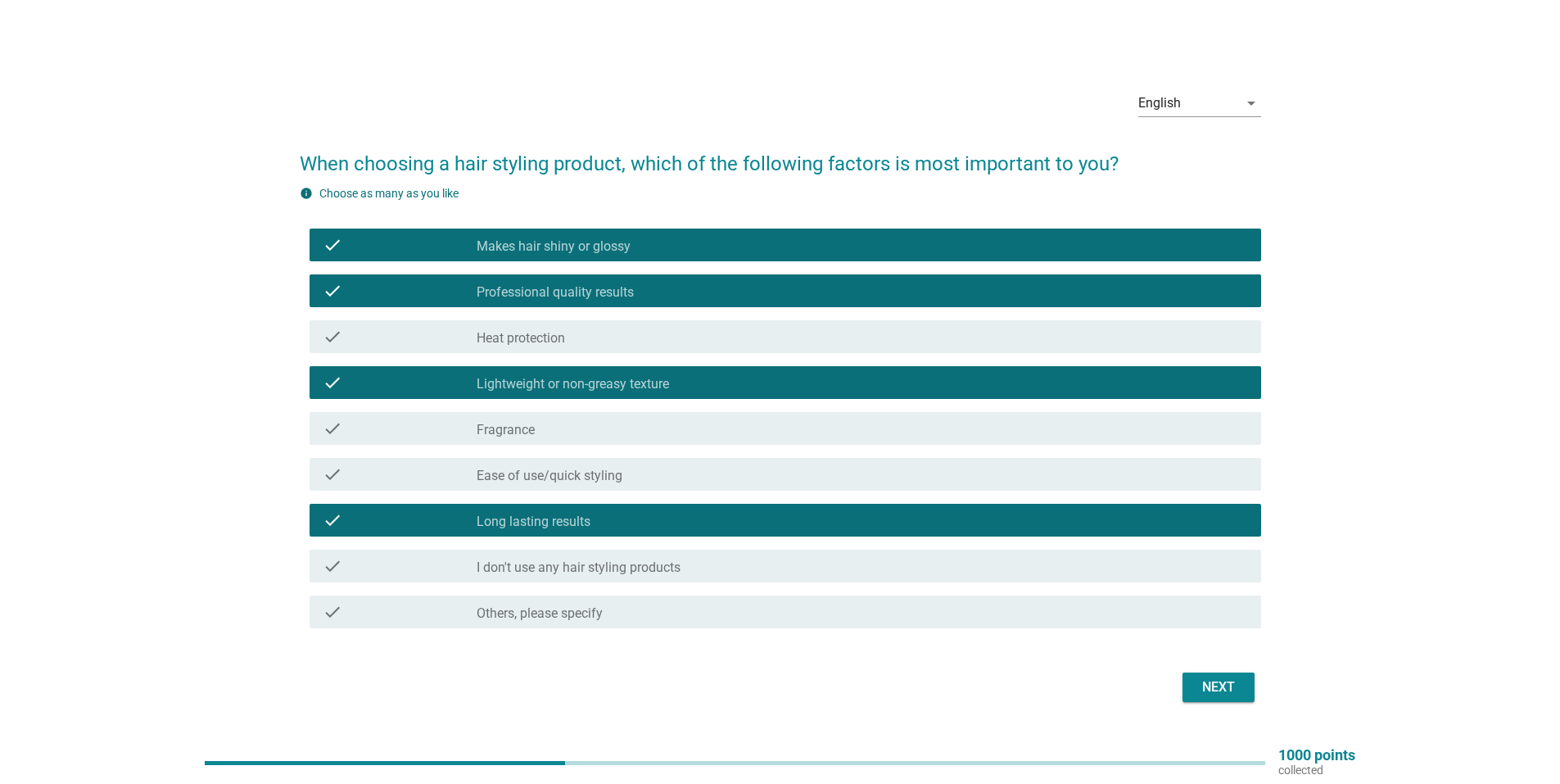
drag, startPoint x: 670, startPoint y: 468, endPoint x: 708, endPoint y: 475, distance: 38.6
click at [671, 468] on div "check_box_outline_blank Ease of use/quick styling" at bounding box center [862, 474] width 771 height 20
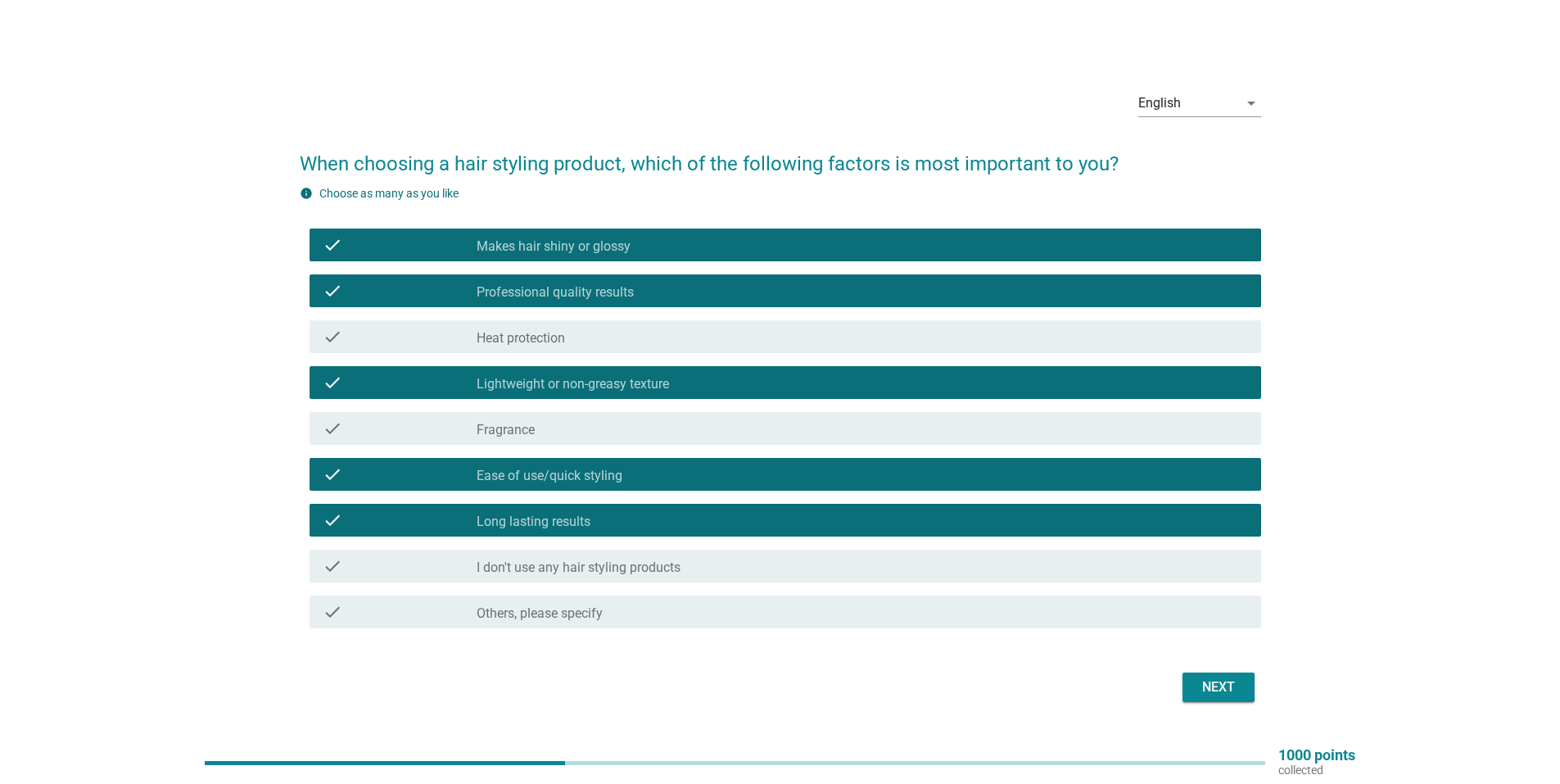
click at [1207, 691] on div "Next" at bounding box center [1219, 687] width 46 height 20
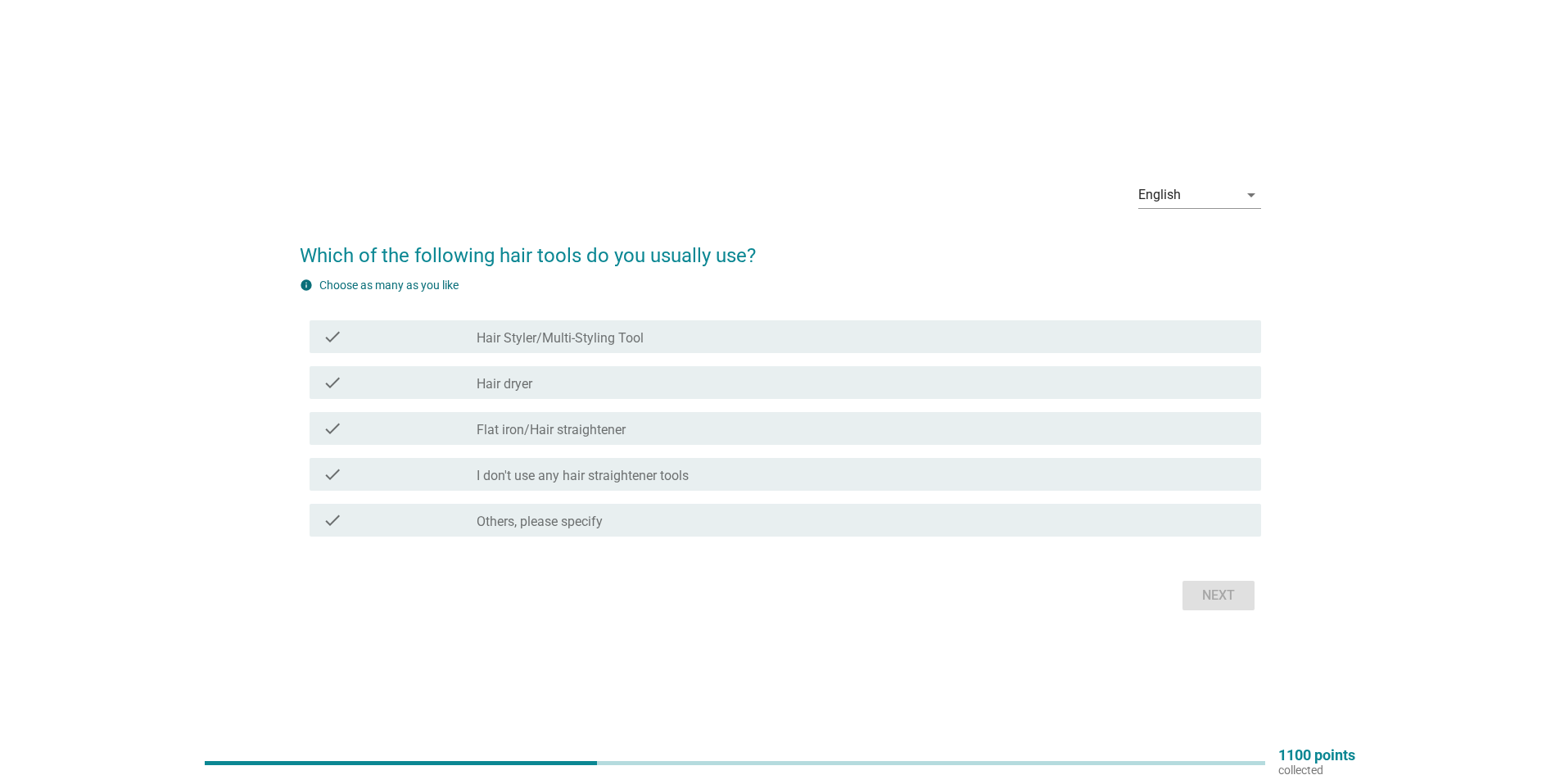
click at [596, 378] on div "check_box_outline_blank Hair dryer" at bounding box center [862, 383] width 771 height 20
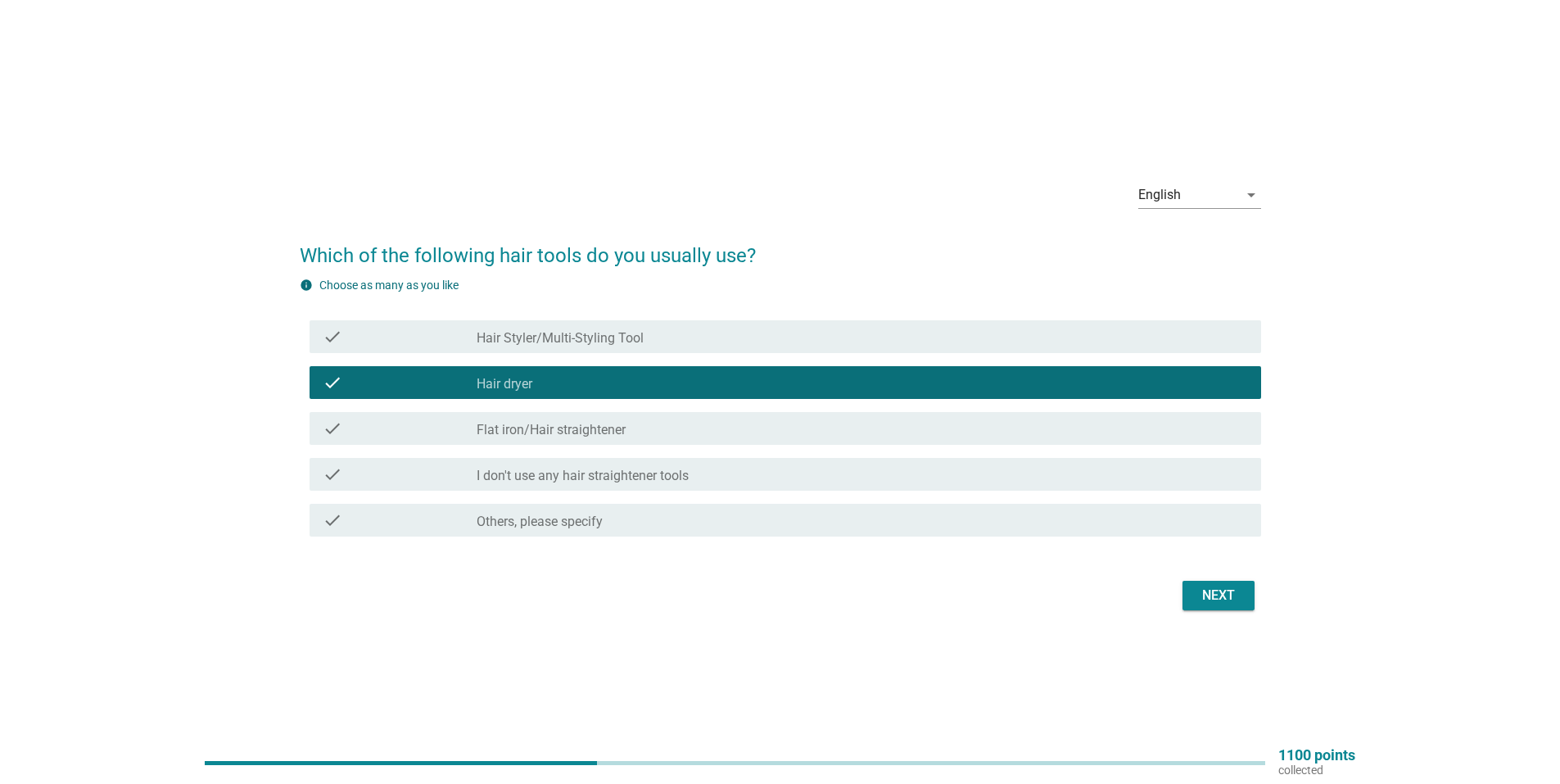
click at [1216, 588] on div "Next" at bounding box center [1219, 596] width 46 height 20
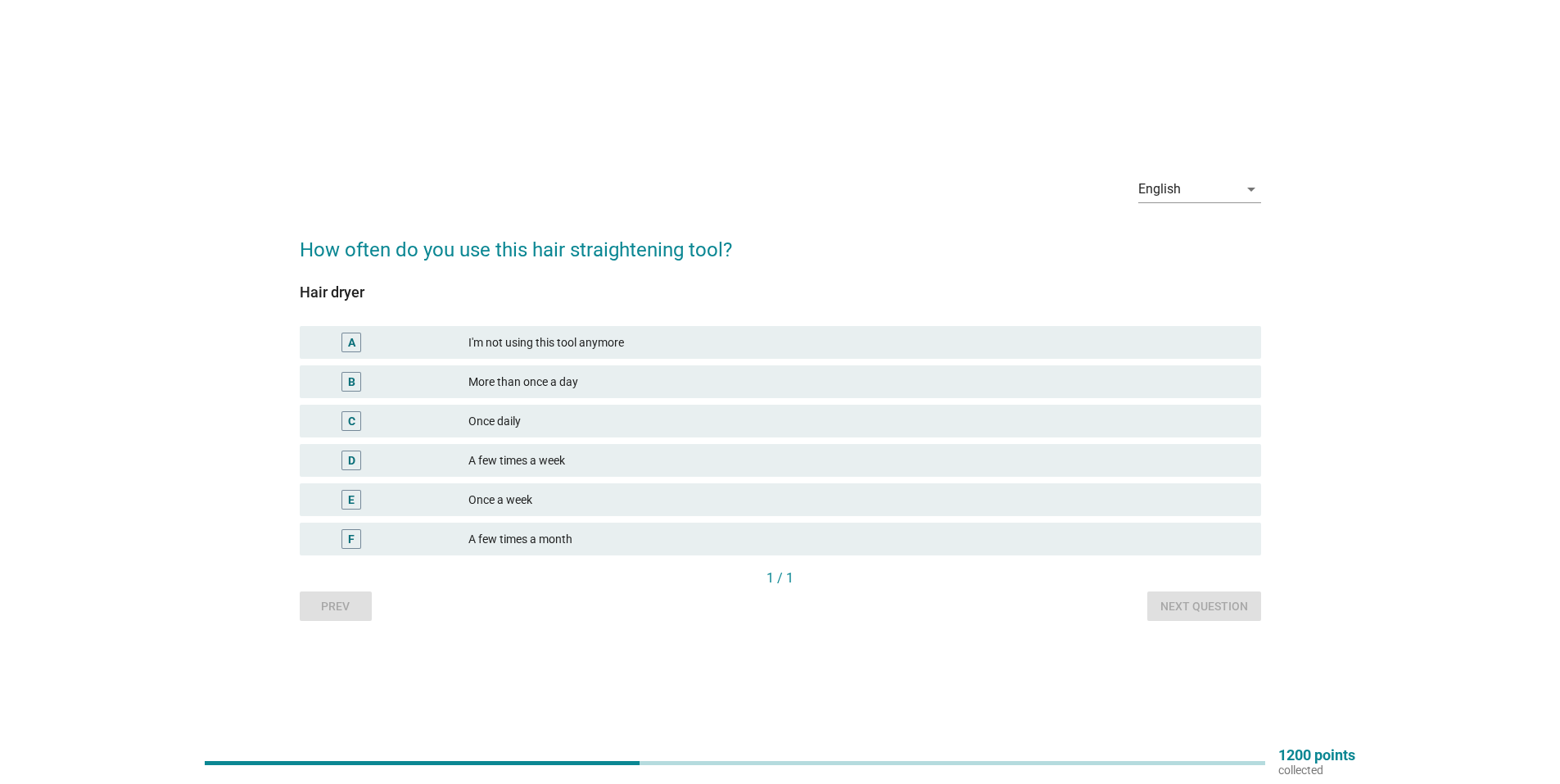
click at [638, 334] on div "I'm not using this tool anymore" at bounding box center [857, 342] width 780 height 20
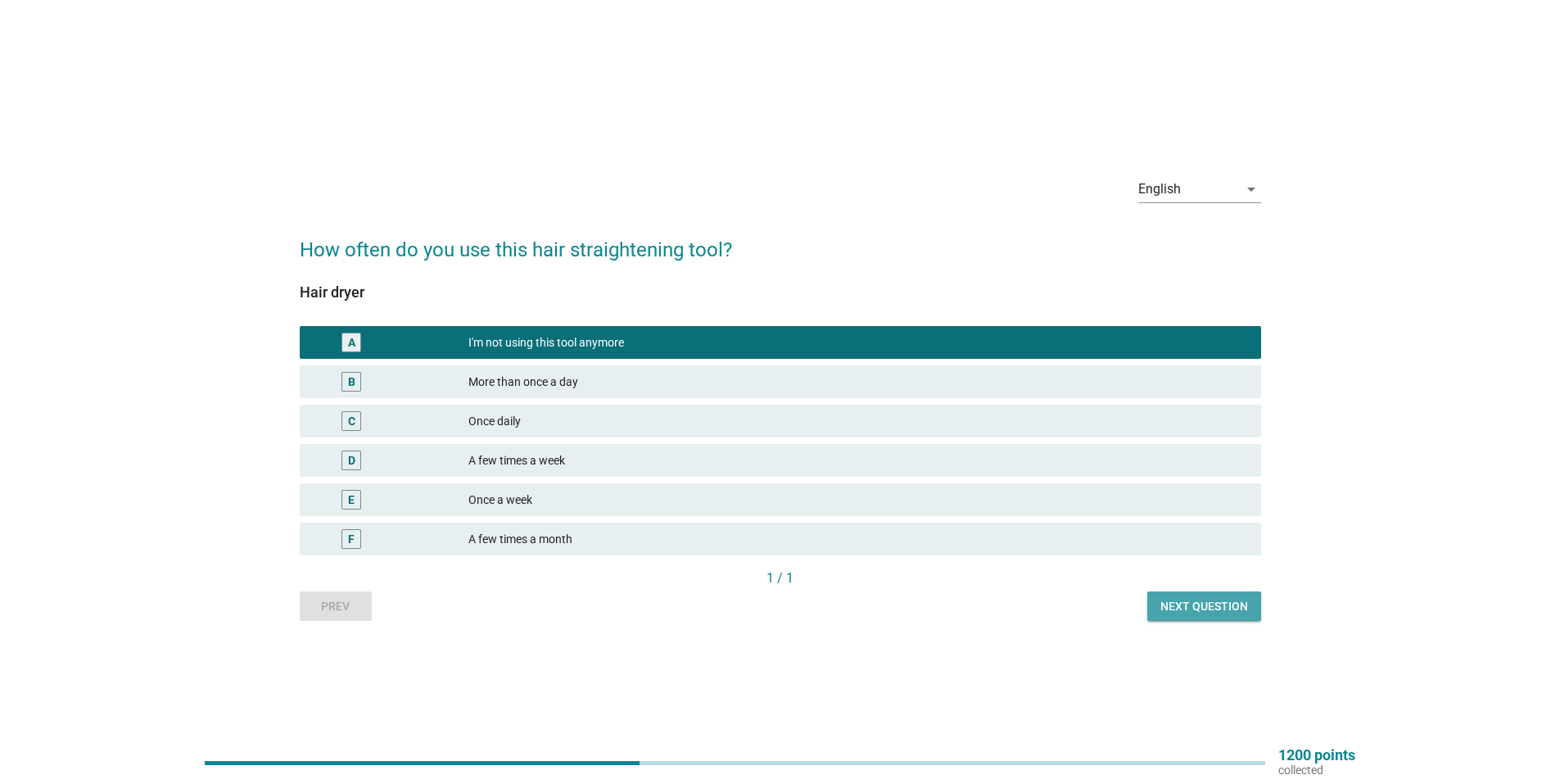
click at [1215, 600] on div "Next question" at bounding box center [1204, 606] width 88 height 17
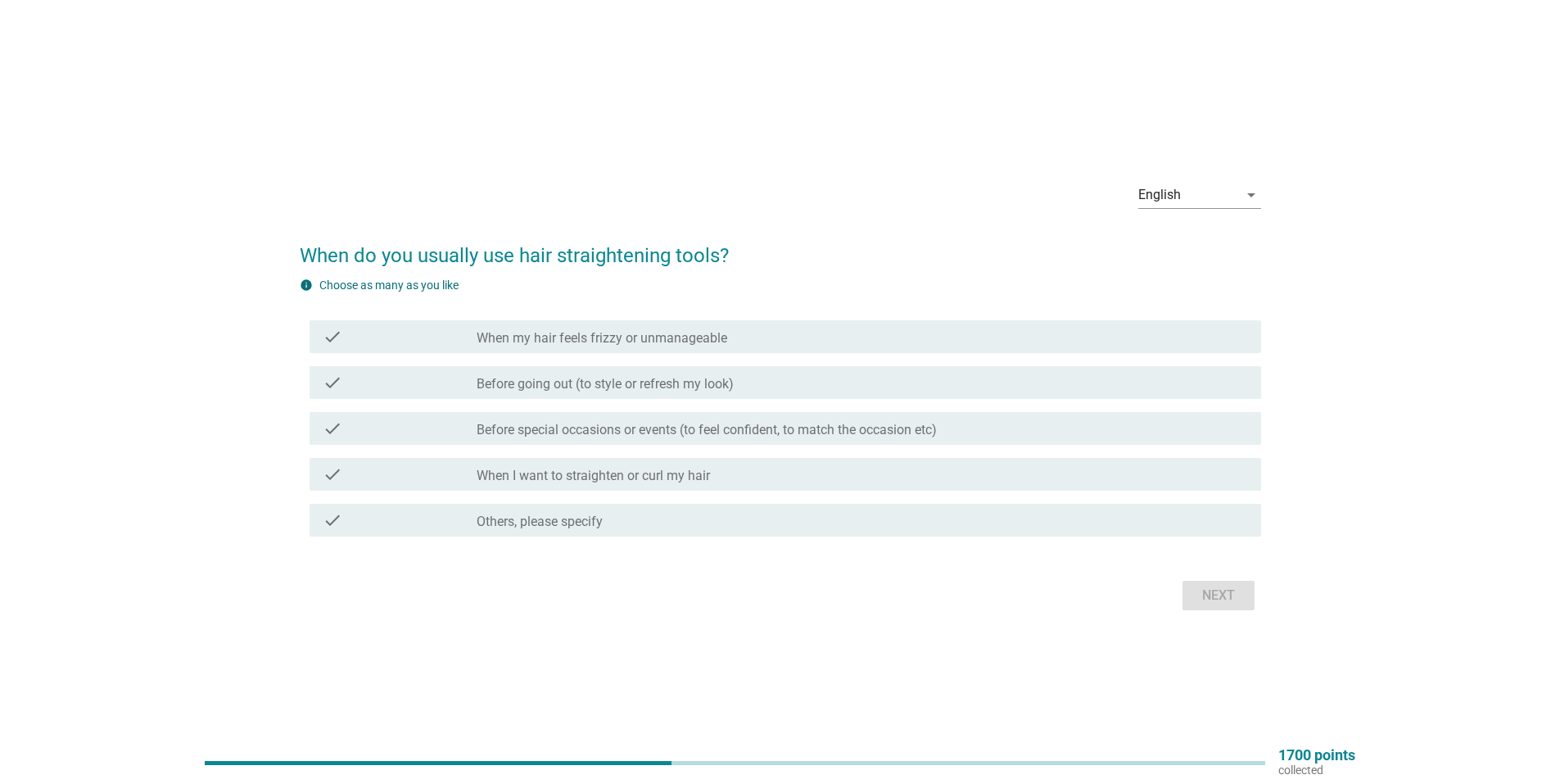
click at [661, 329] on div "check_box_outline_blank When my hair feels frizzy or unmanageable" at bounding box center [862, 337] width 771 height 20
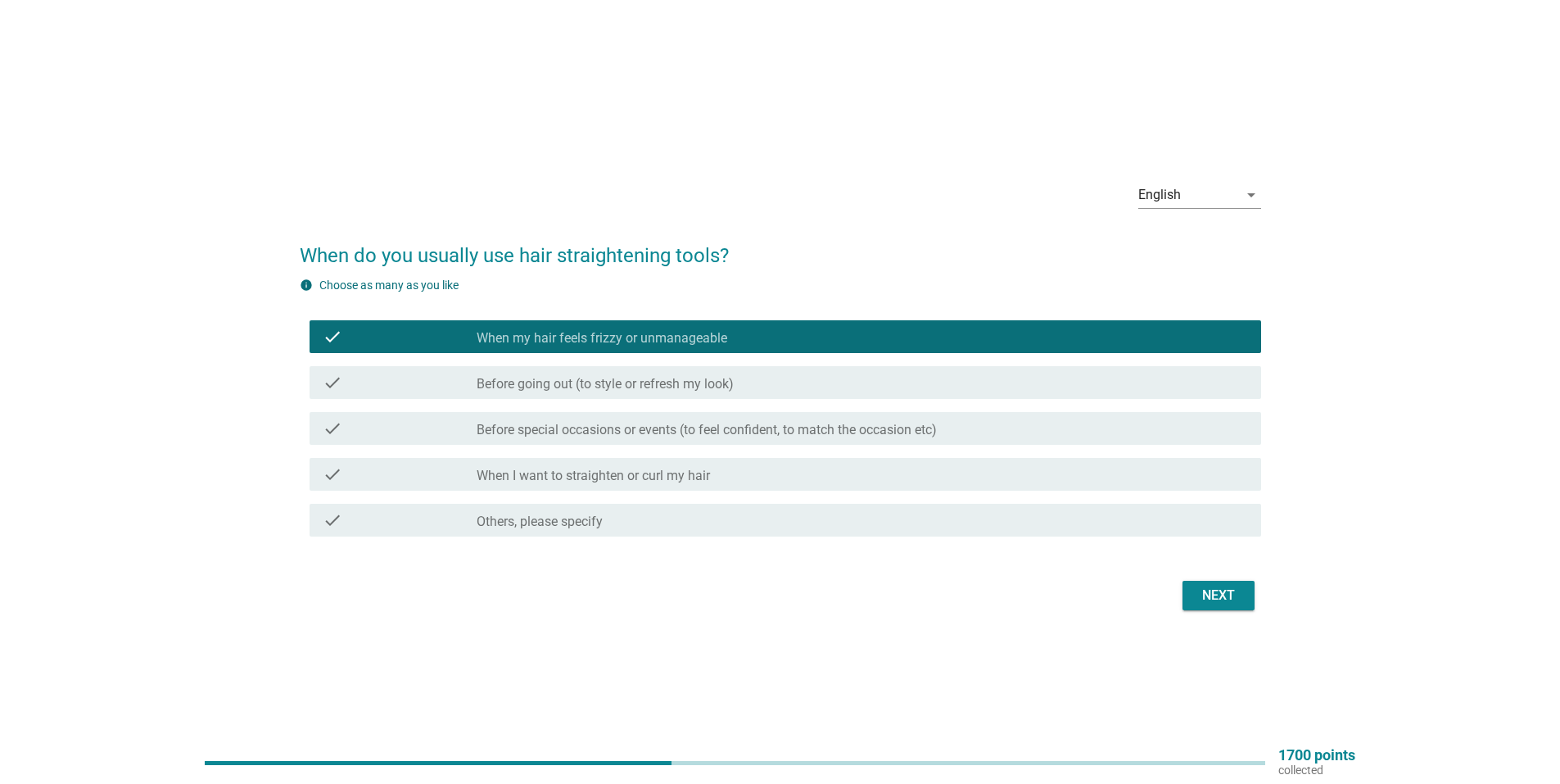
click at [937, 435] on label "Before special occasions or events (to feel confident, to match the occasion et…" at bounding box center [706, 430] width 460 height 16
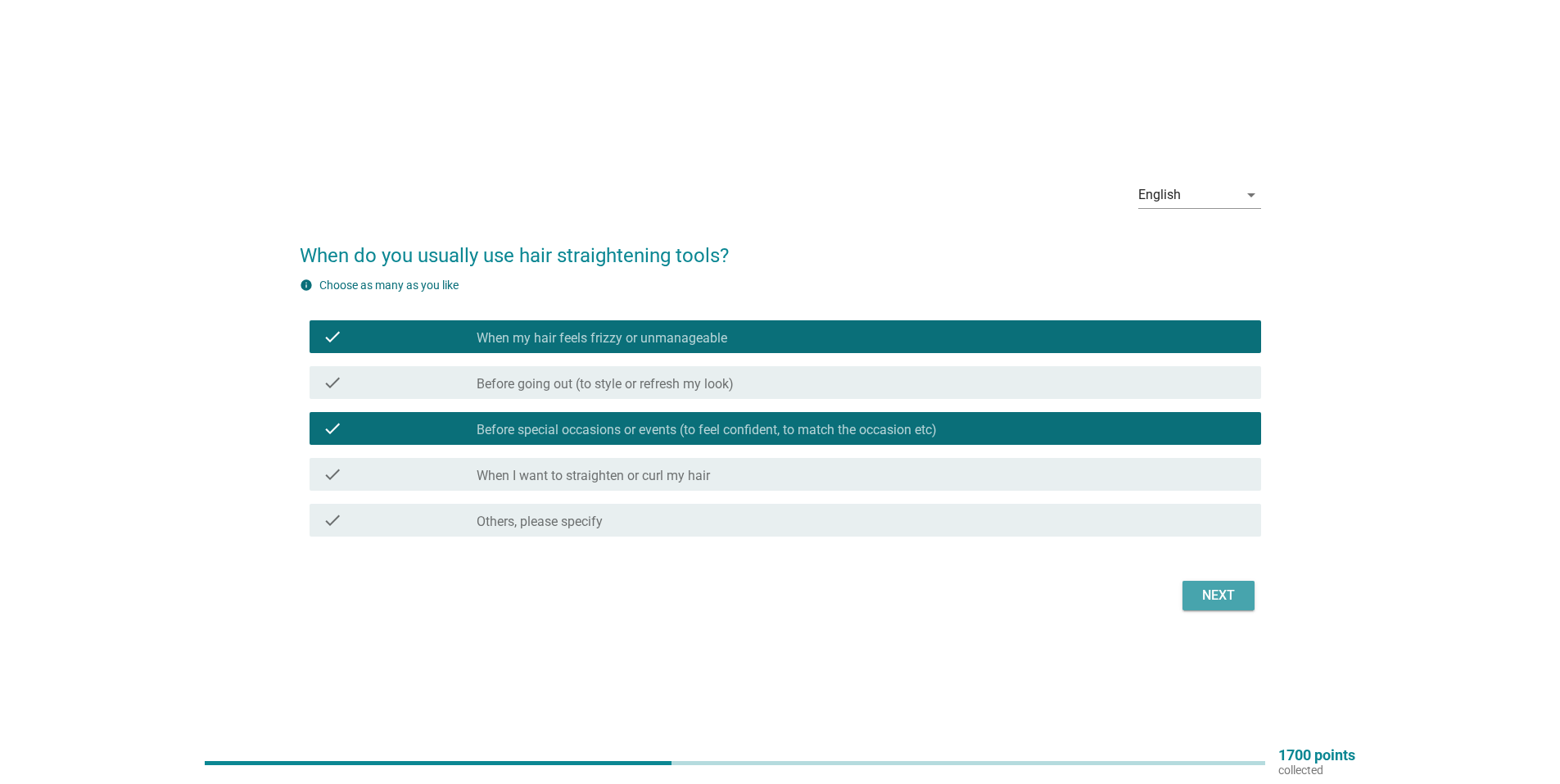
click at [1203, 597] on div "Next" at bounding box center [1219, 596] width 46 height 20
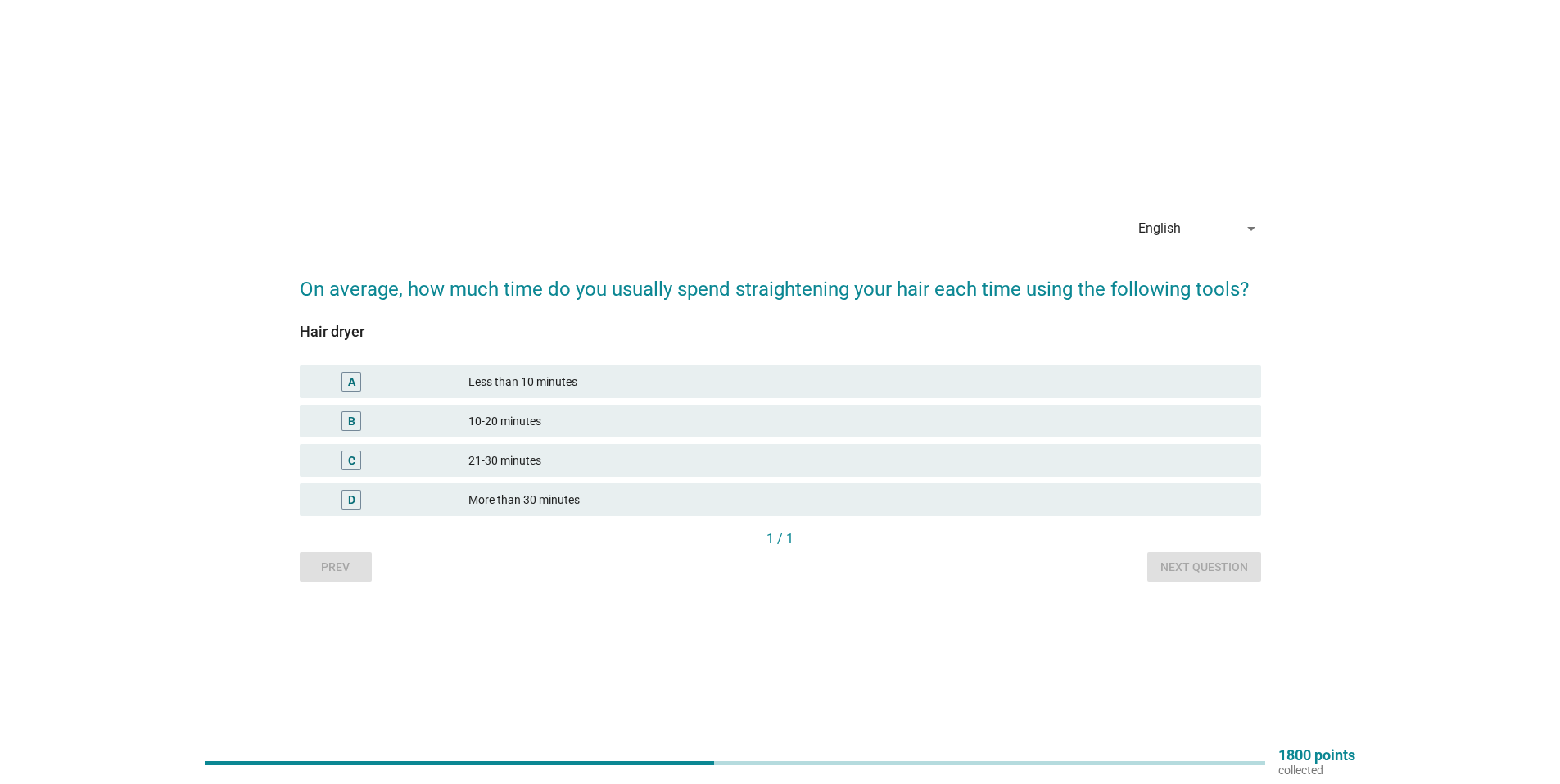
click at [687, 423] on div "10-20 minutes" at bounding box center [857, 421] width 780 height 20
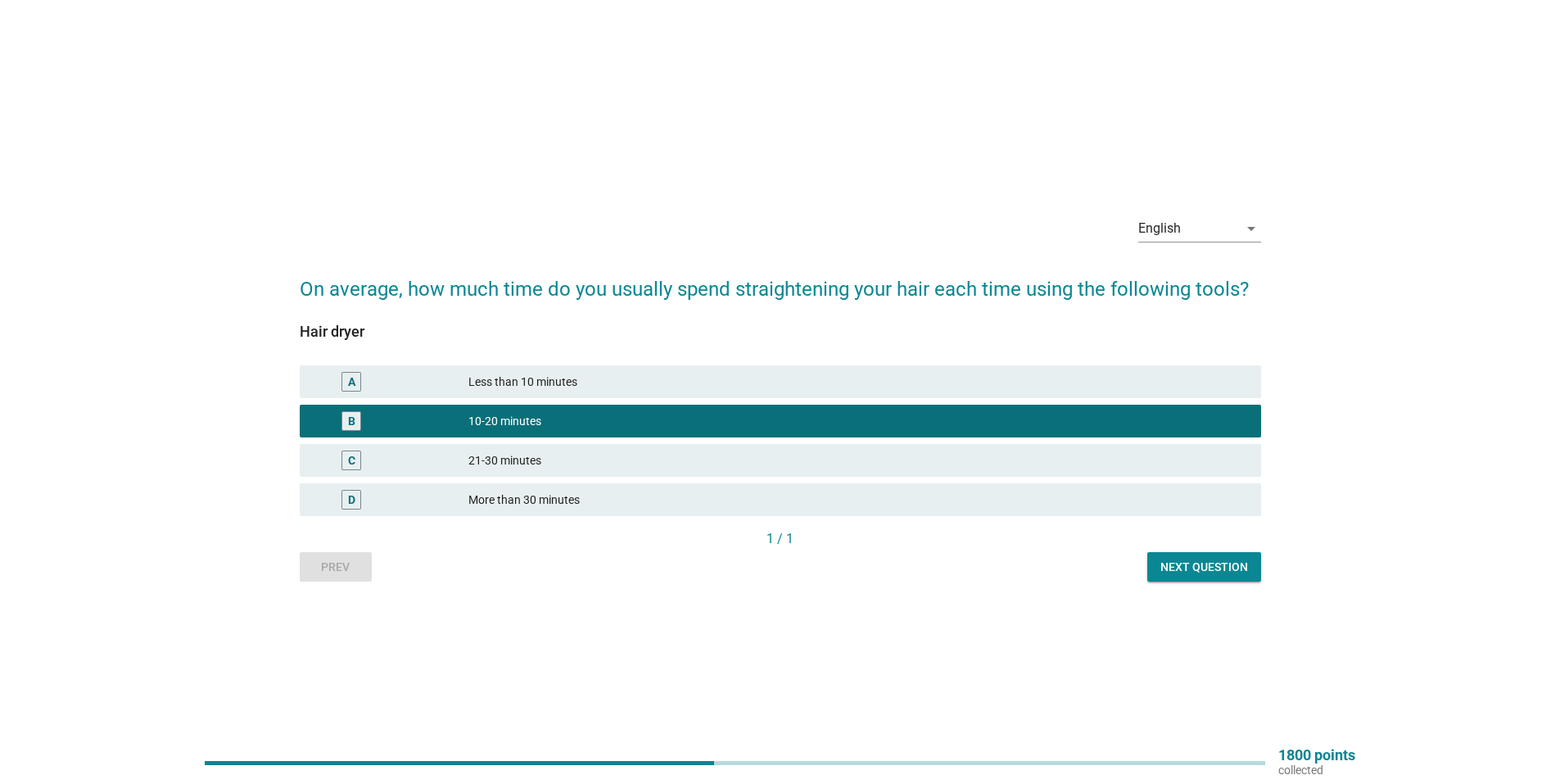
click at [1183, 559] on div "Next question" at bounding box center [1204, 567] width 88 height 17
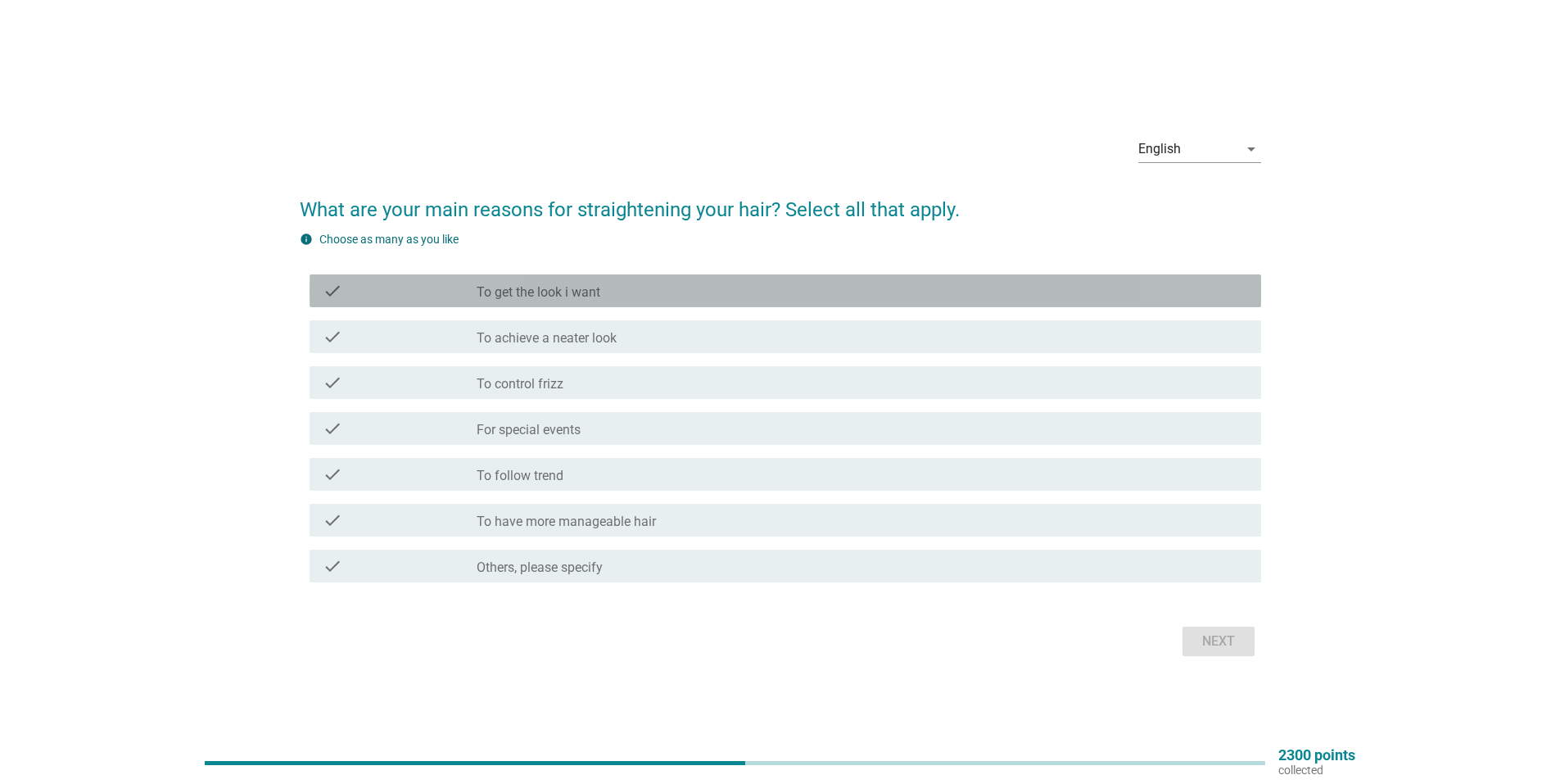
click at [683, 286] on div "check_box_outline_blank To get the look i want" at bounding box center [862, 291] width 771 height 20
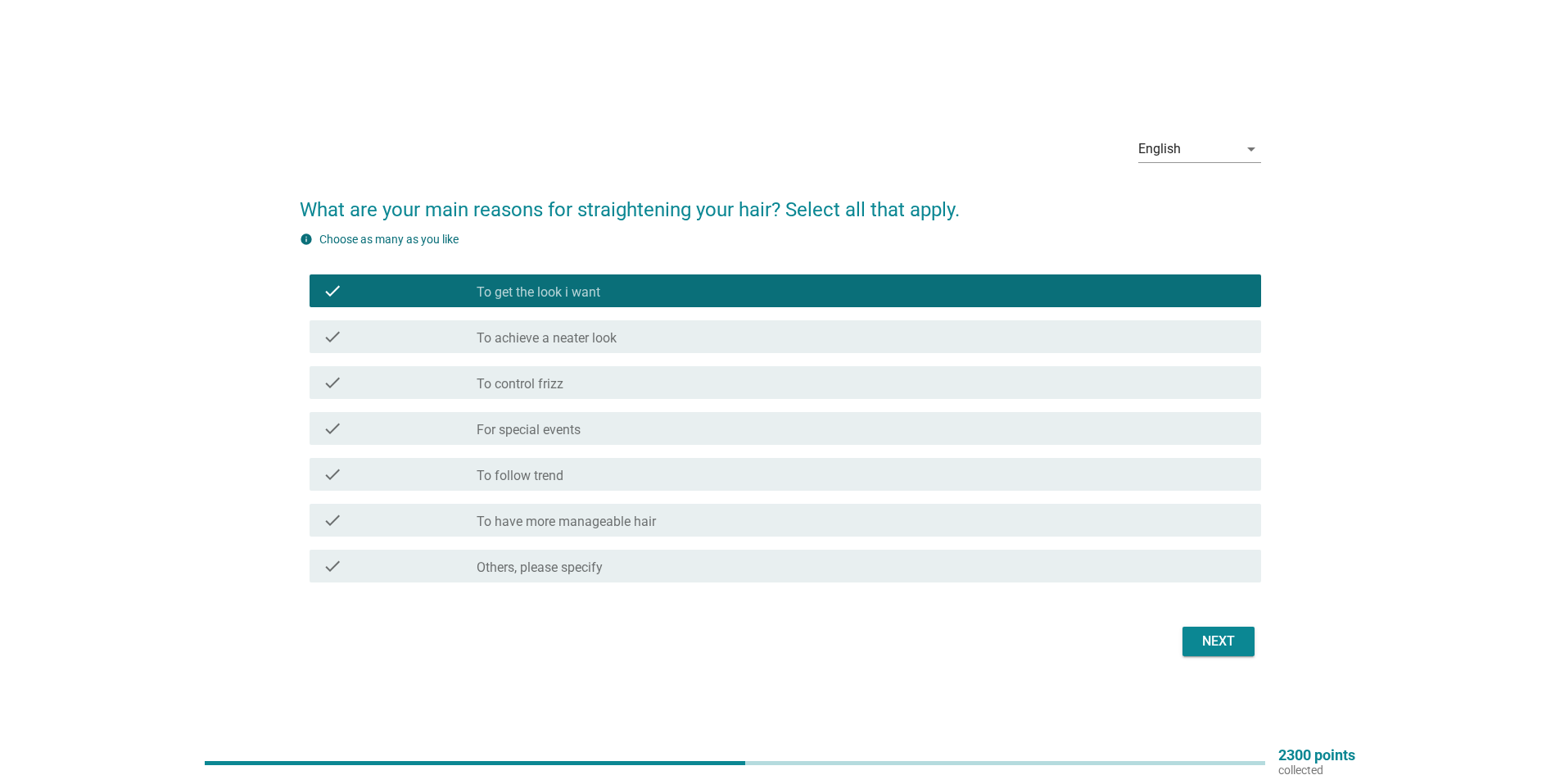
click at [642, 427] on div "check_box_outline_blank For special events" at bounding box center [862, 428] width 771 height 20
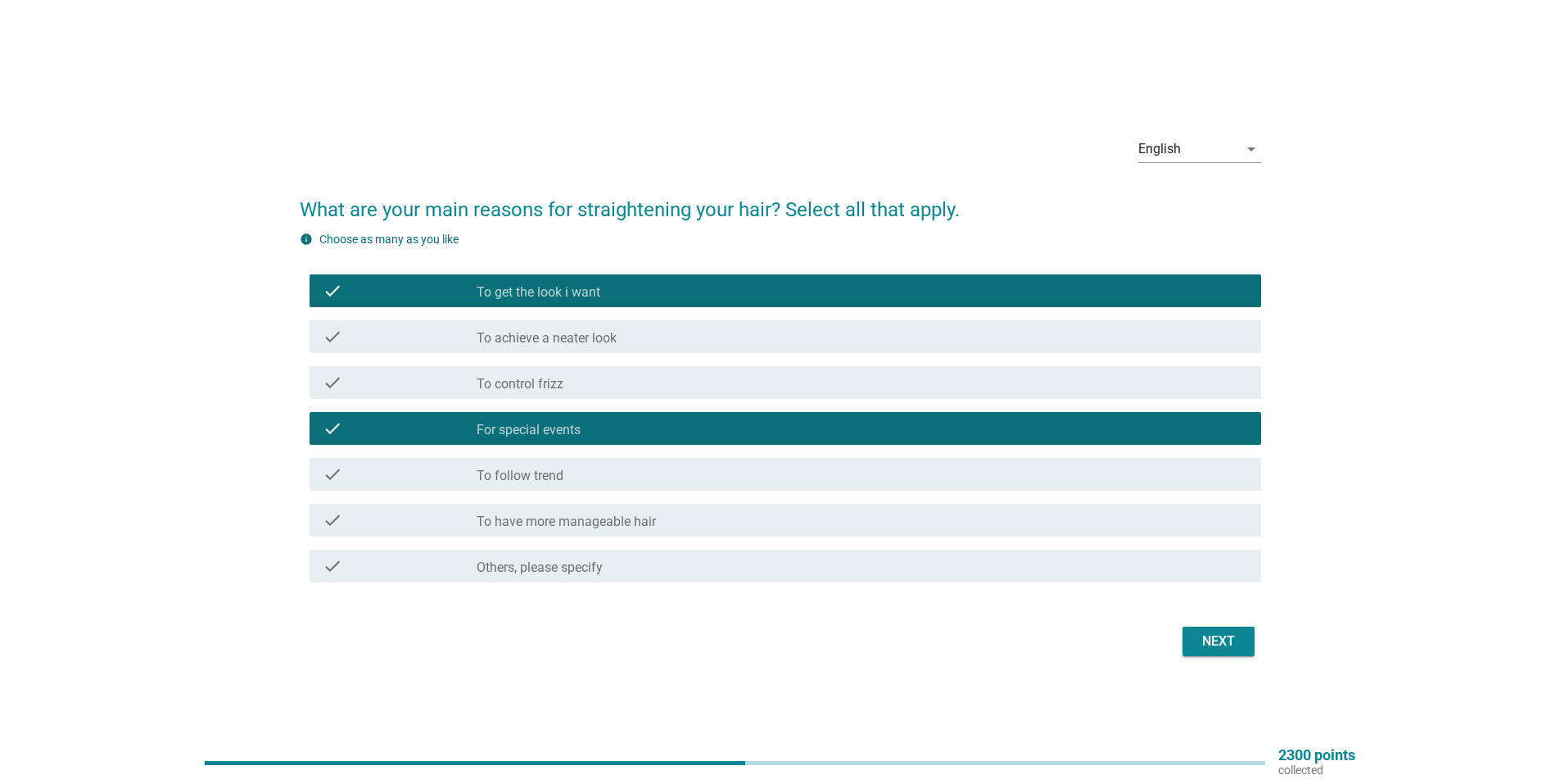
click at [646, 281] on div "check_box_outline_blank To get the look i want" at bounding box center [862, 291] width 771 height 20
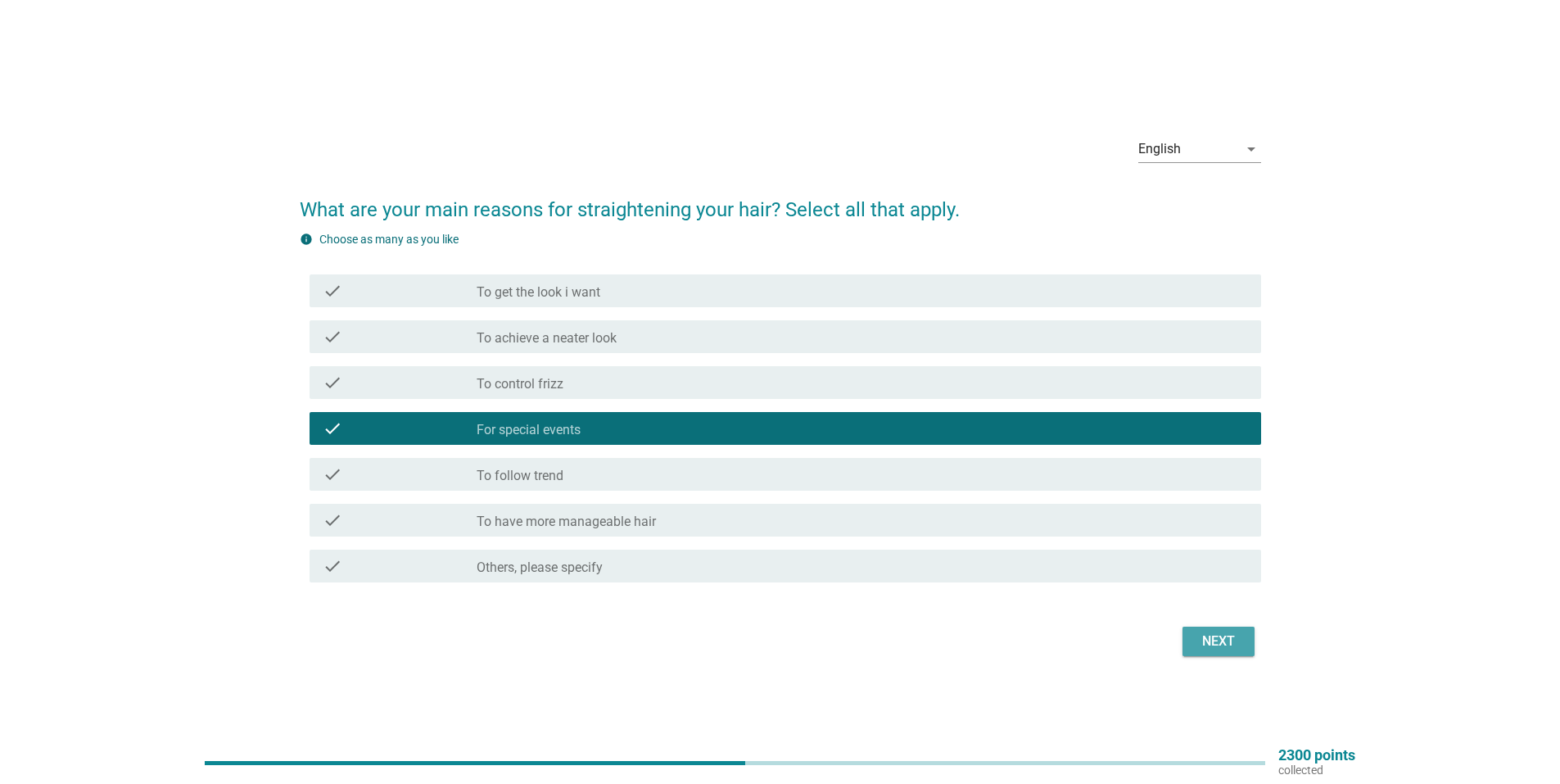
click at [1214, 647] on div "Next" at bounding box center [1219, 641] width 46 height 20
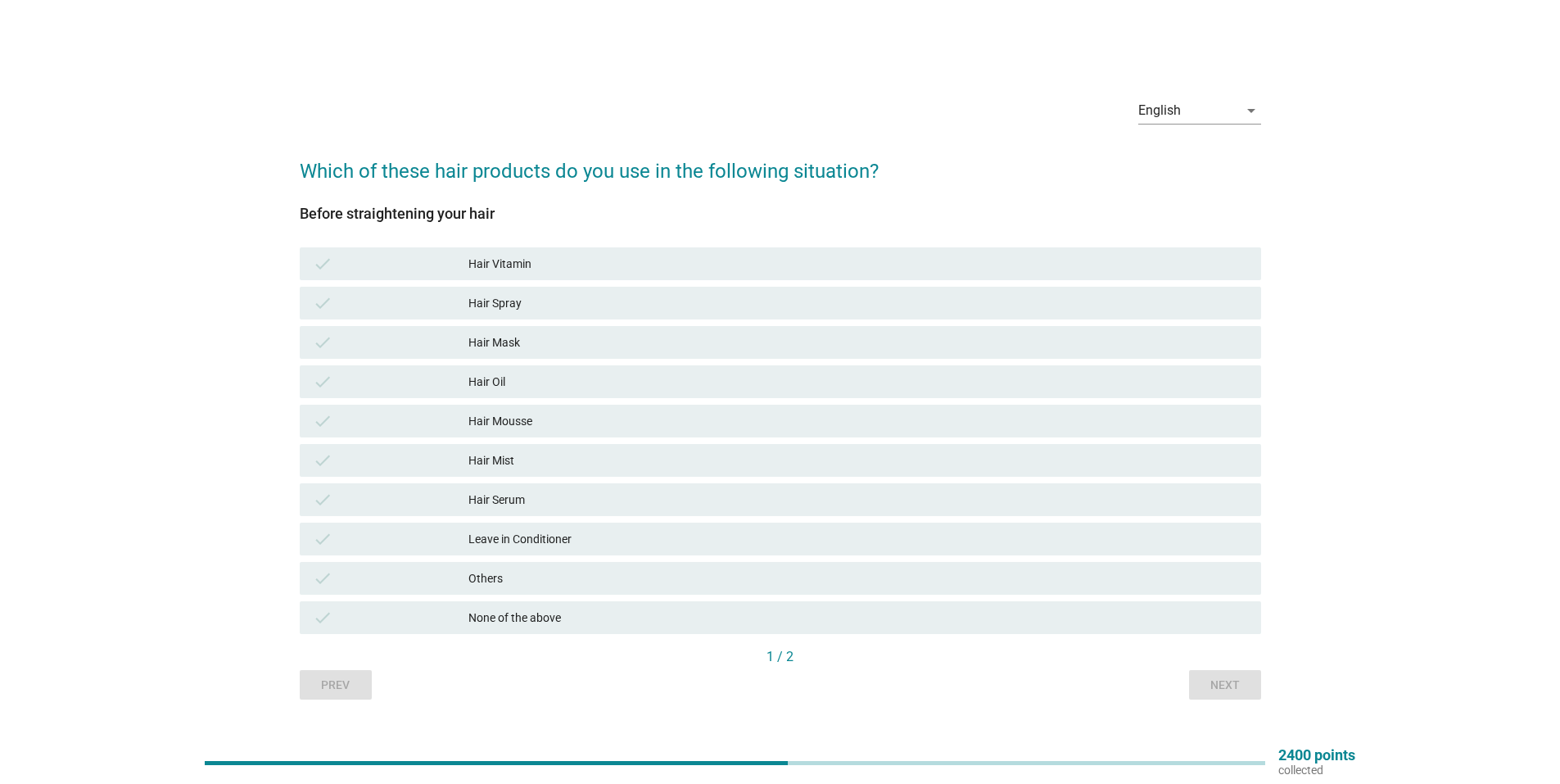
click at [635, 263] on div "Hair Vitamin" at bounding box center [857, 263] width 780 height 20
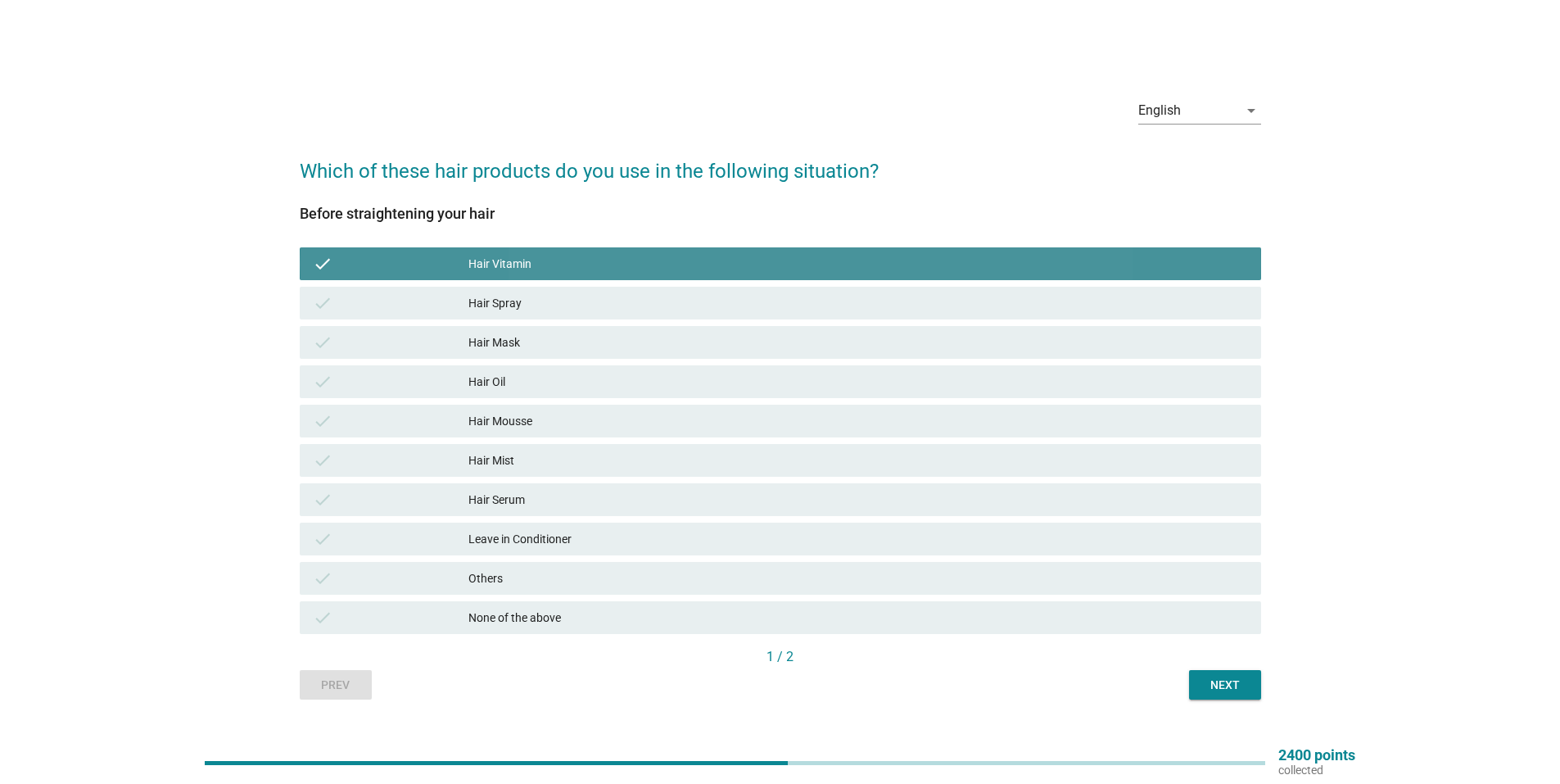
click at [579, 260] on div "Hair Vitamin" at bounding box center [857, 263] width 780 height 20
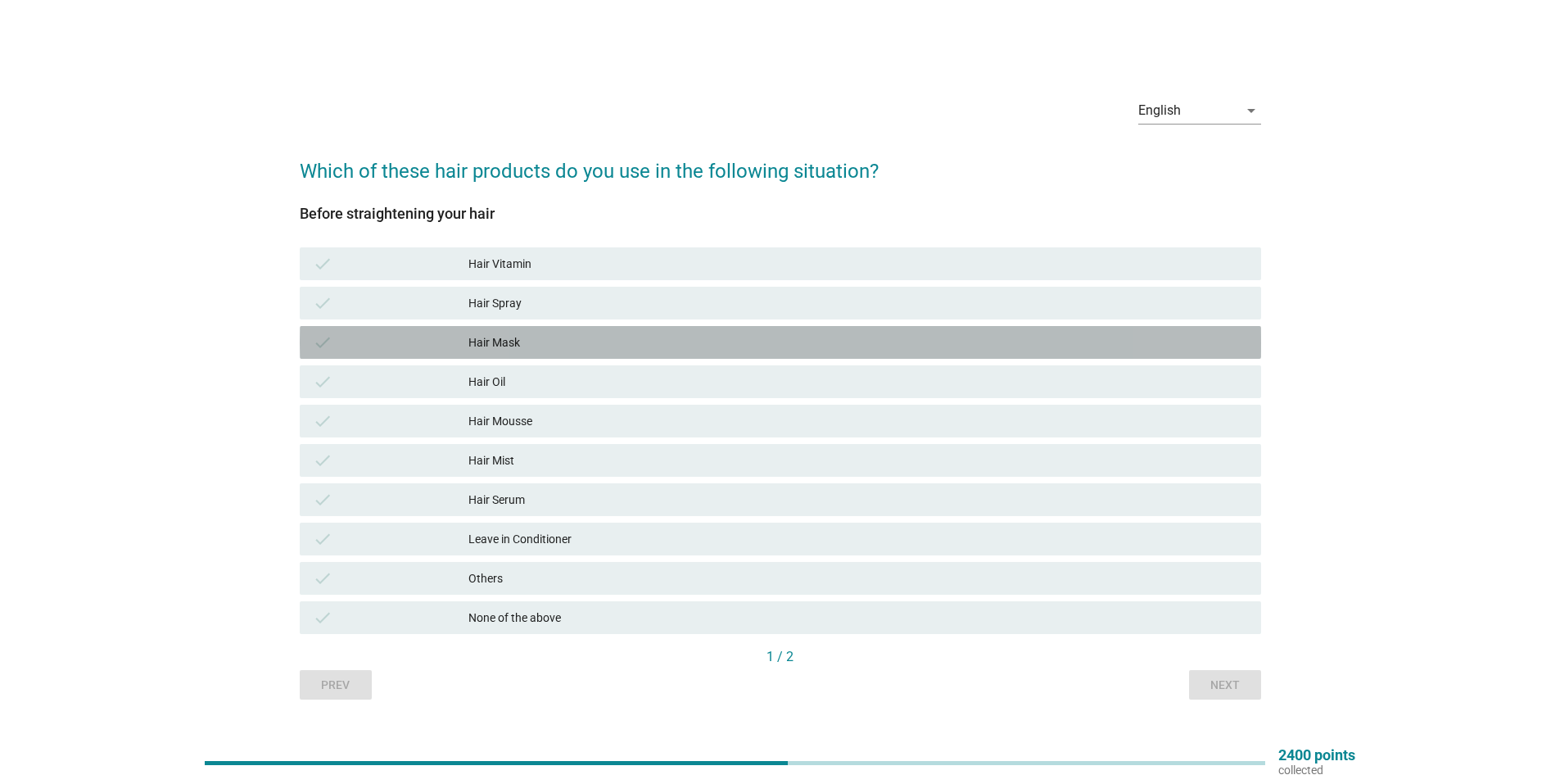
click at [574, 337] on div "Hair Mask" at bounding box center [857, 342] width 780 height 20
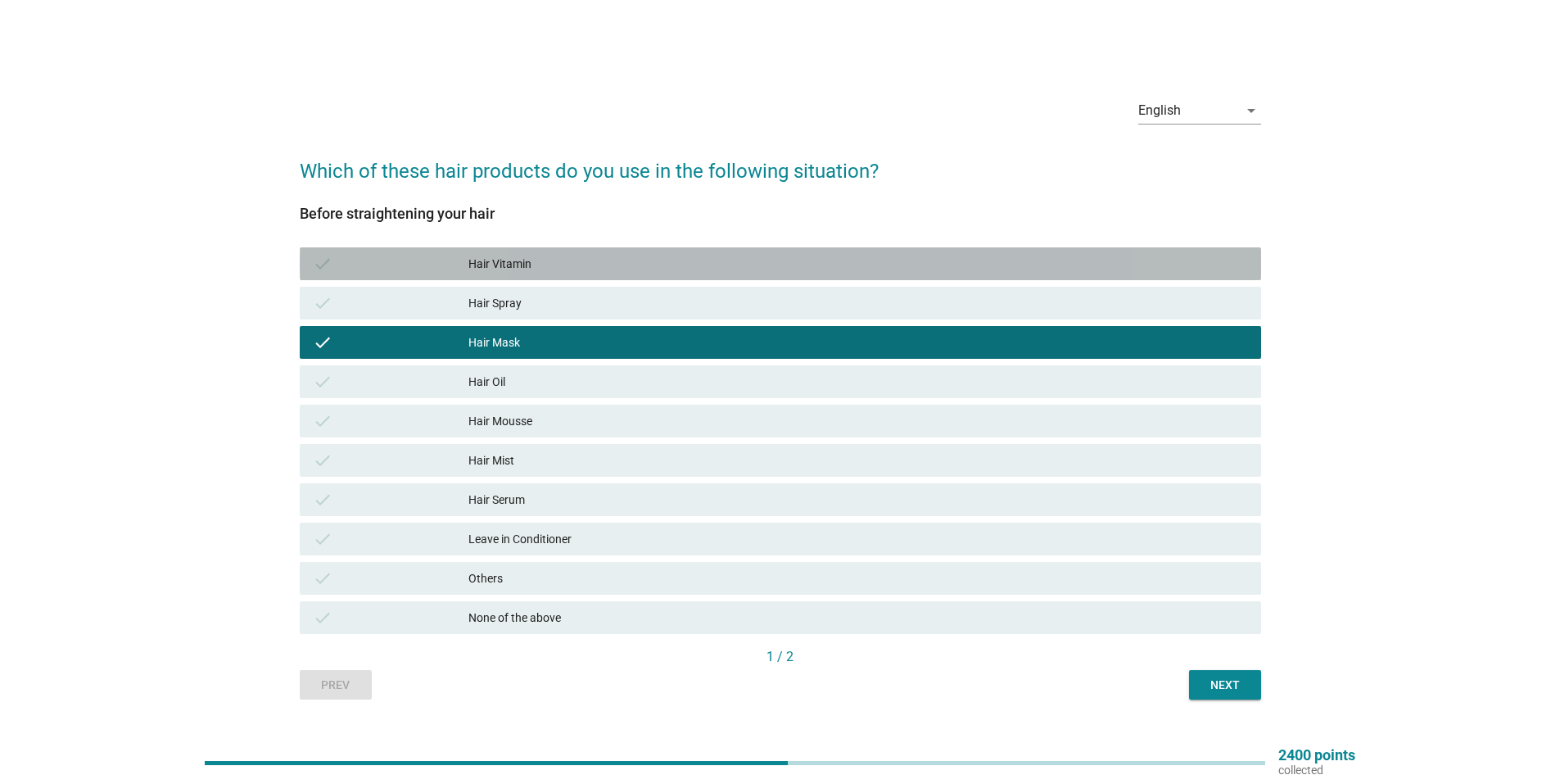
click at [565, 262] on div "Hair Vitamin" at bounding box center [857, 263] width 780 height 20
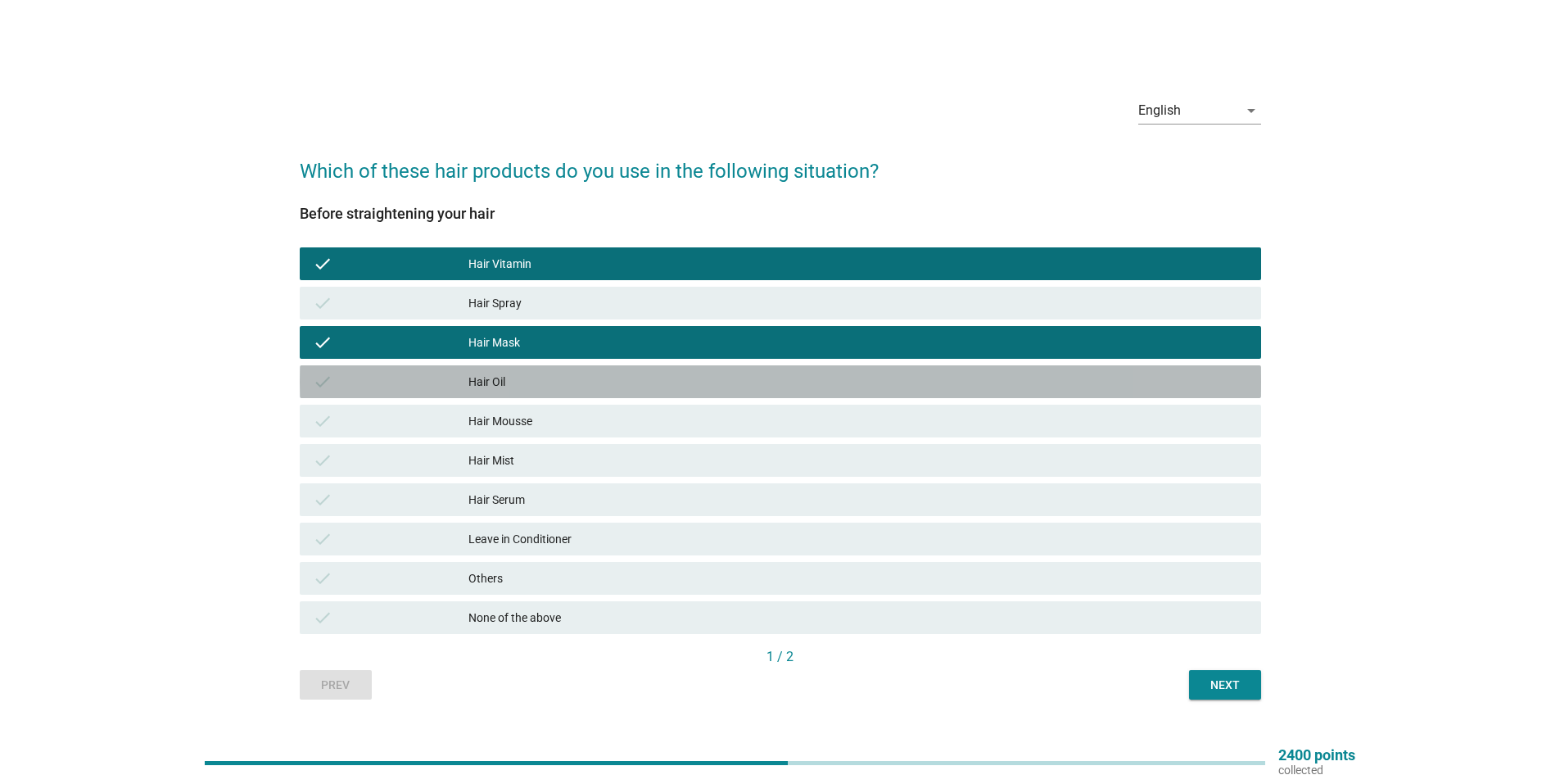
click at [558, 383] on div "Hair Oil" at bounding box center [857, 382] width 780 height 20
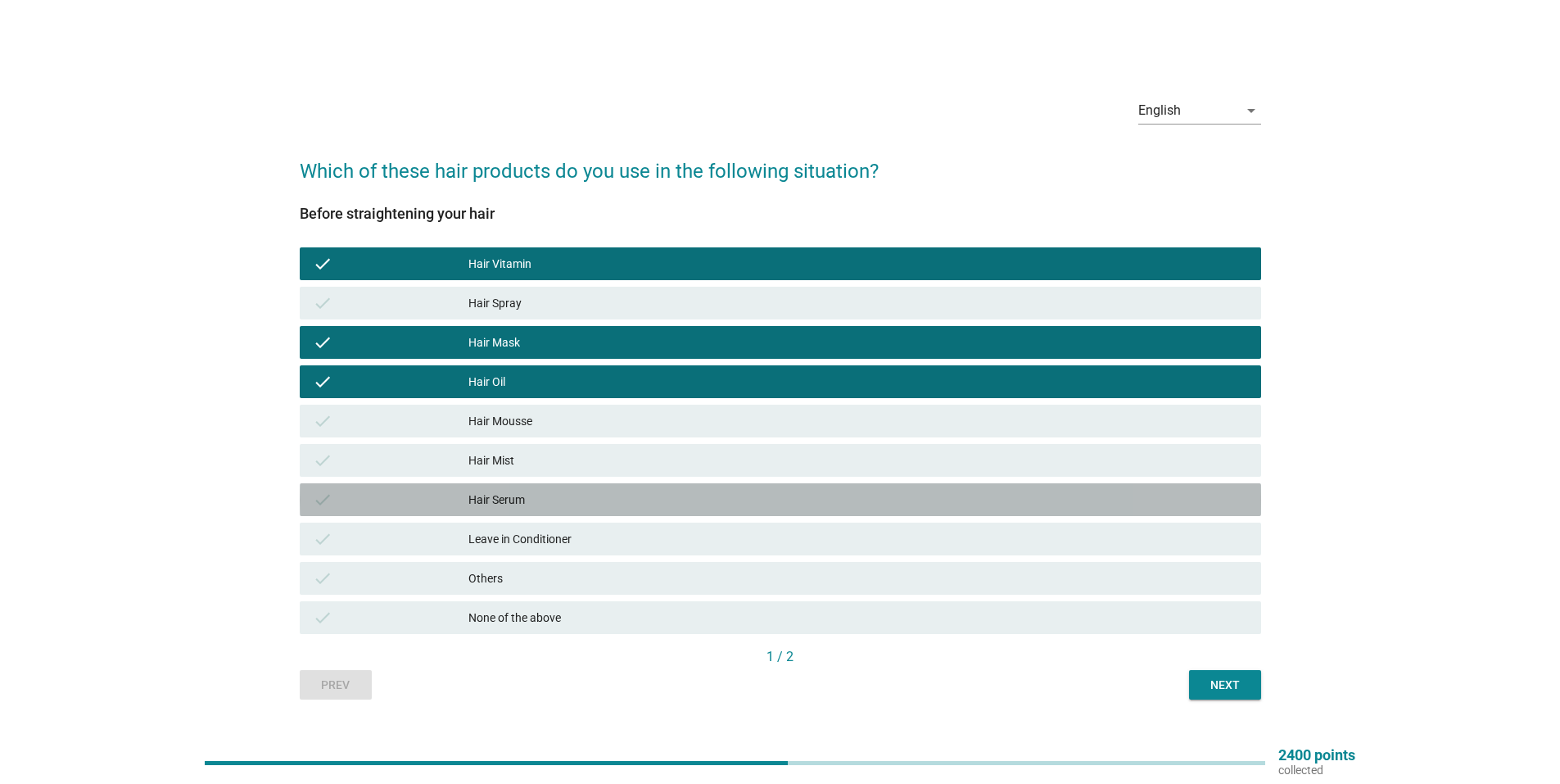
click at [651, 502] on div "Hair Serum" at bounding box center [857, 500] width 780 height 20
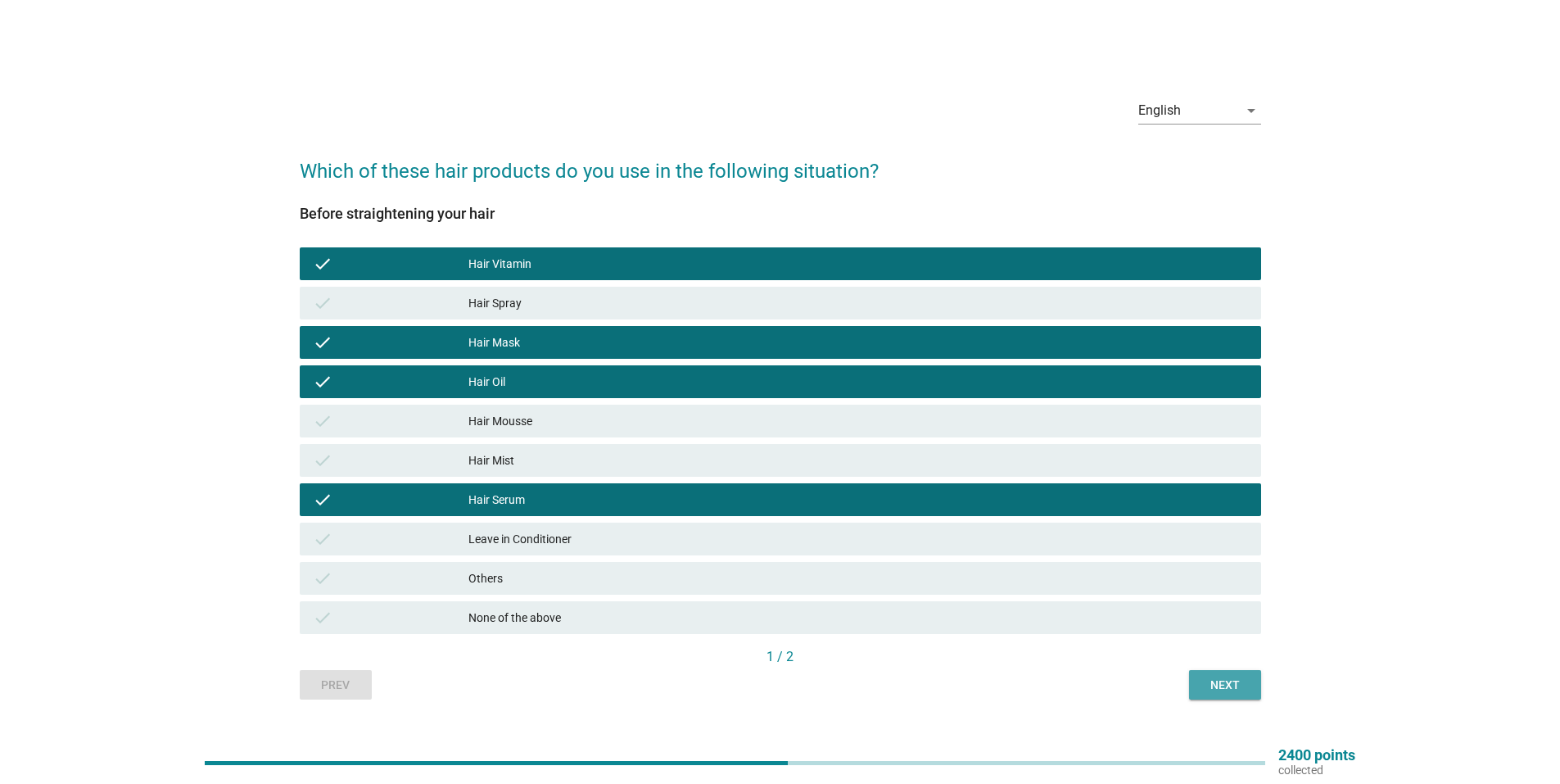
click at [1228, 689] on div "Next" at bounding box center [1225, 684] width 46 height 17
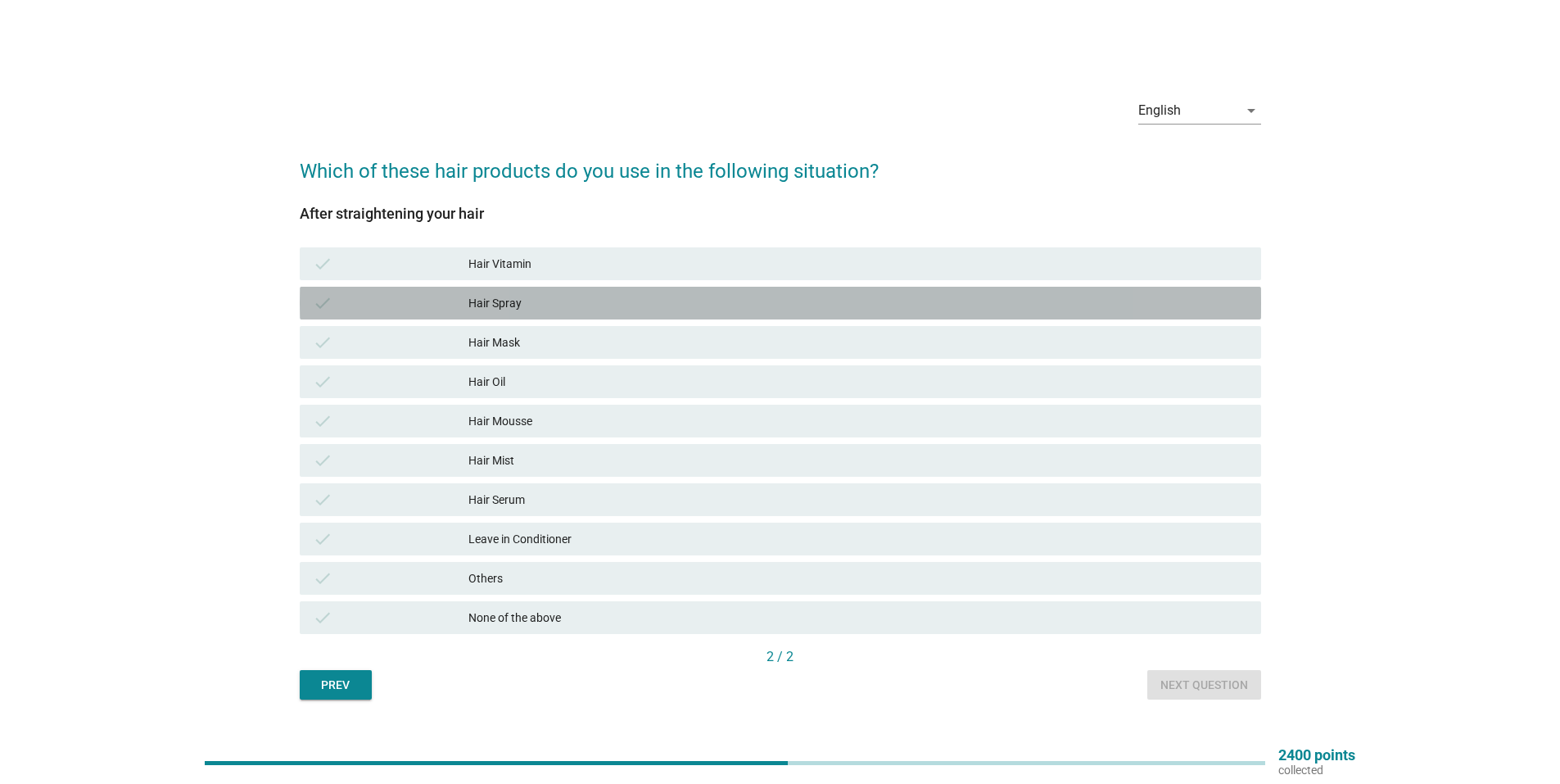
click at [553, 305] on div "Hair Spray" at bounding box center [857, 303] width 780 height 20
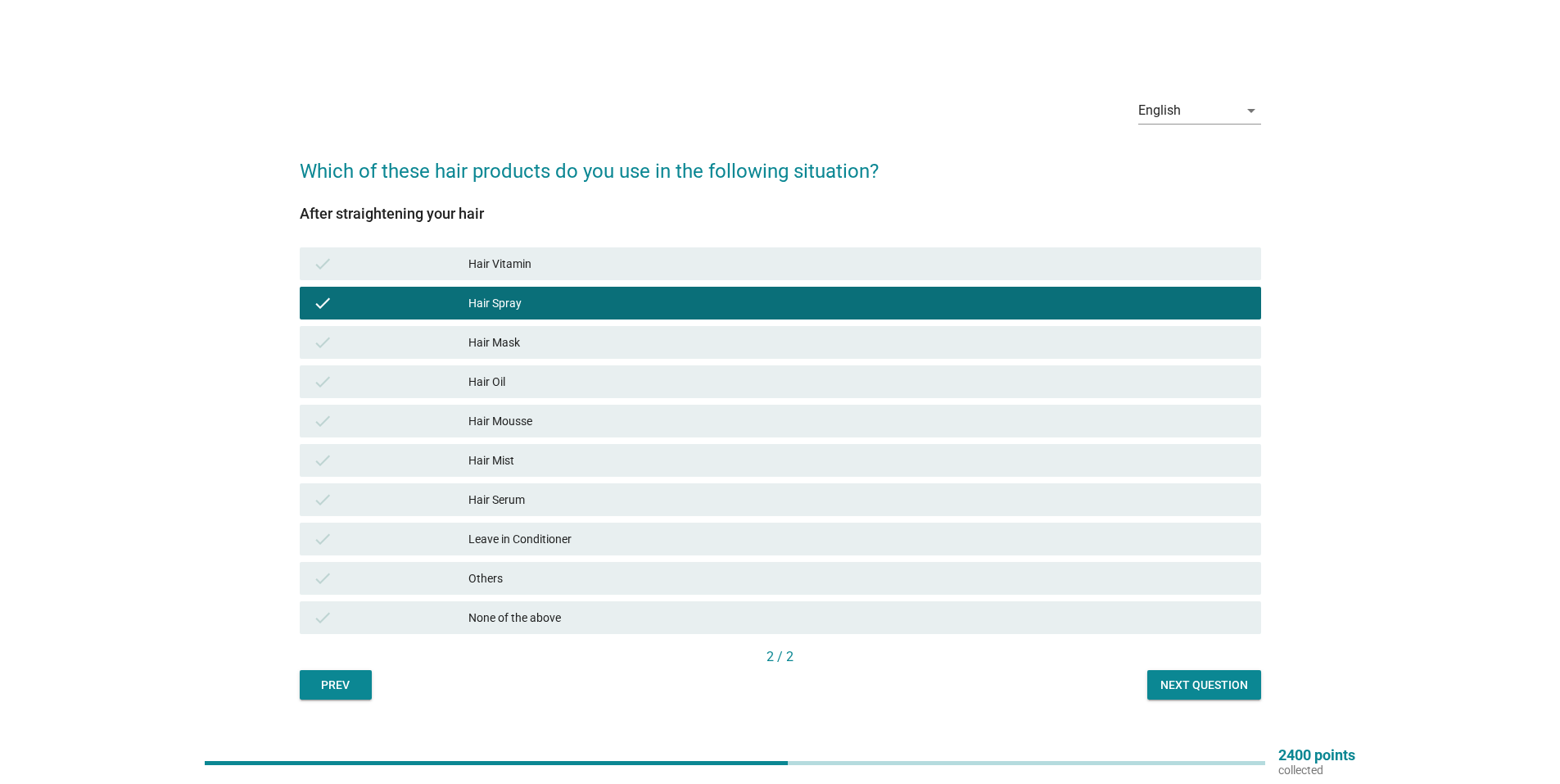
click at [597, 472] on div "check Hair Mist" at bounding box center [780, 460] width 962 height 33
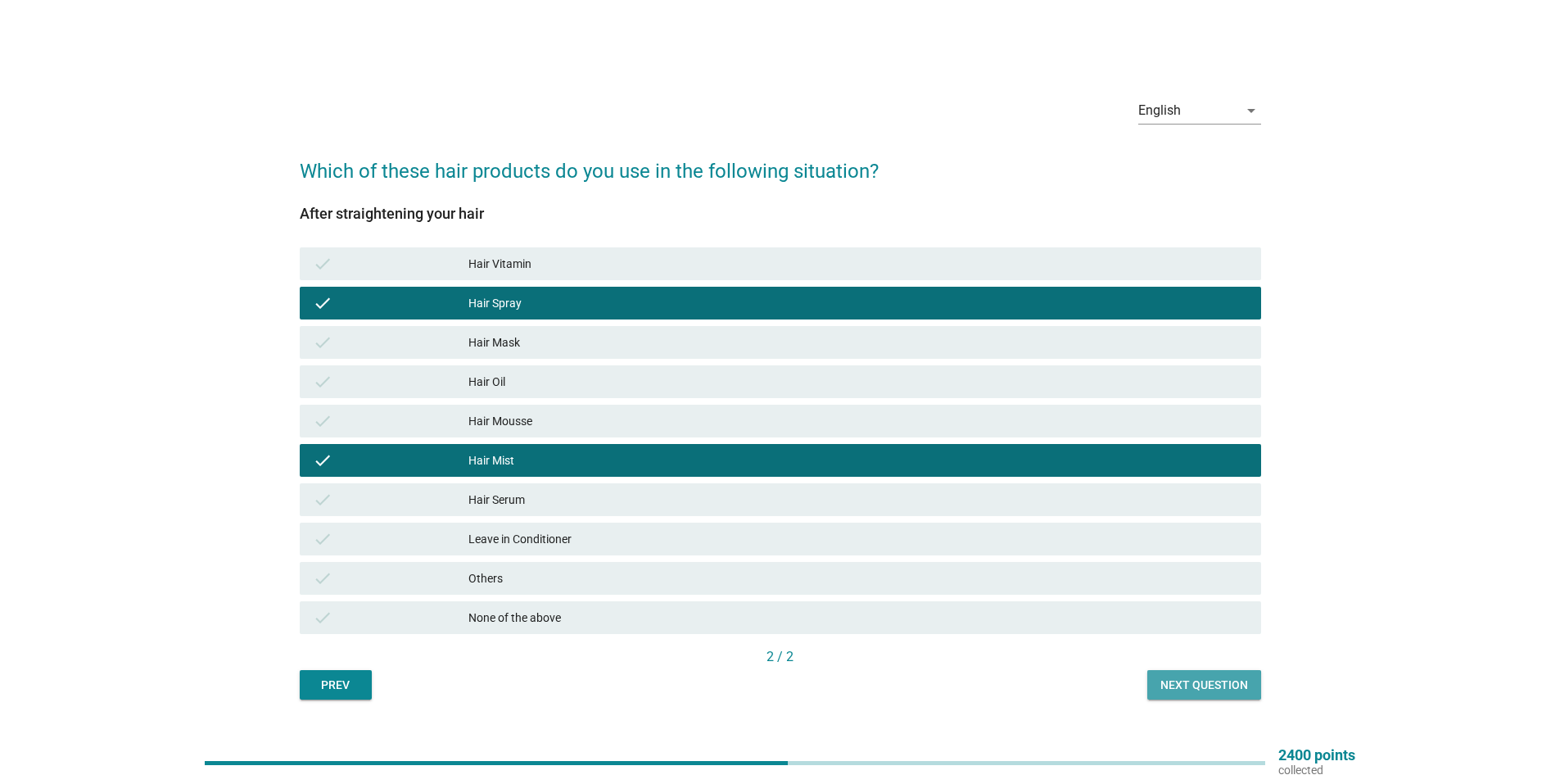
click at [1175, 672] on button "Next question" at bounding box center [1204, 684] width 114 height 30
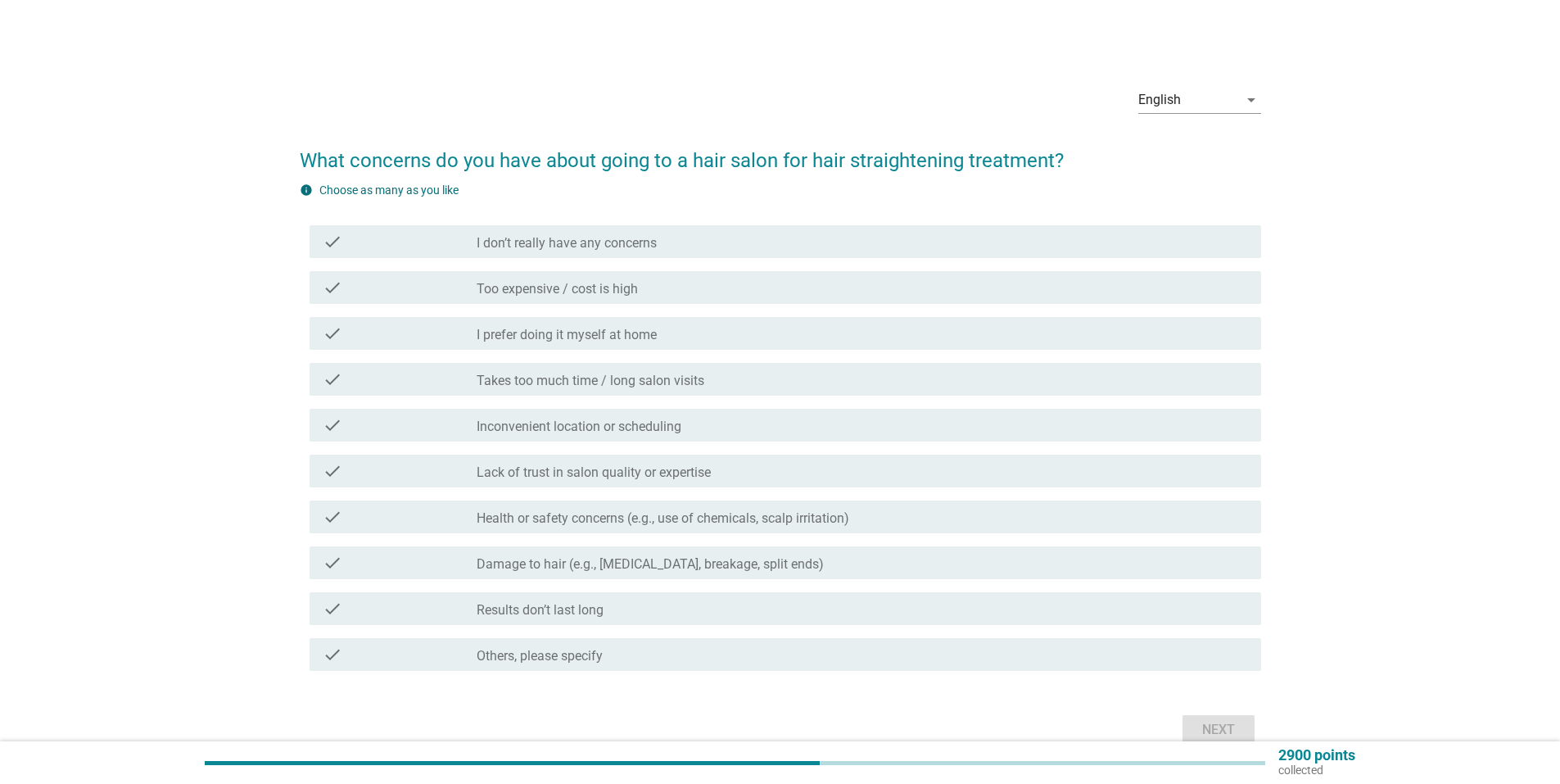
click at [681, 298] on div "check check_box_outline_blank Too expensive / cost is high" at bounding box center [785, 287] width 952 height 33
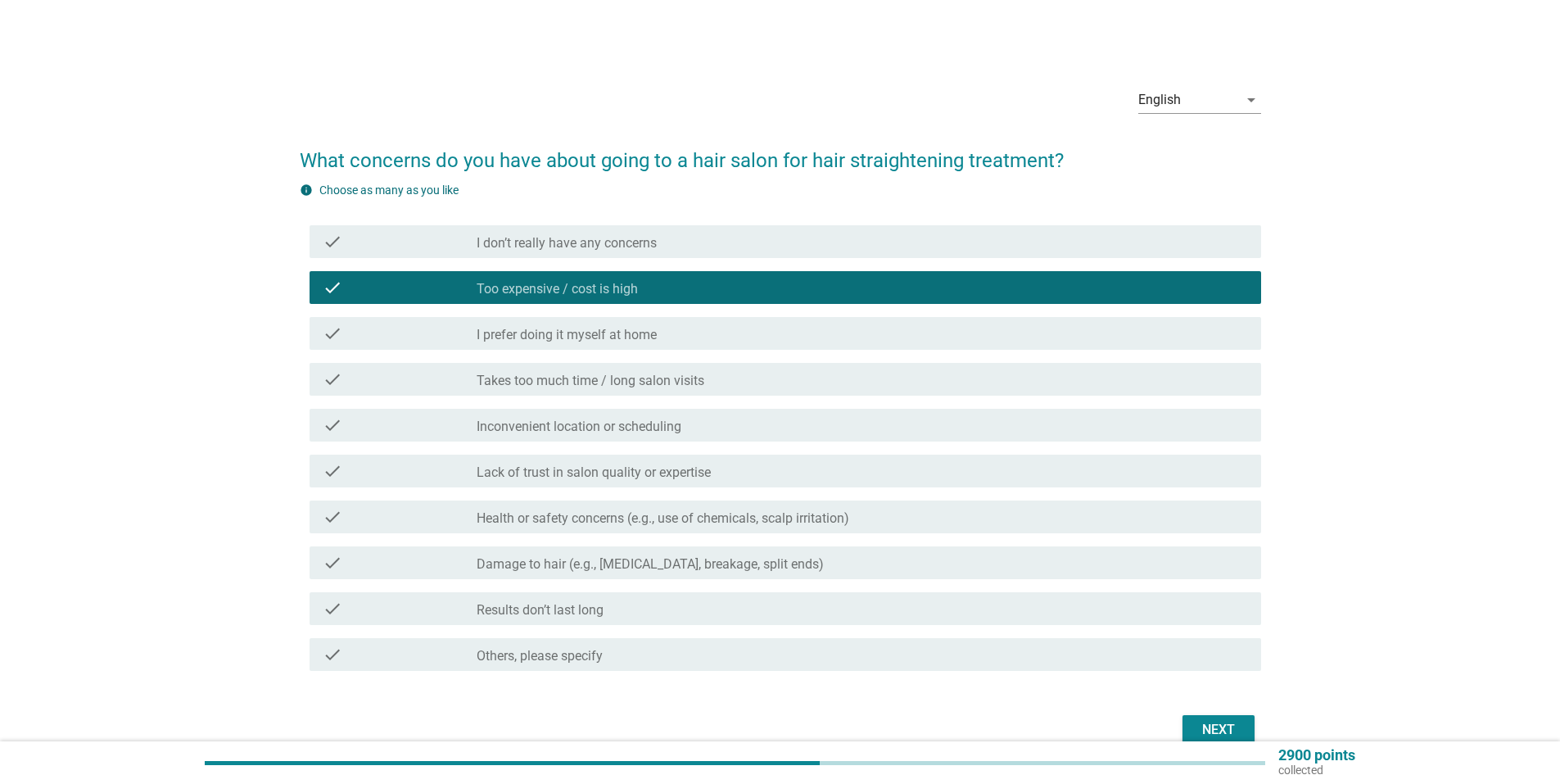
click at [1216, 730] on div "Next" at bounding box center [1219, 730] width 46 height 20
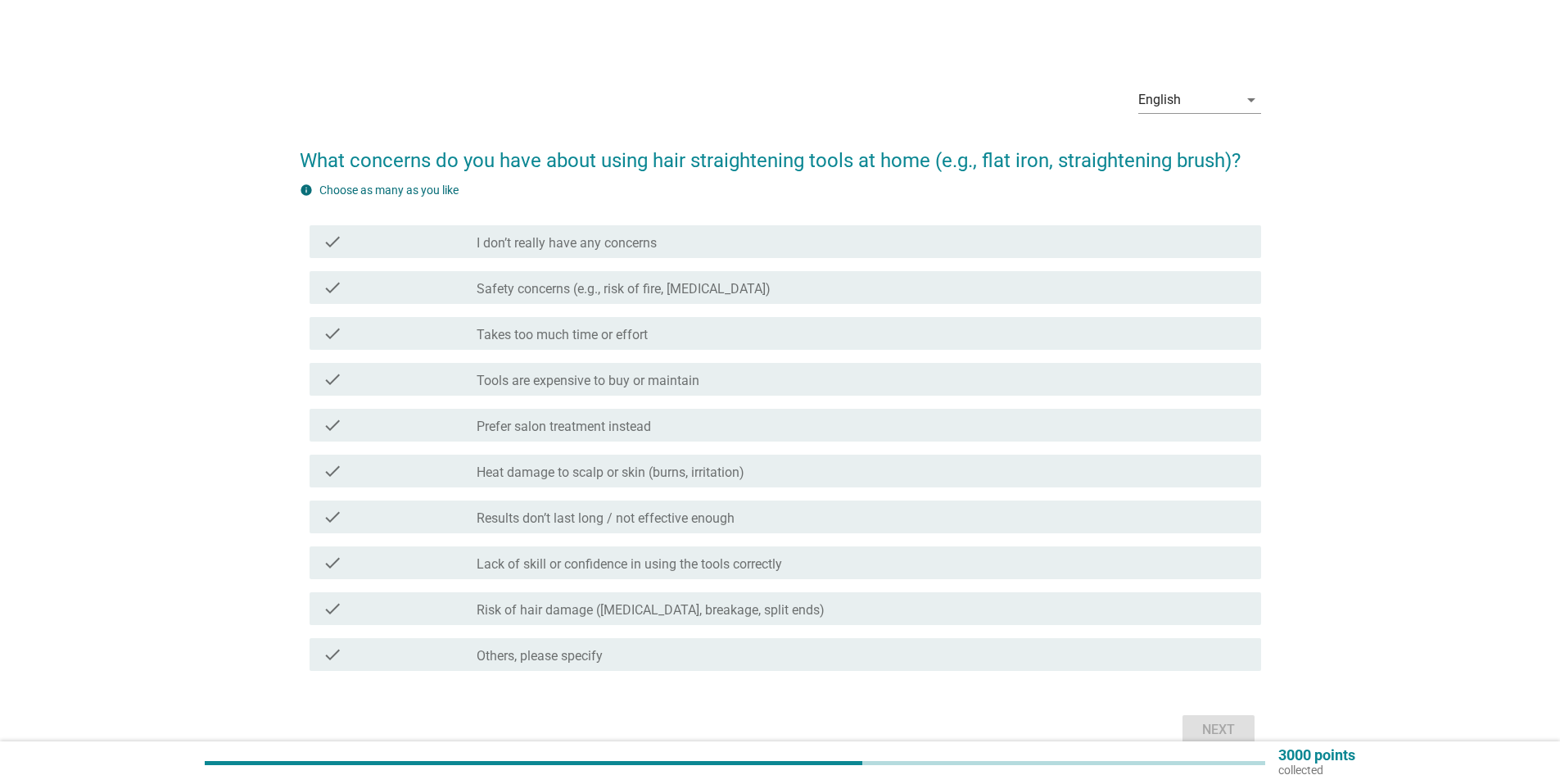
click at [653, 328] on div "check_box_outline_blank Takes too much time or effort" at bounding box center [862, 333] width 771 height 20
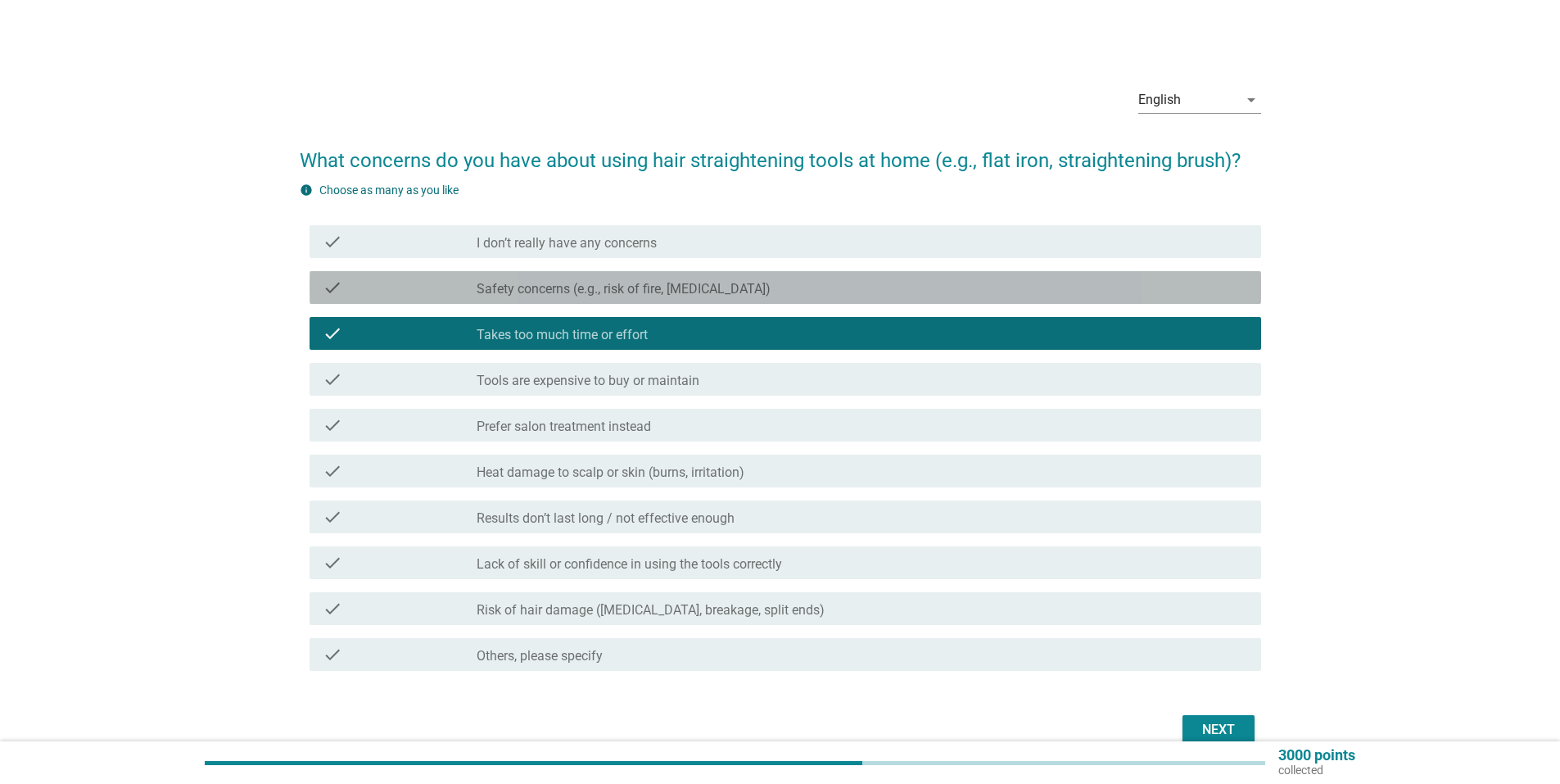
click at [777, 294] on div "check_box_outline_blank Safety concerns (e.g., risk of fire, [MEDICAL_DATA])" at bounding box center [862, 288] width 771 height 20
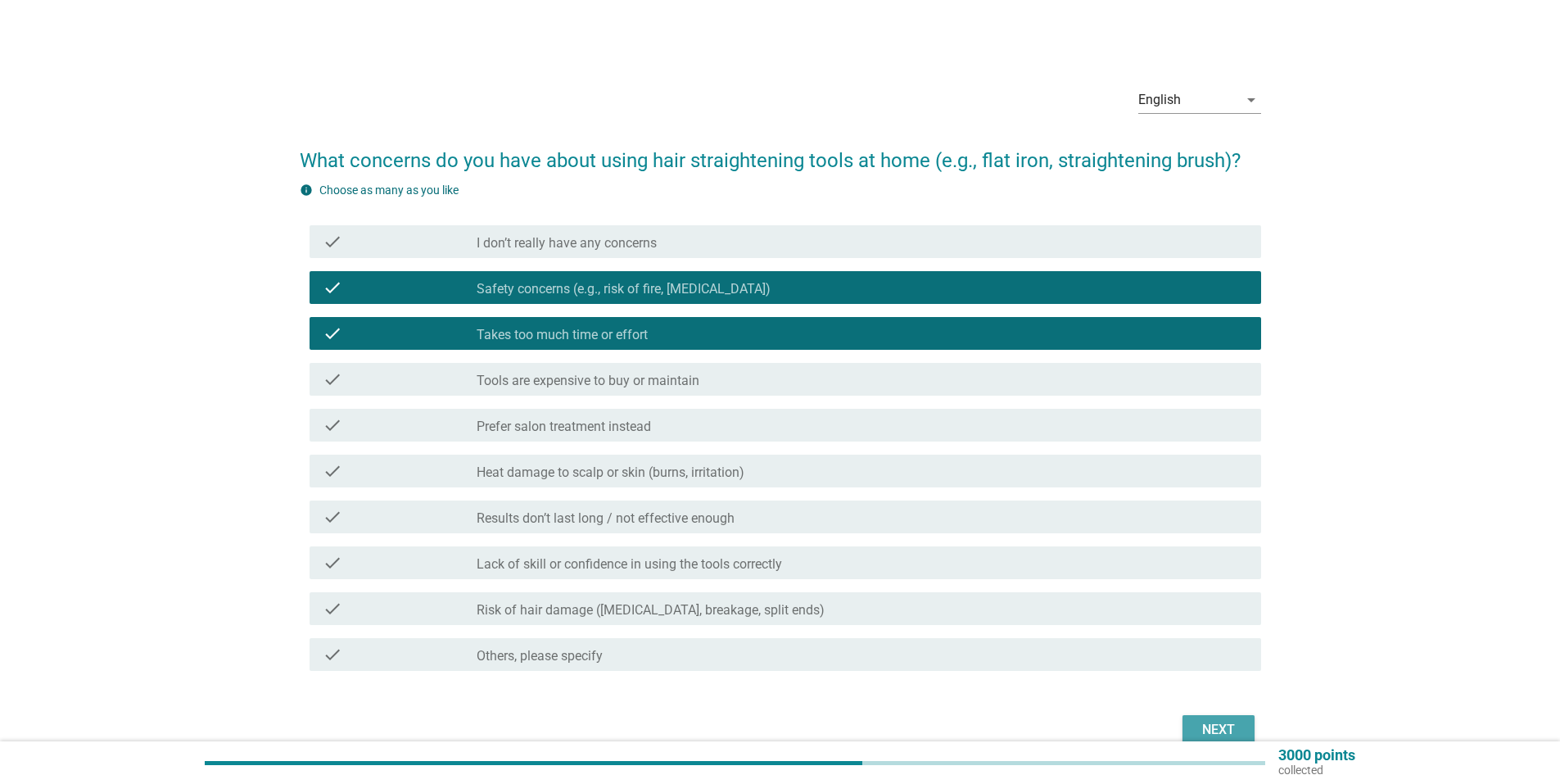
click at [1210, 729] on div "Next" at bounding box center [1219, 730] width 46 height 20
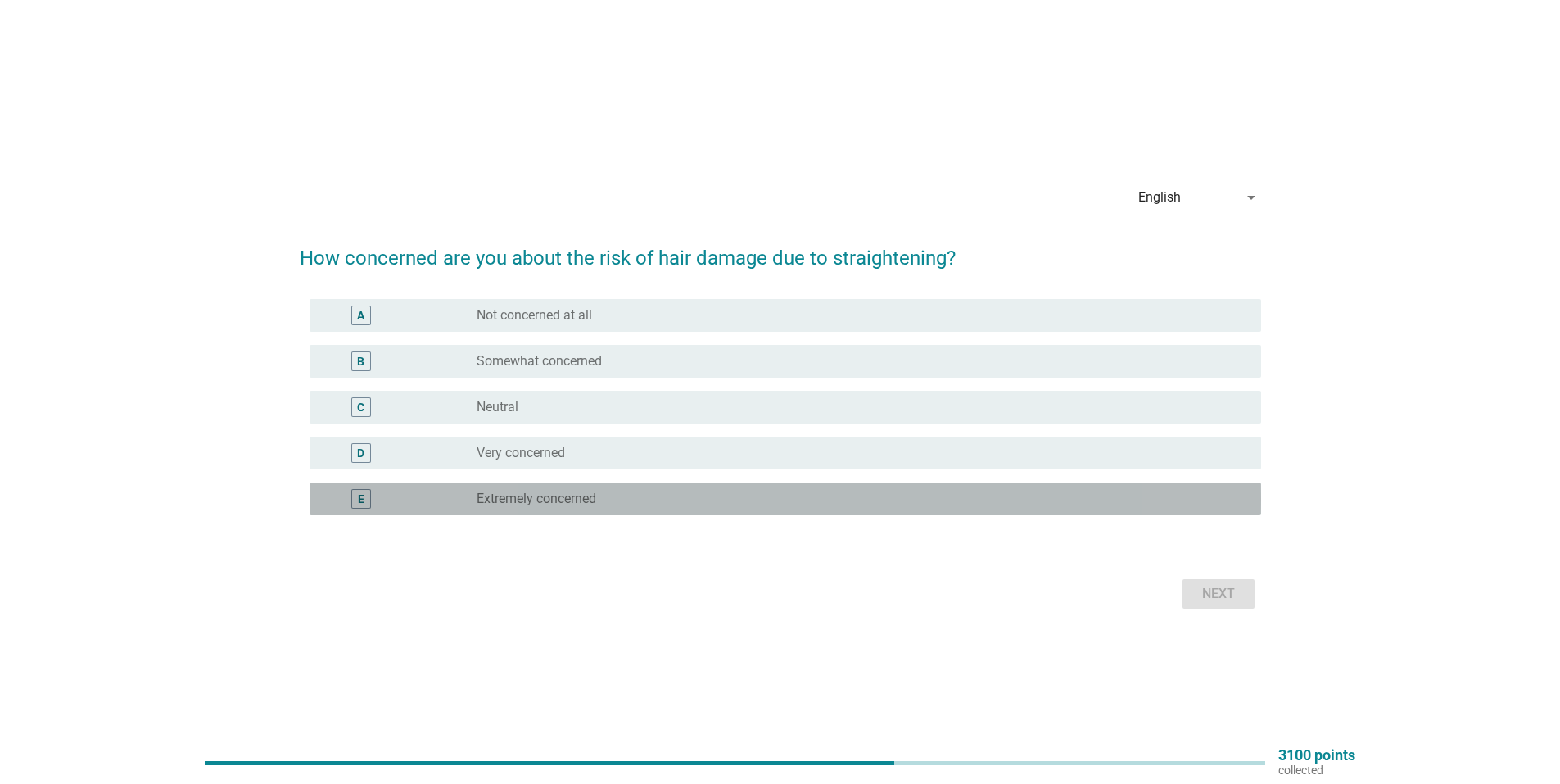
click at [575, 504] on label "Extremely concerned" at bounding box center [536, 499] width 120 height 16
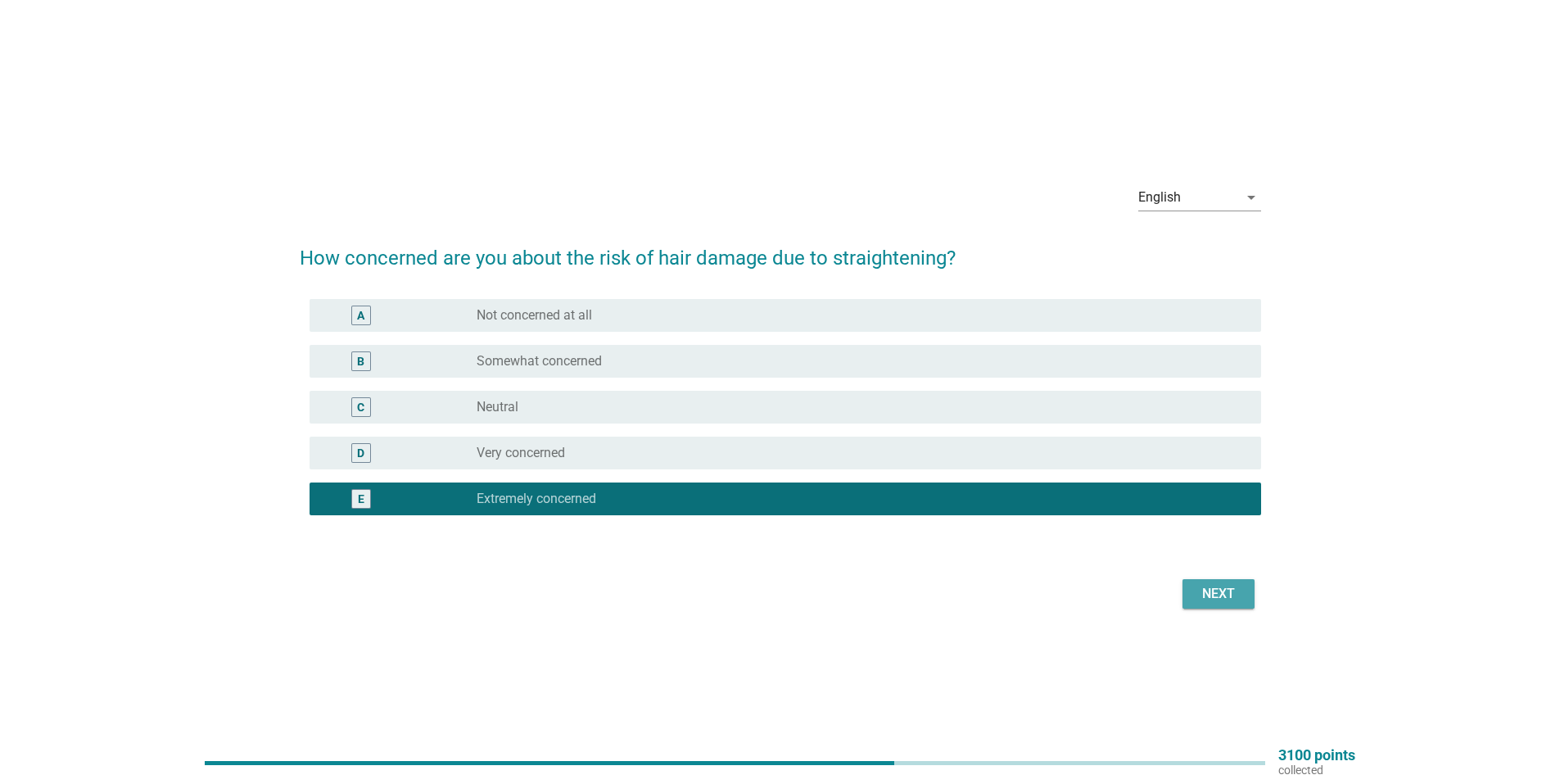
click at [1193, 586] on button "Next" at bounding box center [1219, 594] width 72 height 30
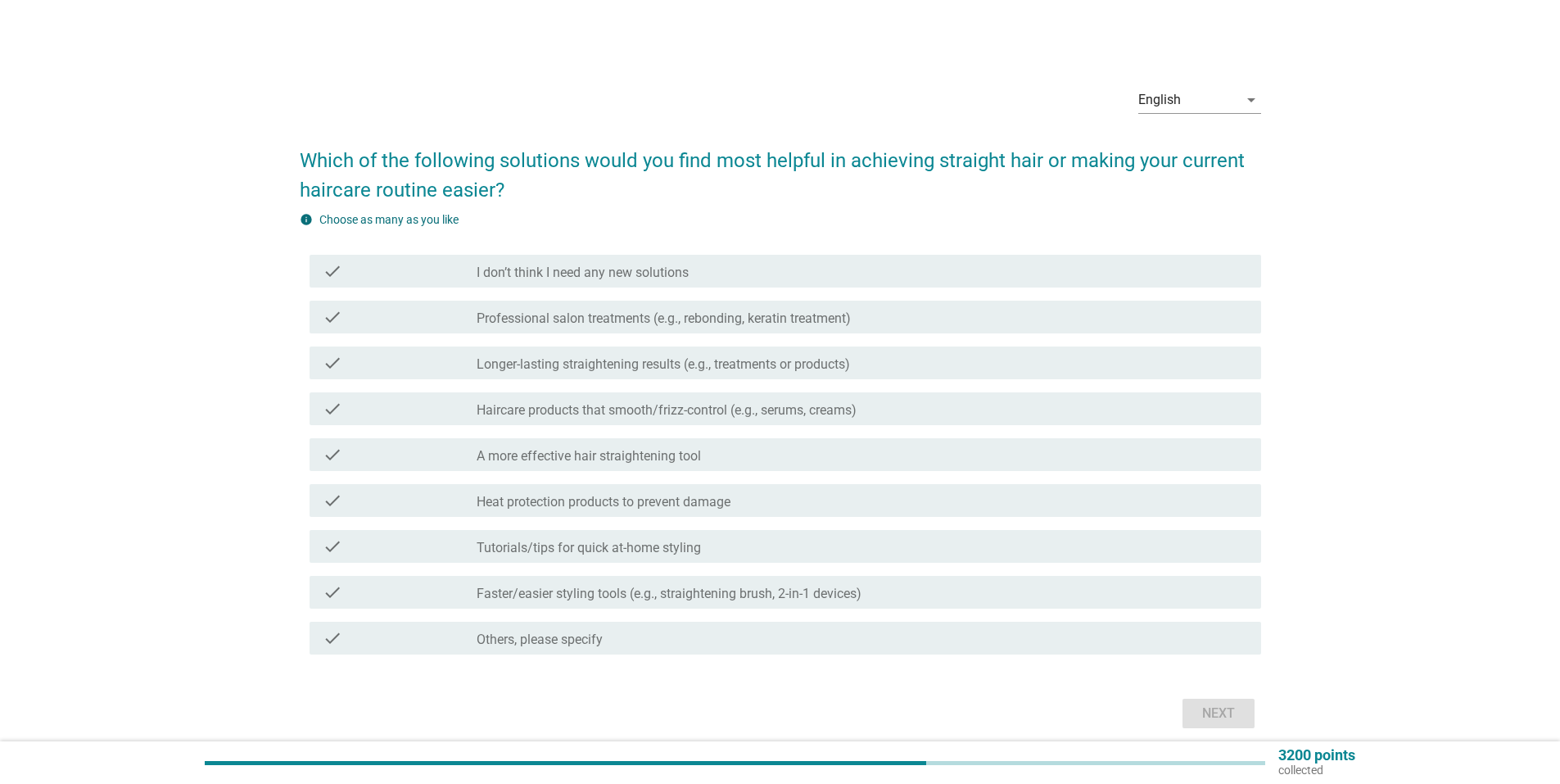
click at [606, 325] on label "Professional salon treatments (e.g., rebonding, keratin treatment)" at bounding box center [663, 319] width 374 height 16
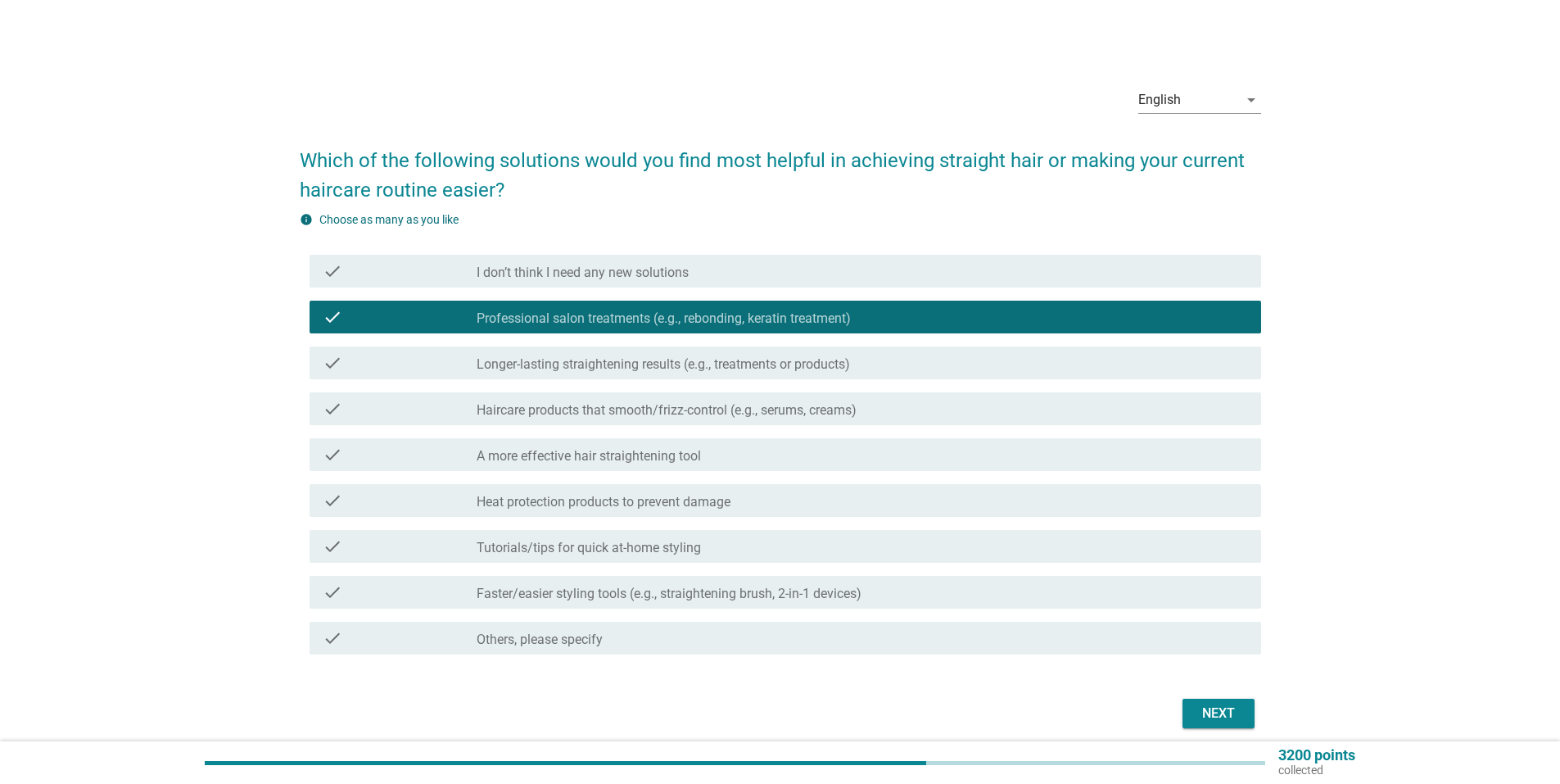
click at [587, 365] on label "Longer-lasting straightening results (e.g., treatments or products)" at bounding box center [663, 365] width 374 height 16
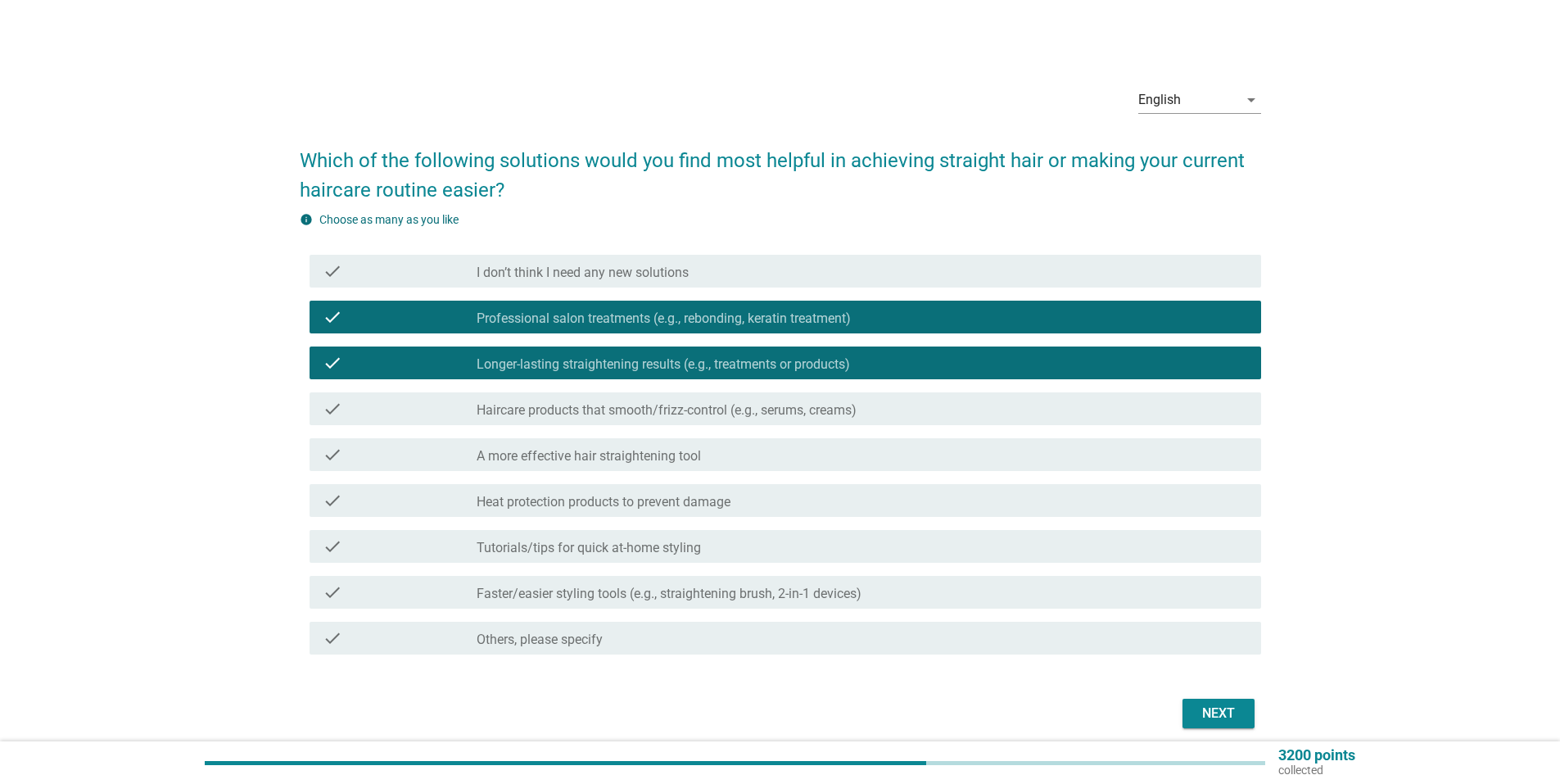
click at [582, 400] on div "check_box_outline_blank Haircare products that smooth/frizz-control (e.g., seru…" at bounding box center [862, 409] width 771 height 20
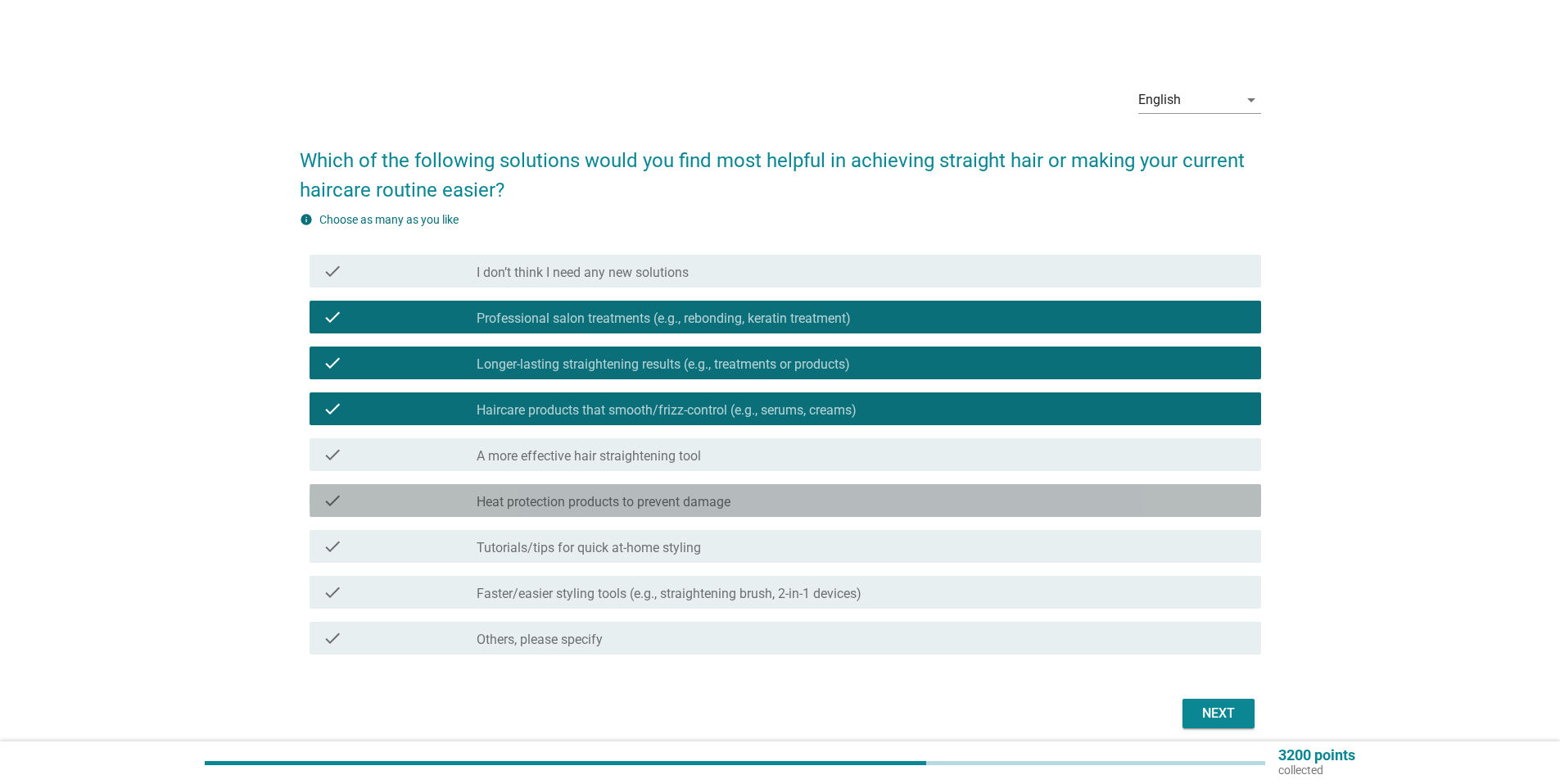
click at [717, 511] on div "check check_box_outline_blank Heat protection products to prevent damage" at bounding box center [785, 501] width 952 height 33
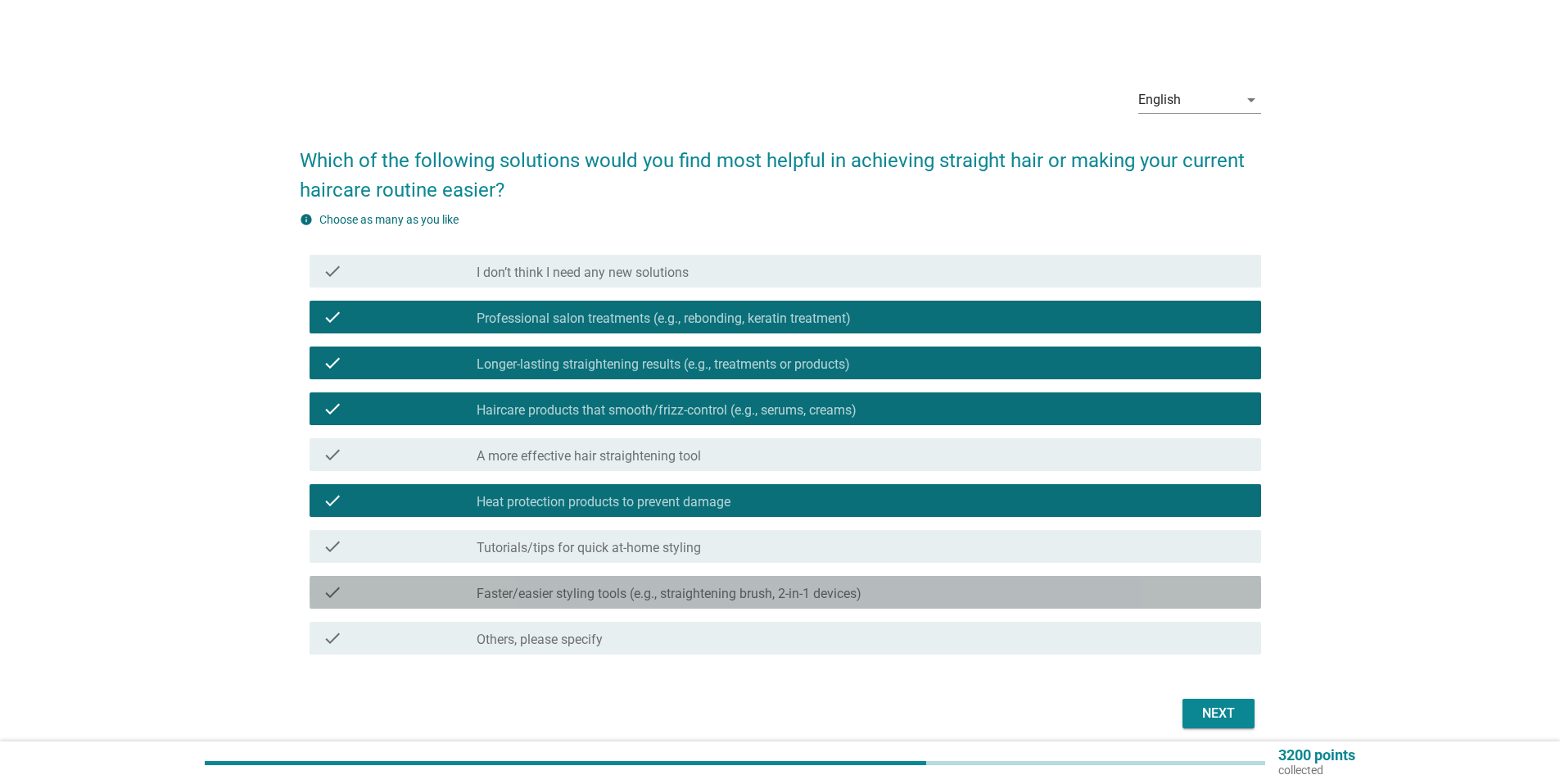
click at [754, 598] on label "Faster/easier styling tools (e.g., straightening brush, 2-in-1 devices)" at bounding box center [668, 594] width 385 height 16
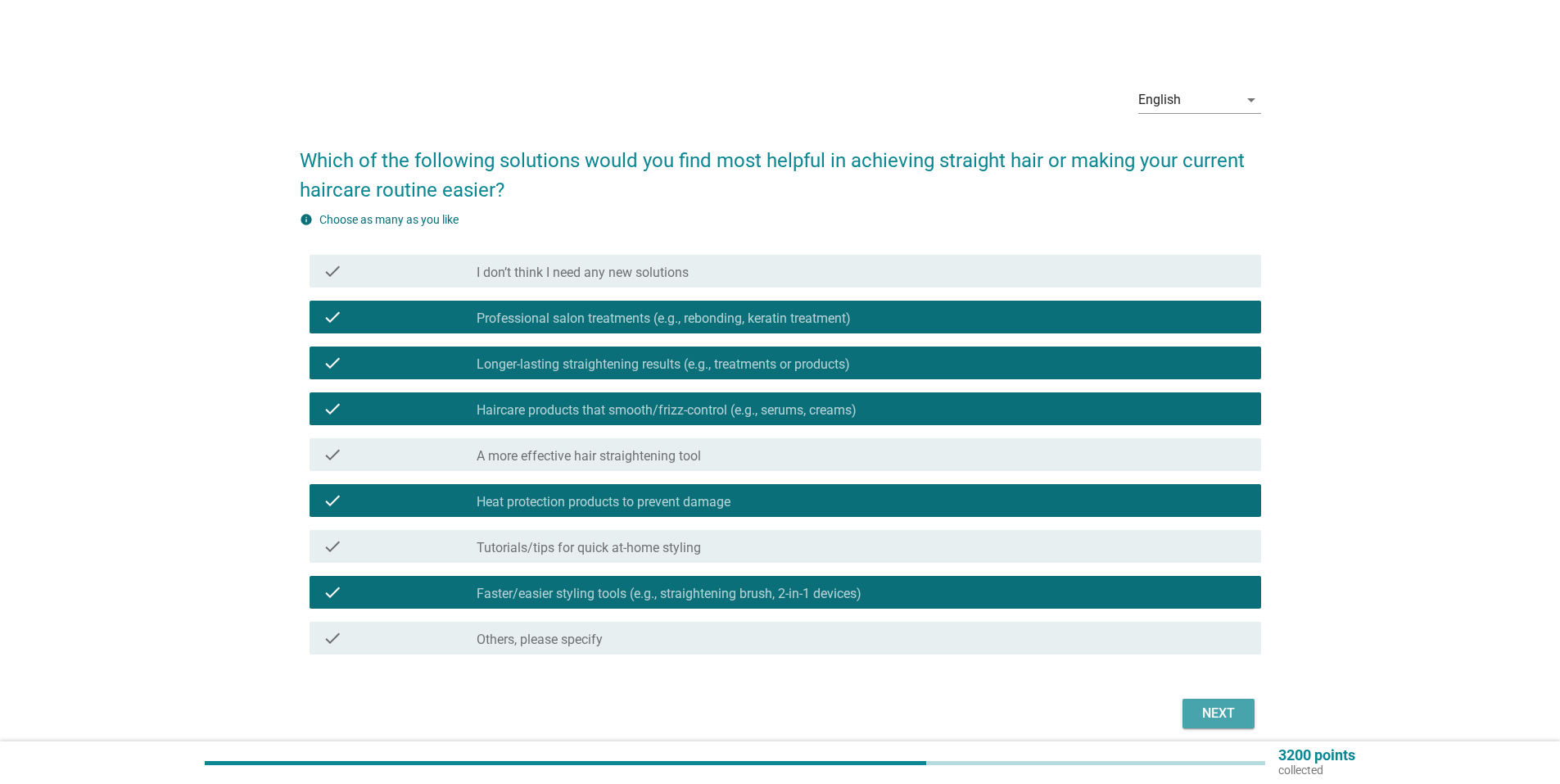
click at [1206, 710] on div "Next" at bounding box center [1219, 713] width 46 height 20
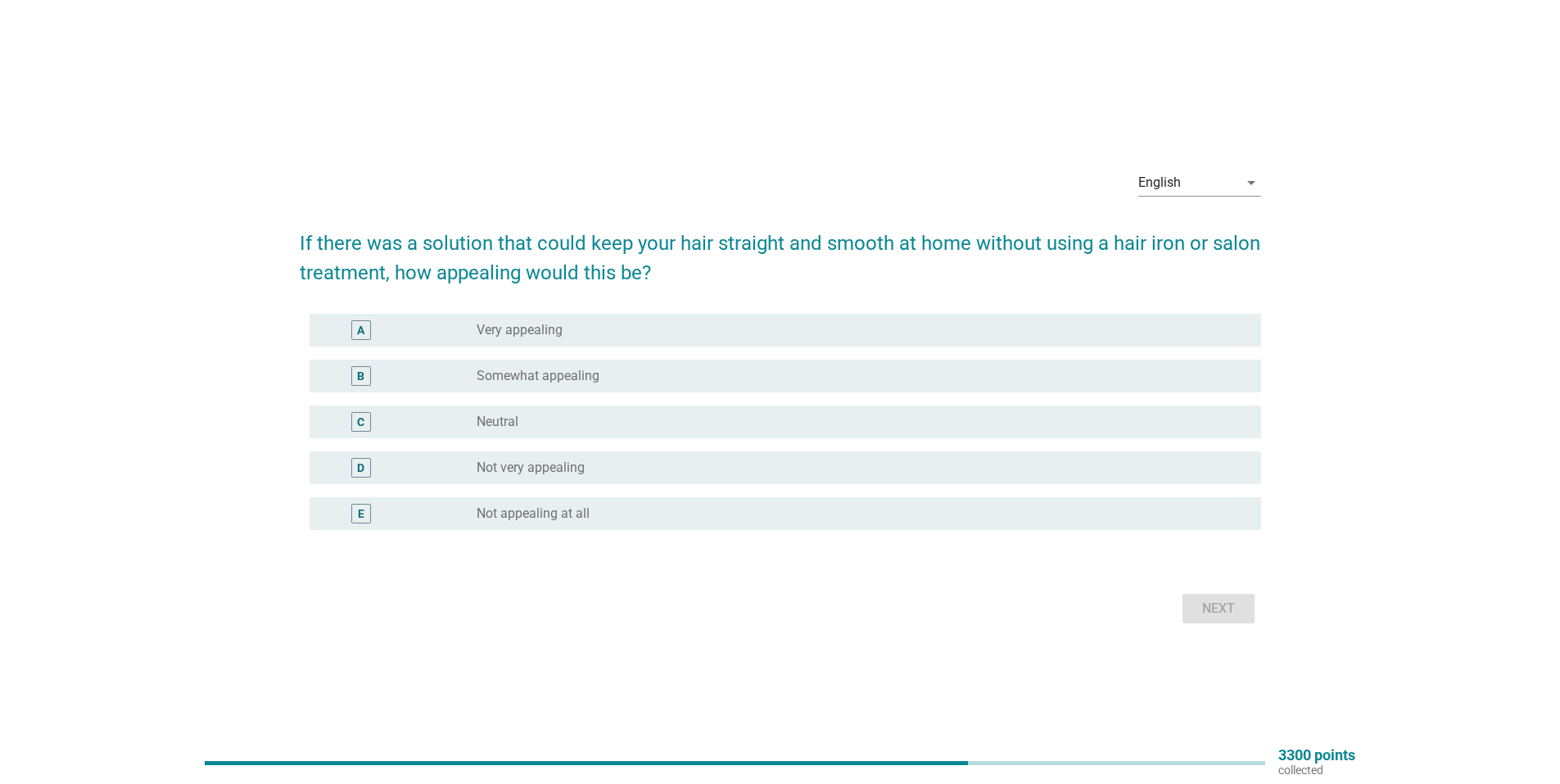
click at [614, 334] on div "radio_button_unchecked Very appealing" at bounding box center [856, 330] width 759 height 16
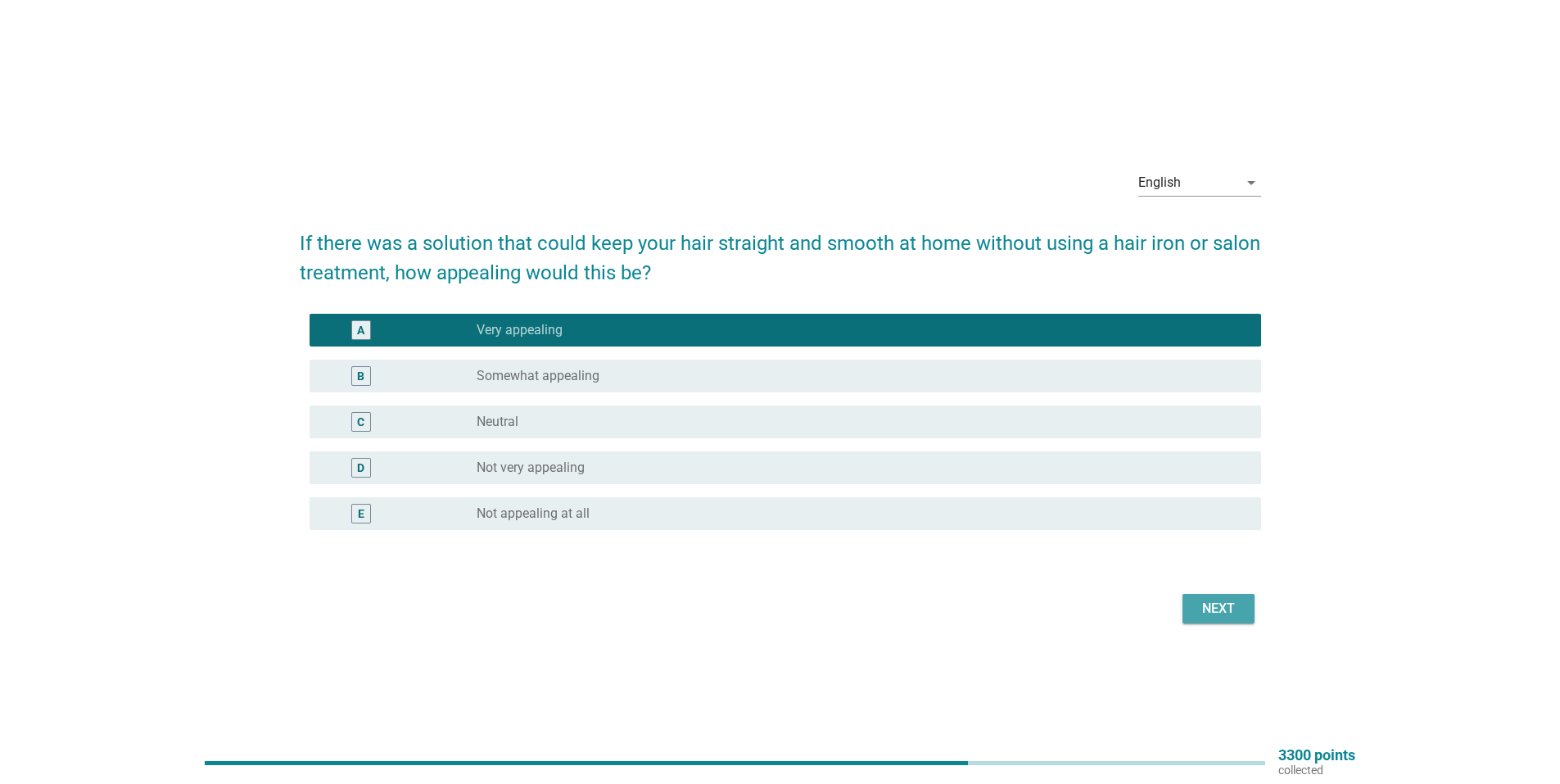
click at [1206, 611] on div "Next" at bounding box center [1219, 608] width 46 height 20
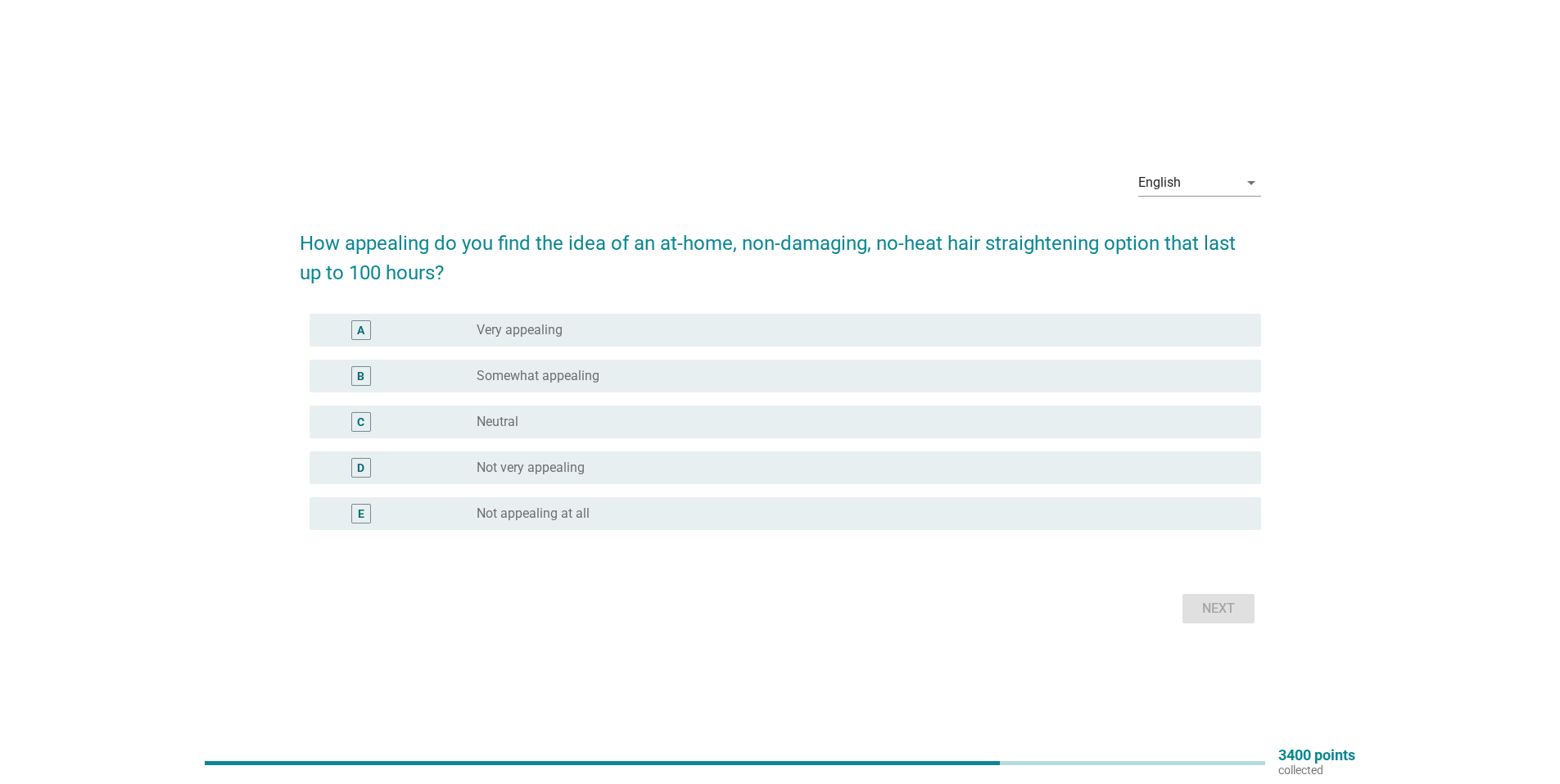
click at [674, 322] on div "radio_button_unchecked Very appealing" at bounding box center [856, 330] width 759 height 16
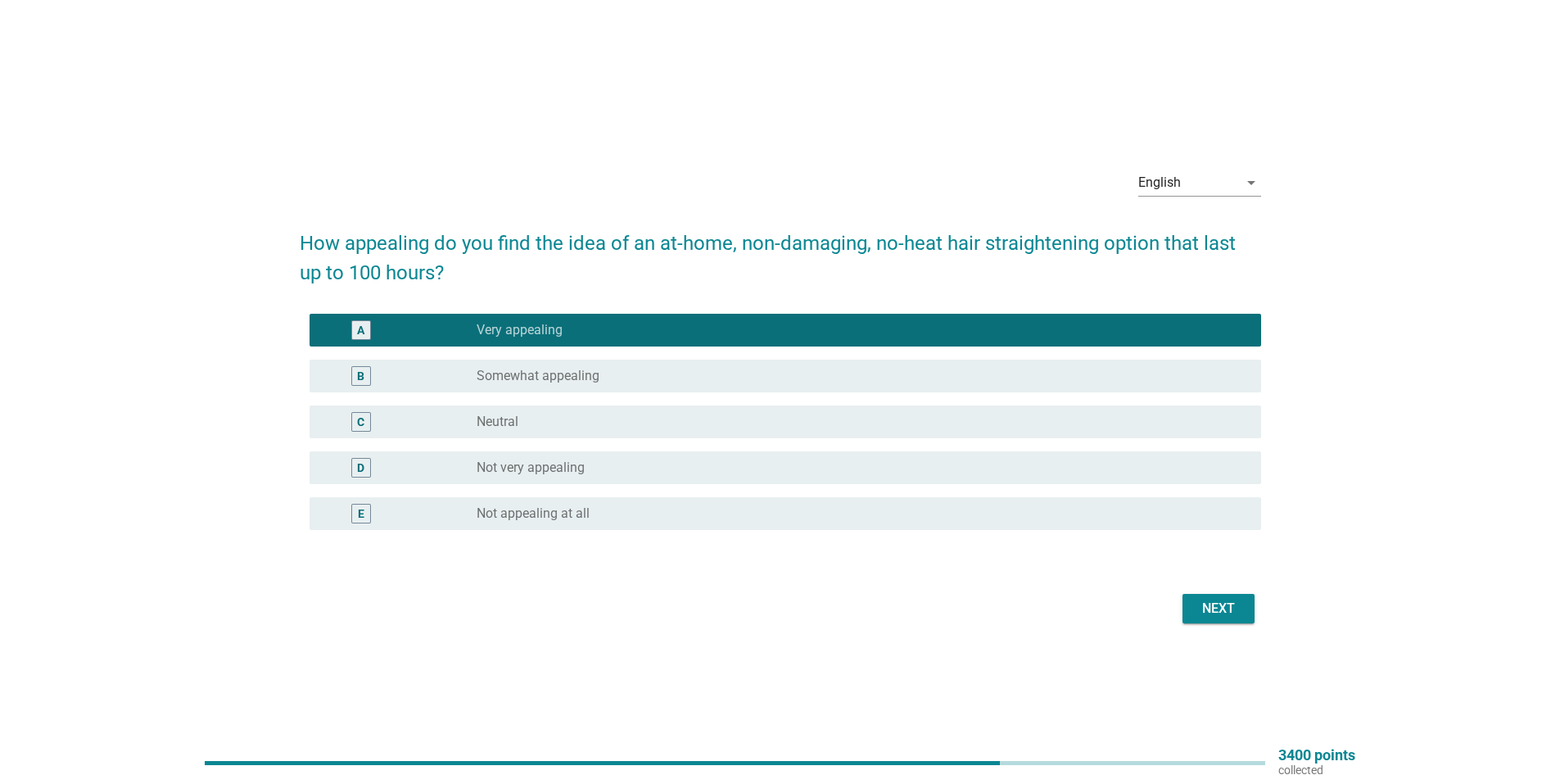
click at [1214, 612] on div "Next" at bounding box center [1219, 608] width 46 height 20
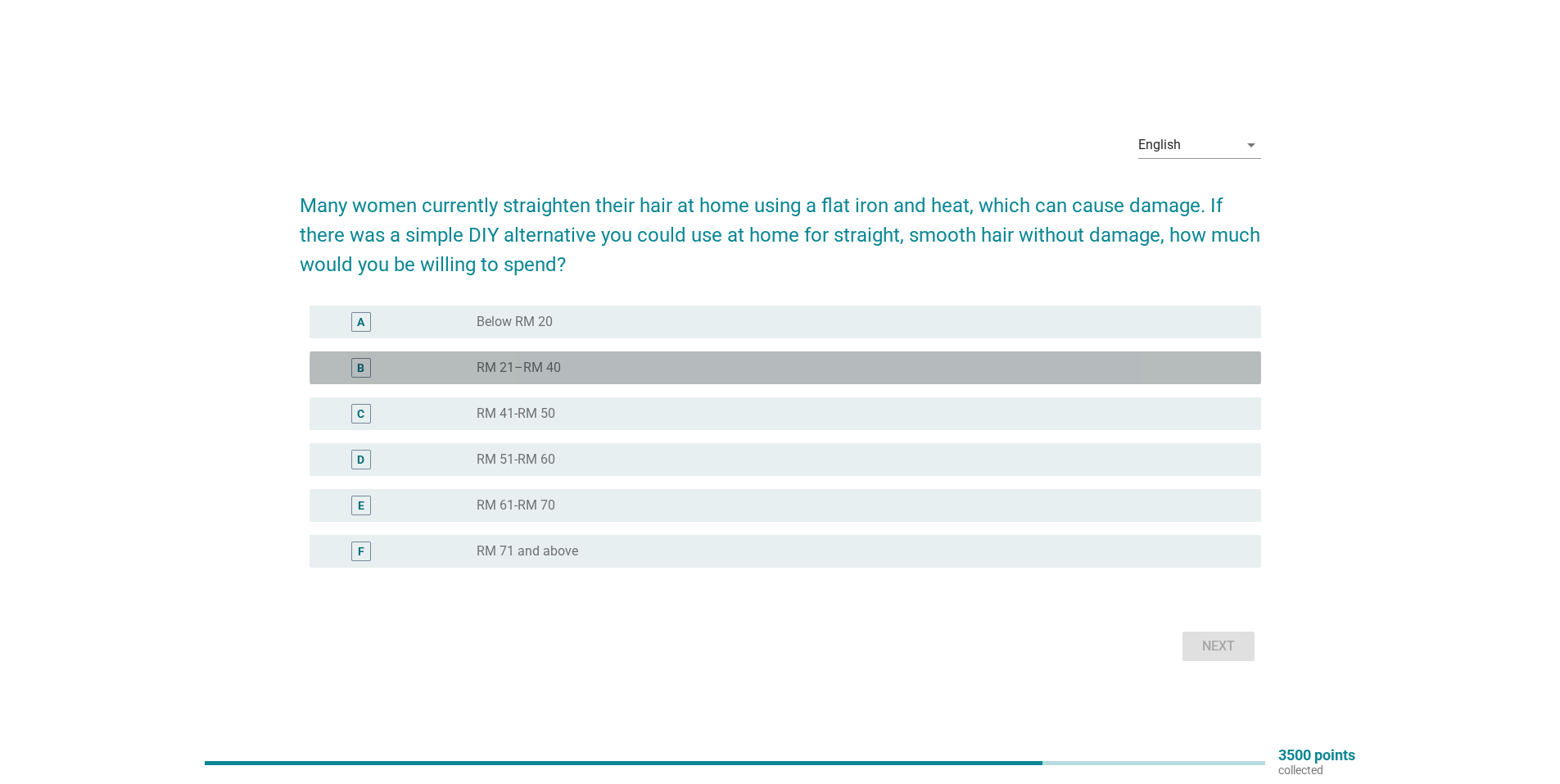
click at [630, 361] on div "radio_button_unchecked RM 21–RM 40" at bounding box center [856, 368] width 759 height 16
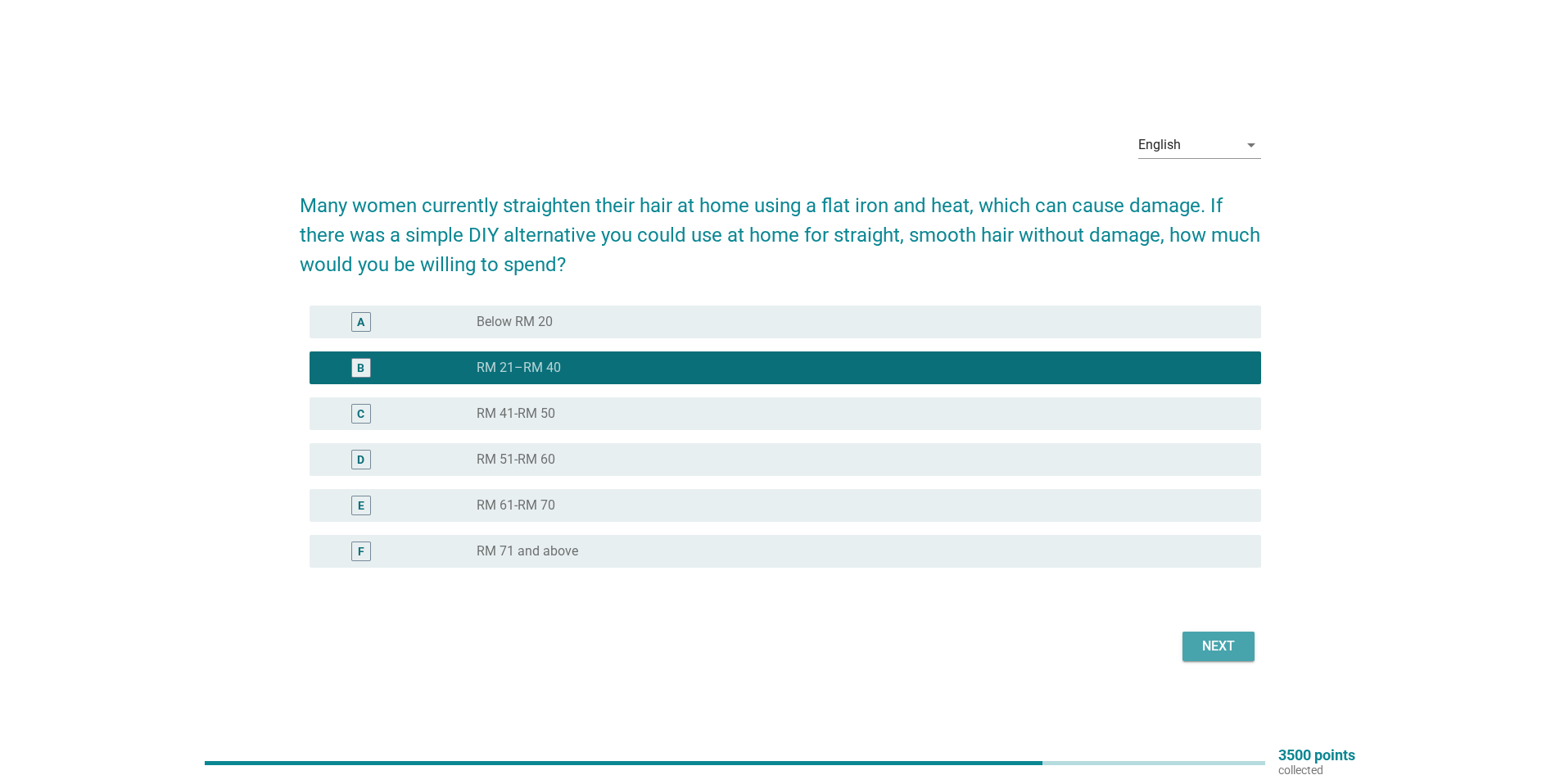
click at [1240, 642] on div "Next" at bounding box center [1219, 646] width 46 height 20
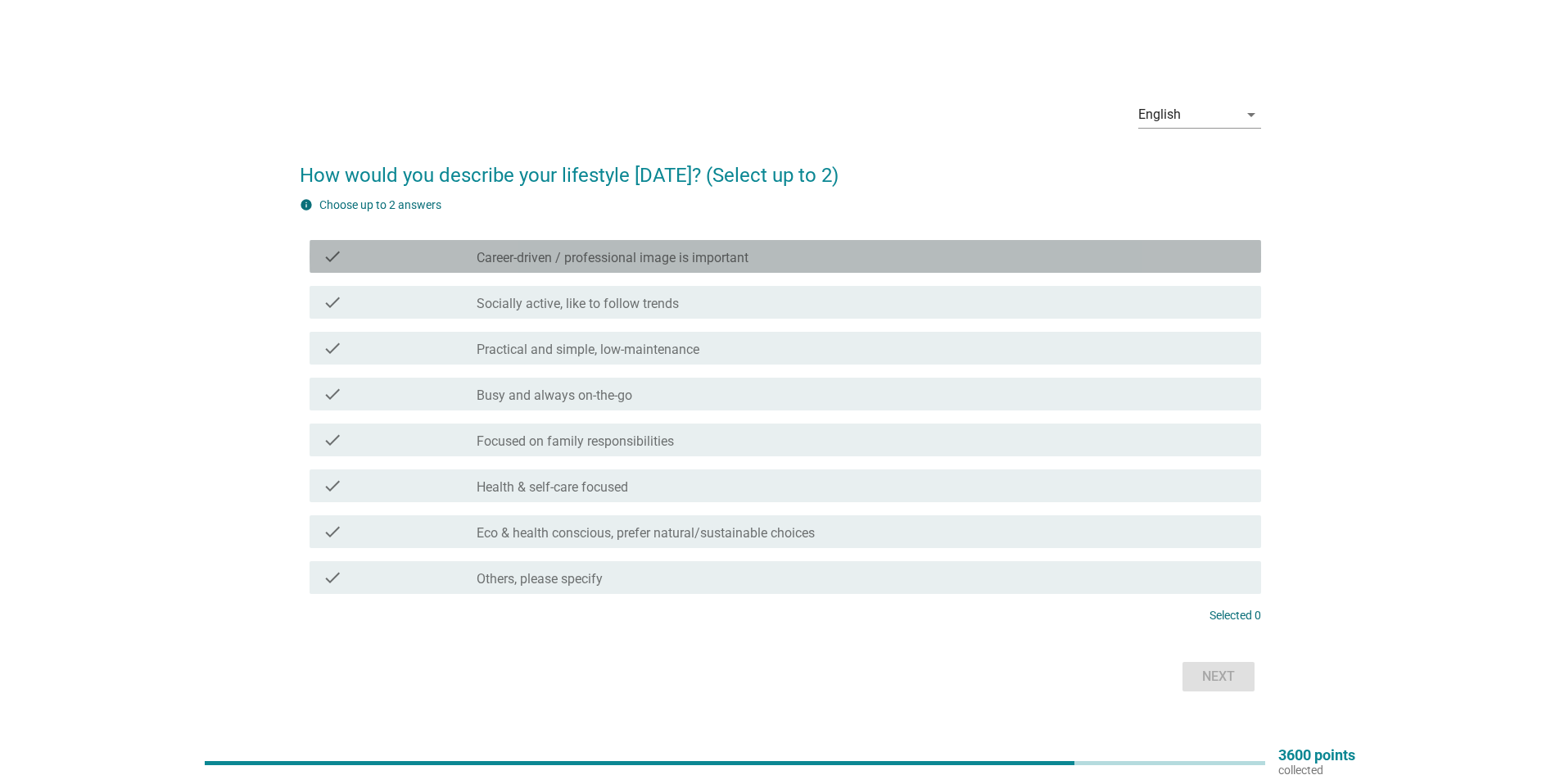
click at [674, 263] on label "Career-driven / professional image is important" at bounding box center [612, 258] width 272 height 16
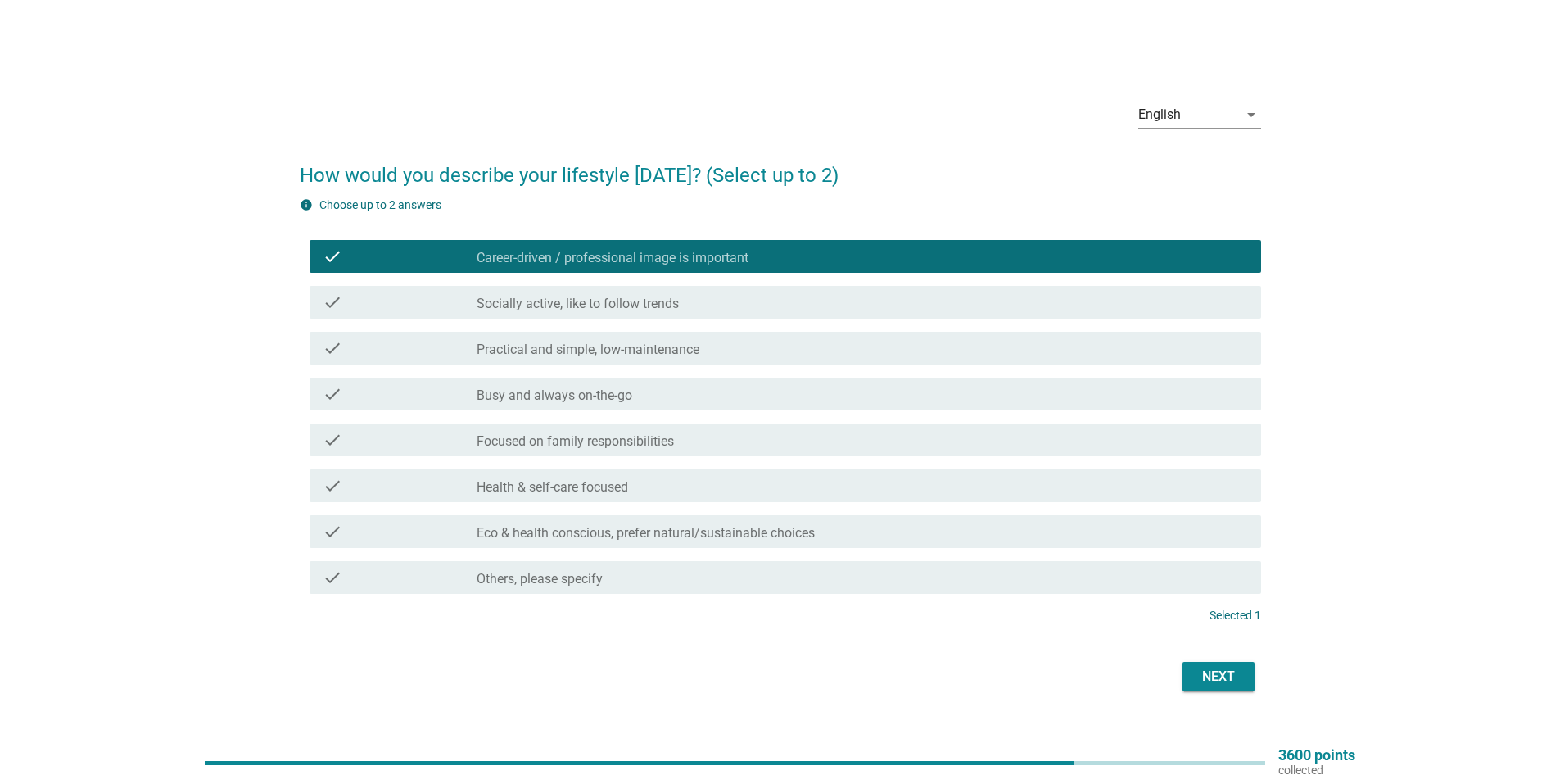
click at [614, 530] on label "Eco & health conscious, prefer natural/sustainable choices" at bounding box center [646, 533] width 339 height 16
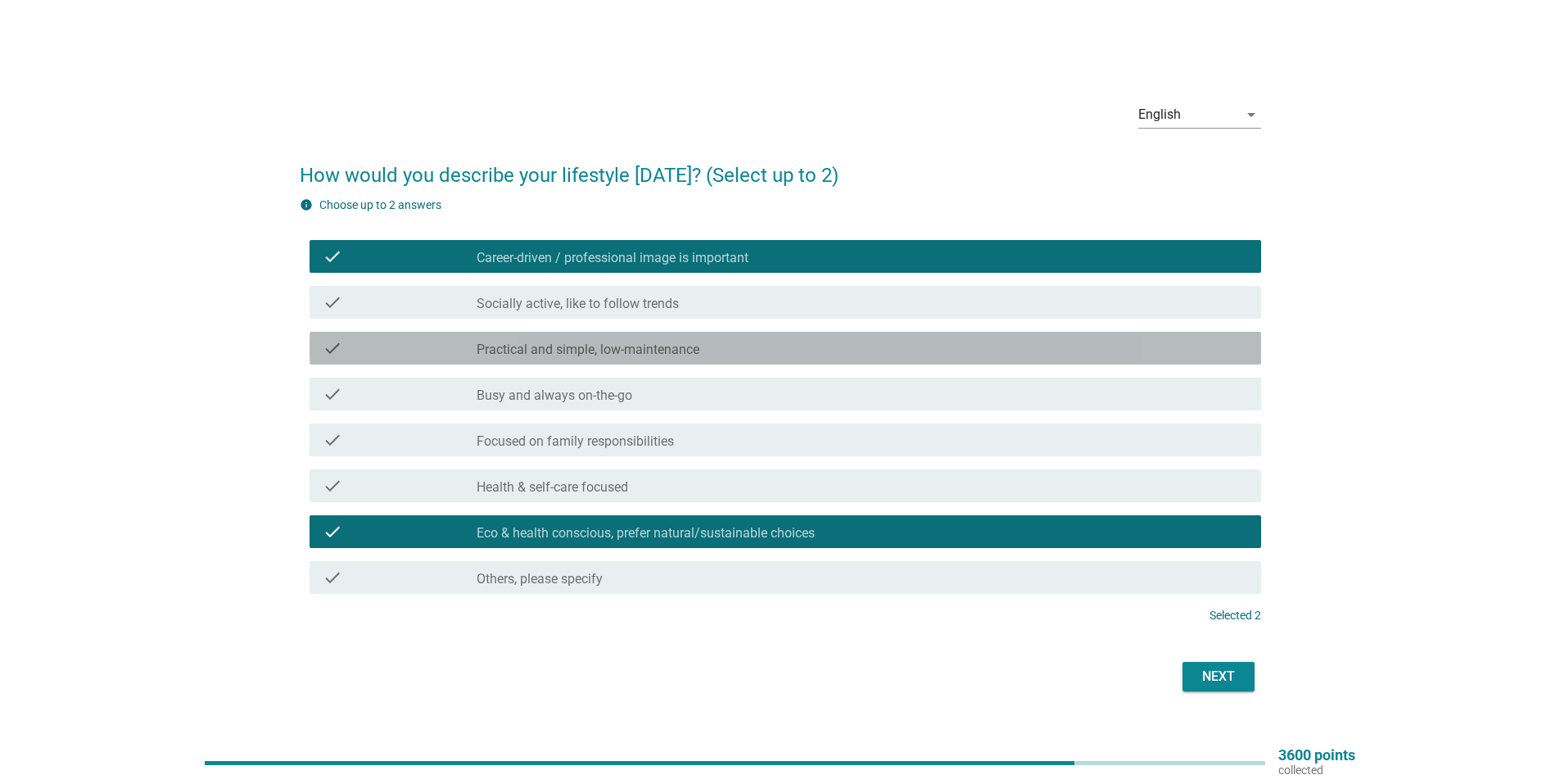
click at [620, 350] on label "Practical and simple, low-maintenance" at bounding box center [588, 349] width 223 height 16
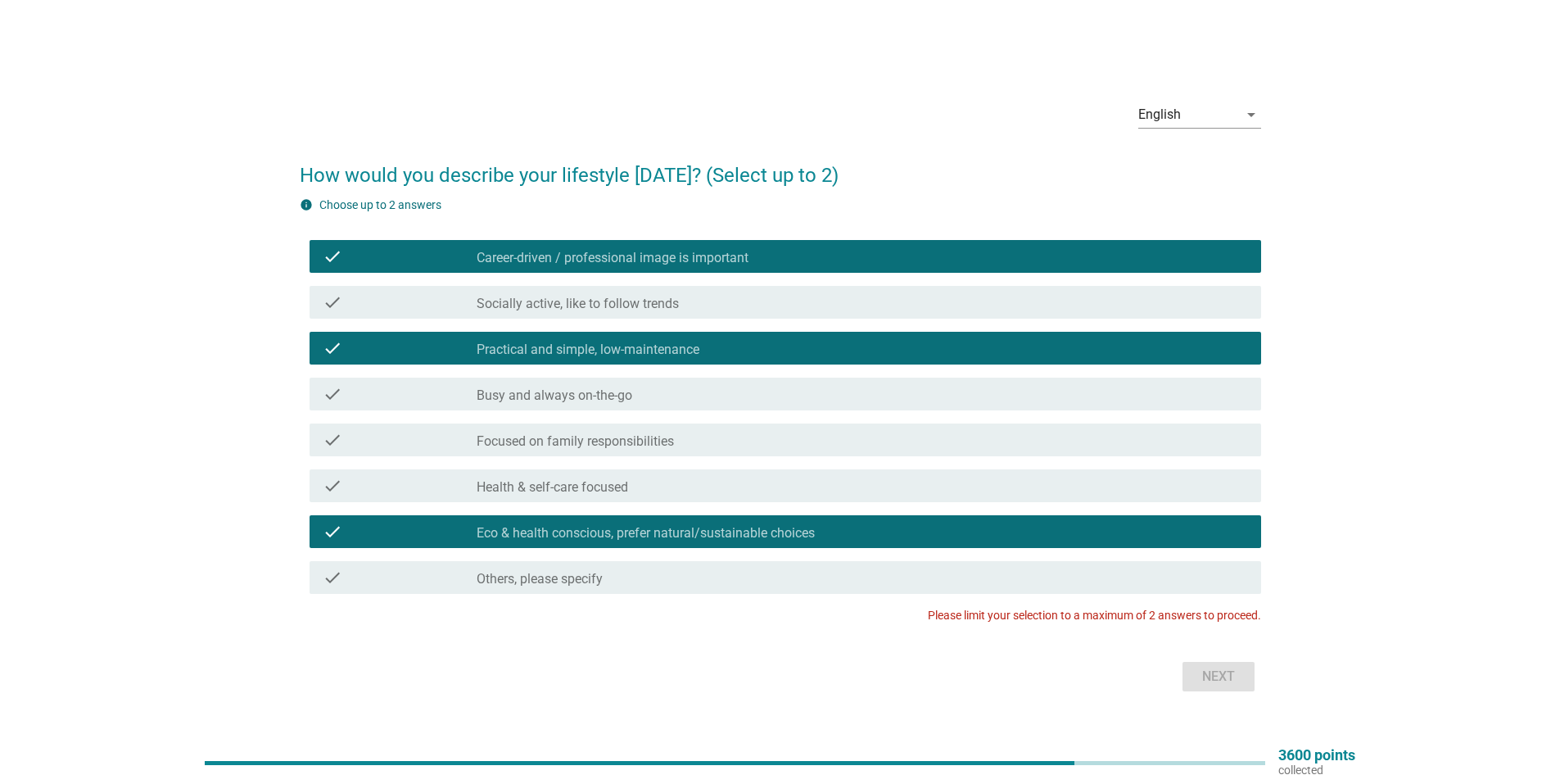
click at [635, 446] on label "Focused on family responsibilities" at bounding box center [575, 442] width 197 height 16
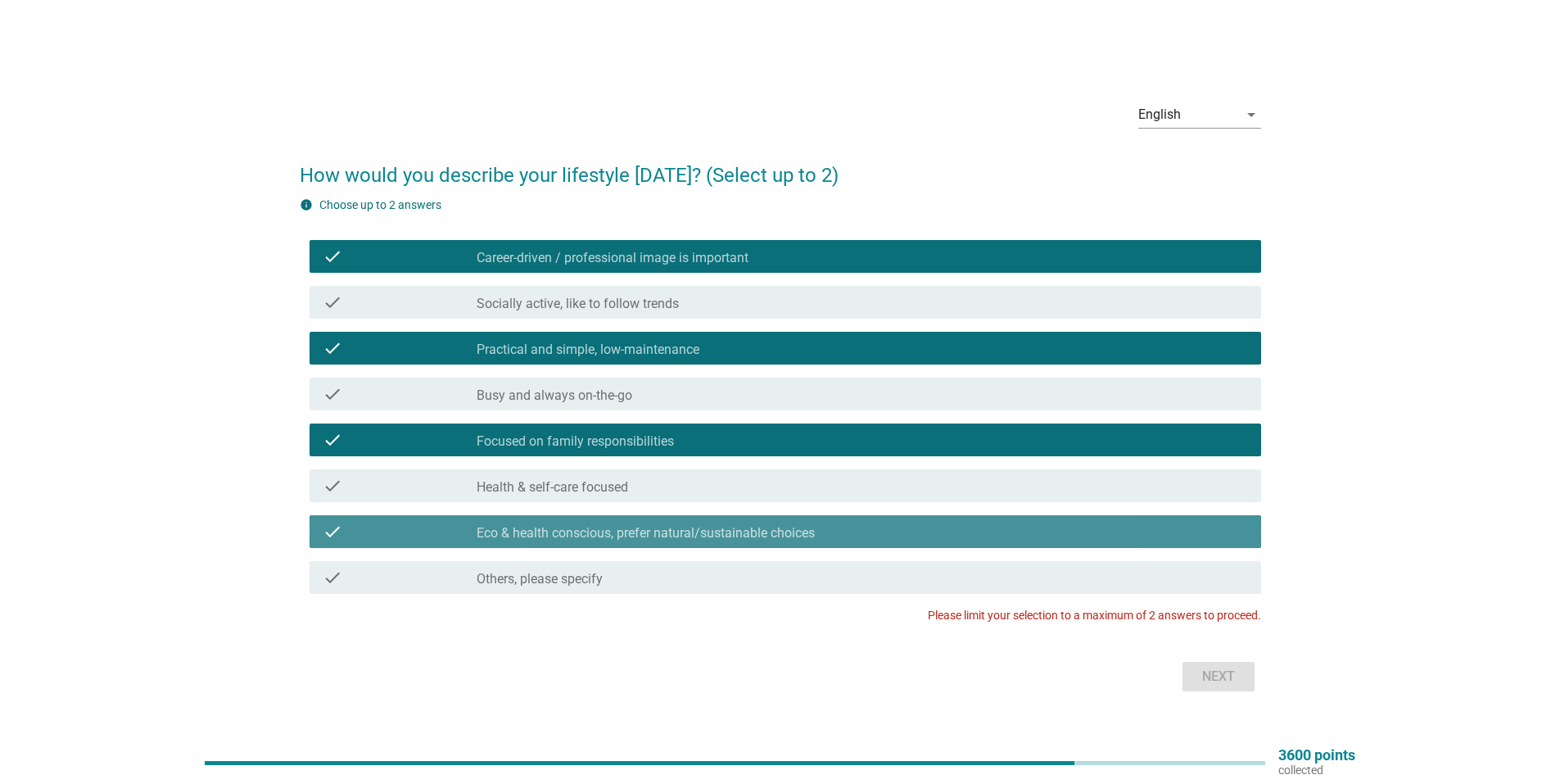
click at [721, 533] on label "Eco & health conscious, prefer natural/sustainable choices" at bounding box center [646, 533] width 339 height 16
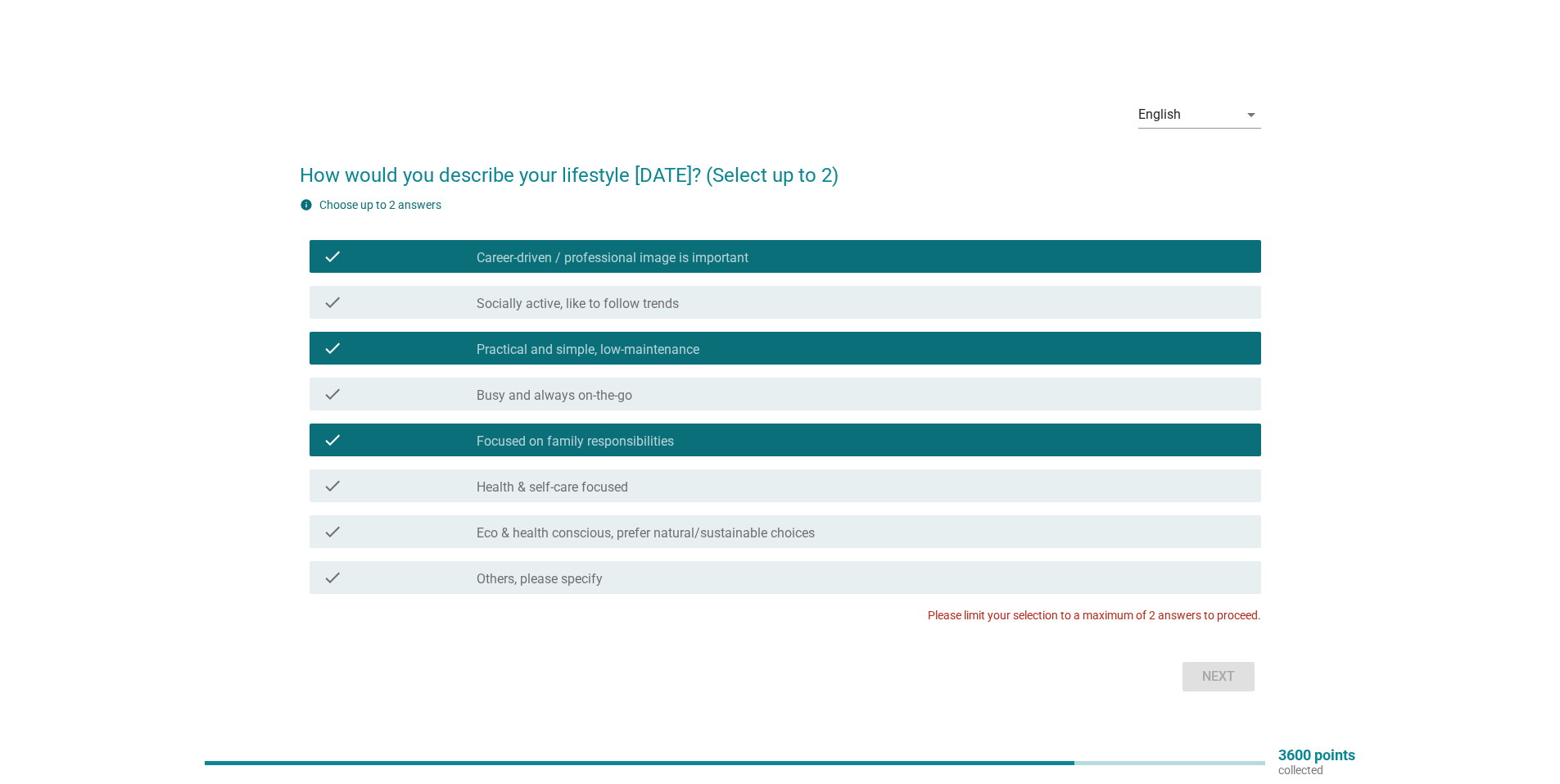
click at [715, 495] on div "check check_box_outline_blank Health & self-care focused" at bounding box center [785, 485] width 952 height 33
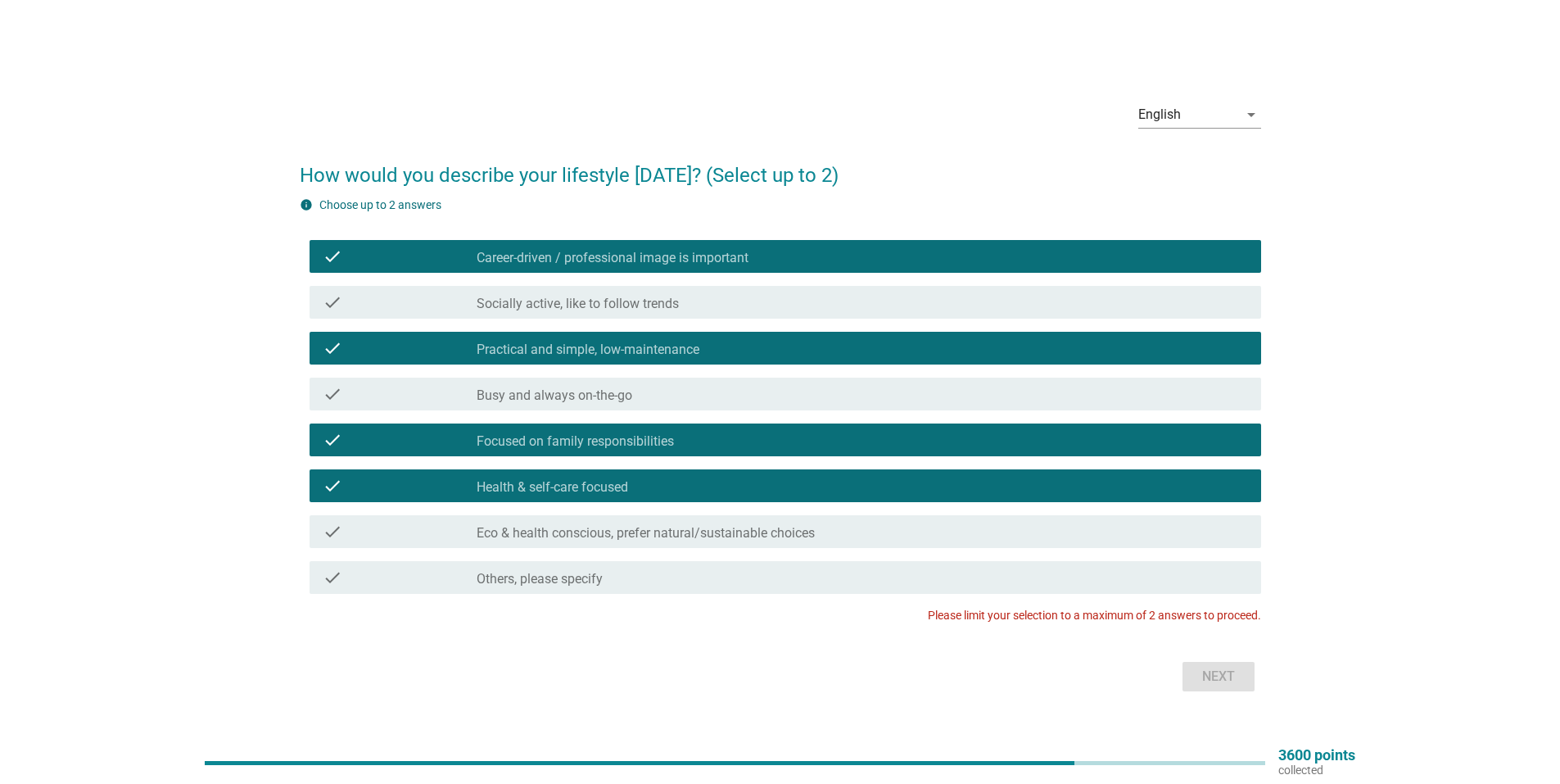
click at [708, 531] on label "Eco & health conscious, prefer natural/sustainable choices" at bounding box center [646, 533] width 339 height 16
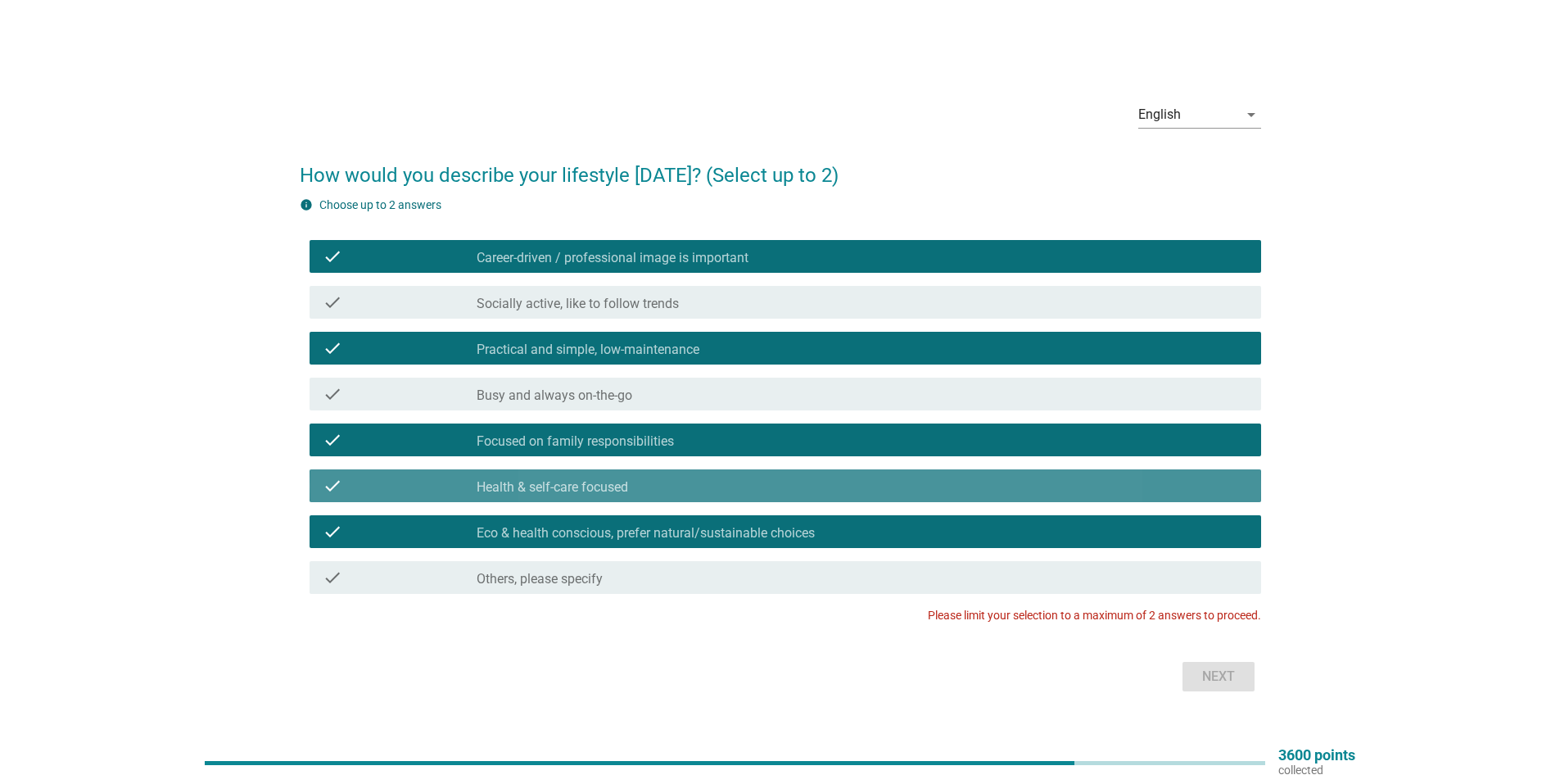
click at [705, 490] on div "check_box_outline_blank Health & self-care focused" at bounding box center [862, 486] width 771 height 20
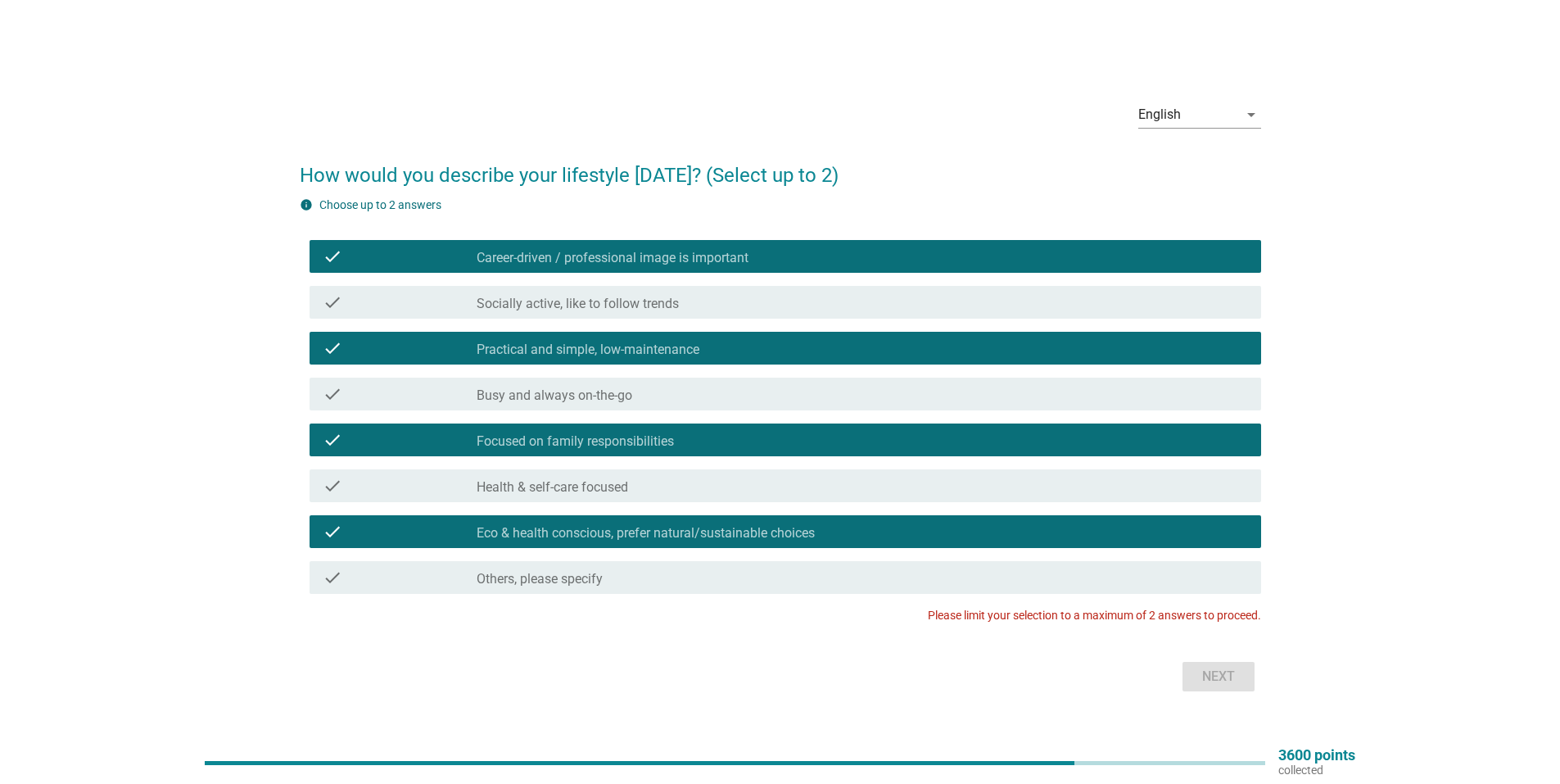
click at [656, 435] on label "Focused on family responsibilities" at bounding box center [575, 442] width 197 height 16
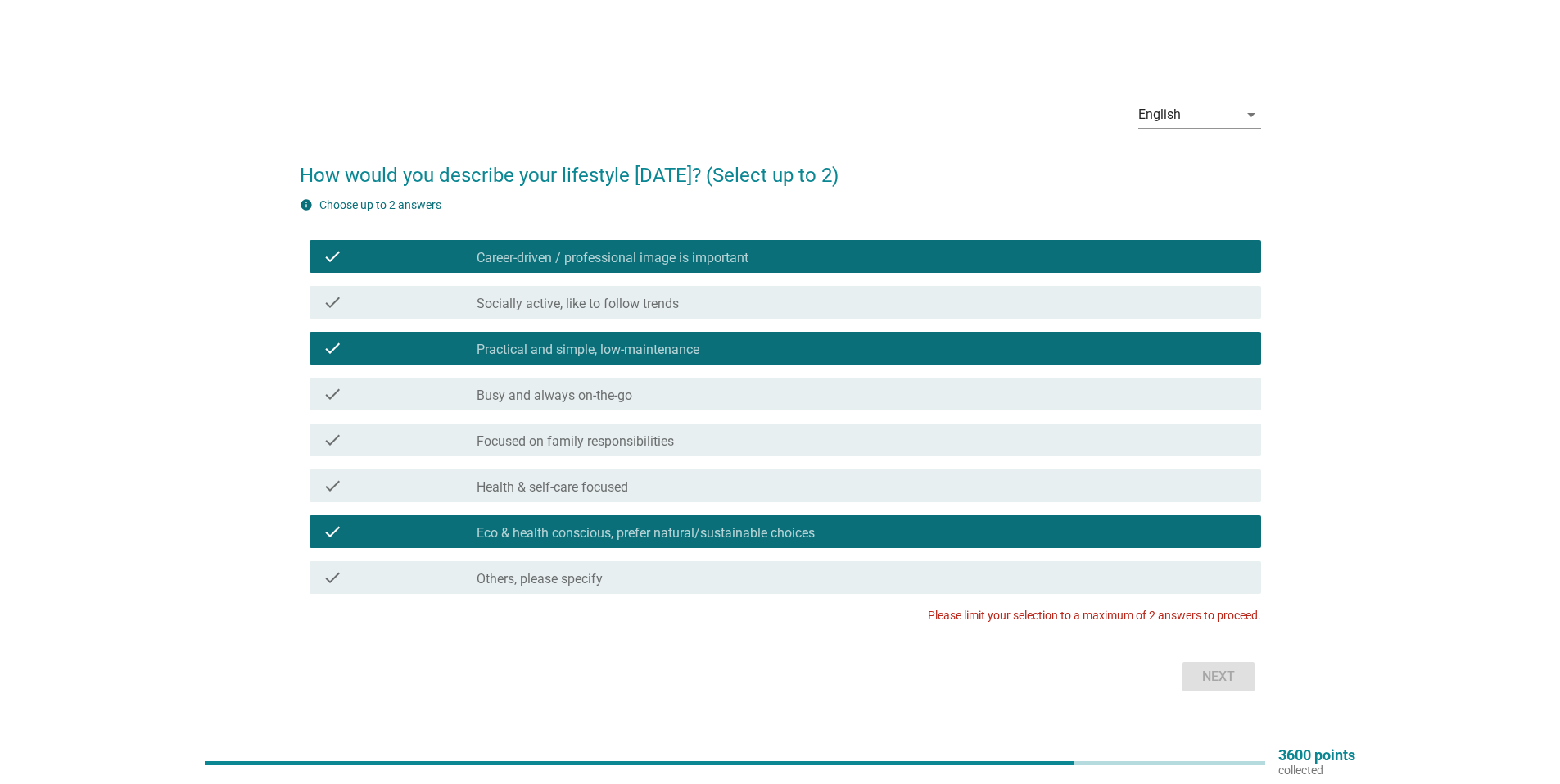
click at [677, 531] on label "Eco & health conscious, prefer natural/sustainable choices" at bounding box center [646, 533] width 339 height 16
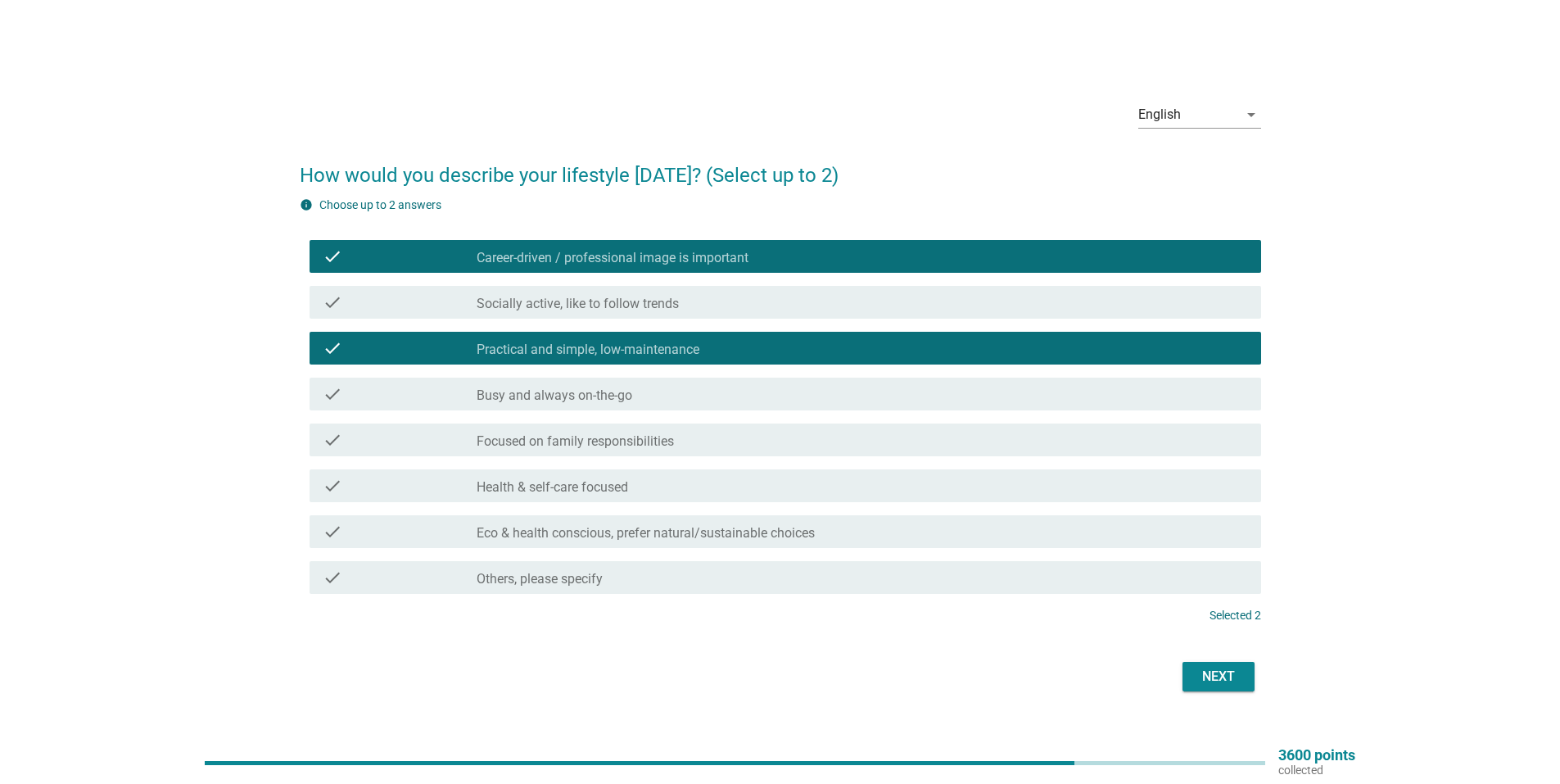
click at [1198, 672] on div "Next" at bounding box center [1219, 676] width 46 height 20
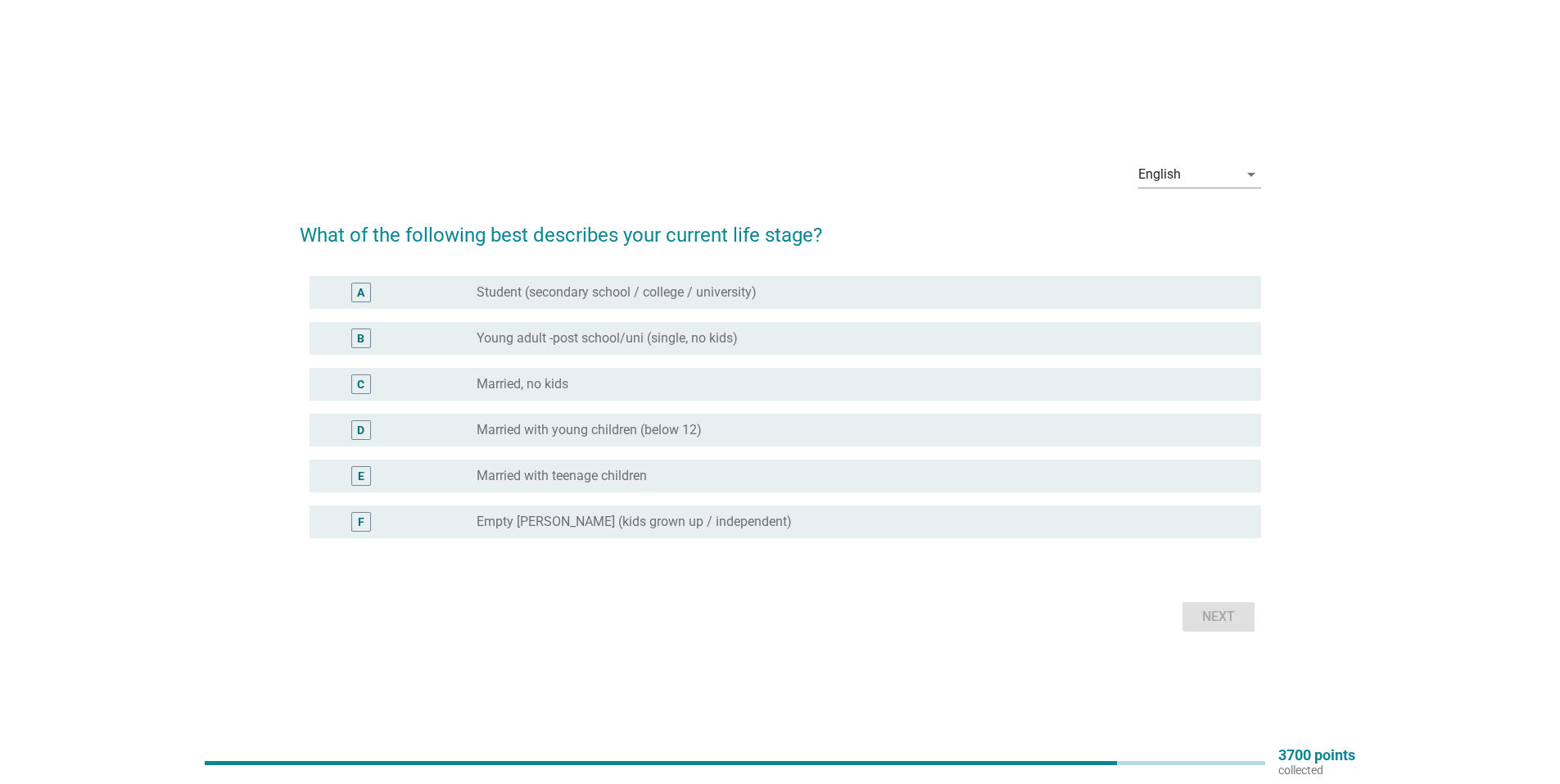
click at [616, 383] on div "radio_button_unchecked Married, no kids" at bounding box center [856, 384] width 759 height 16
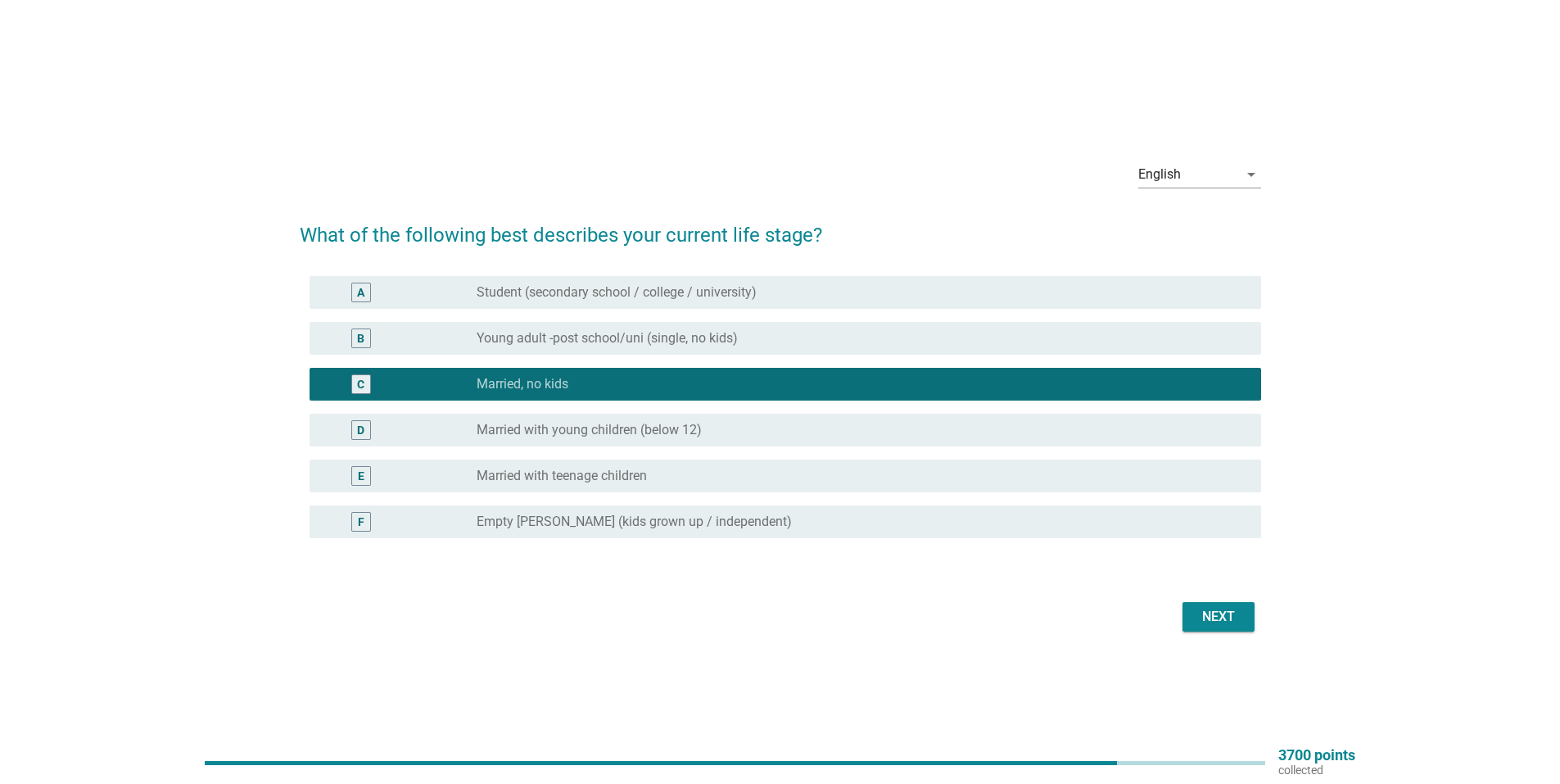
click at [1217, 616] on div "Next" at bounding box center [1219, 617] width 46 height 20
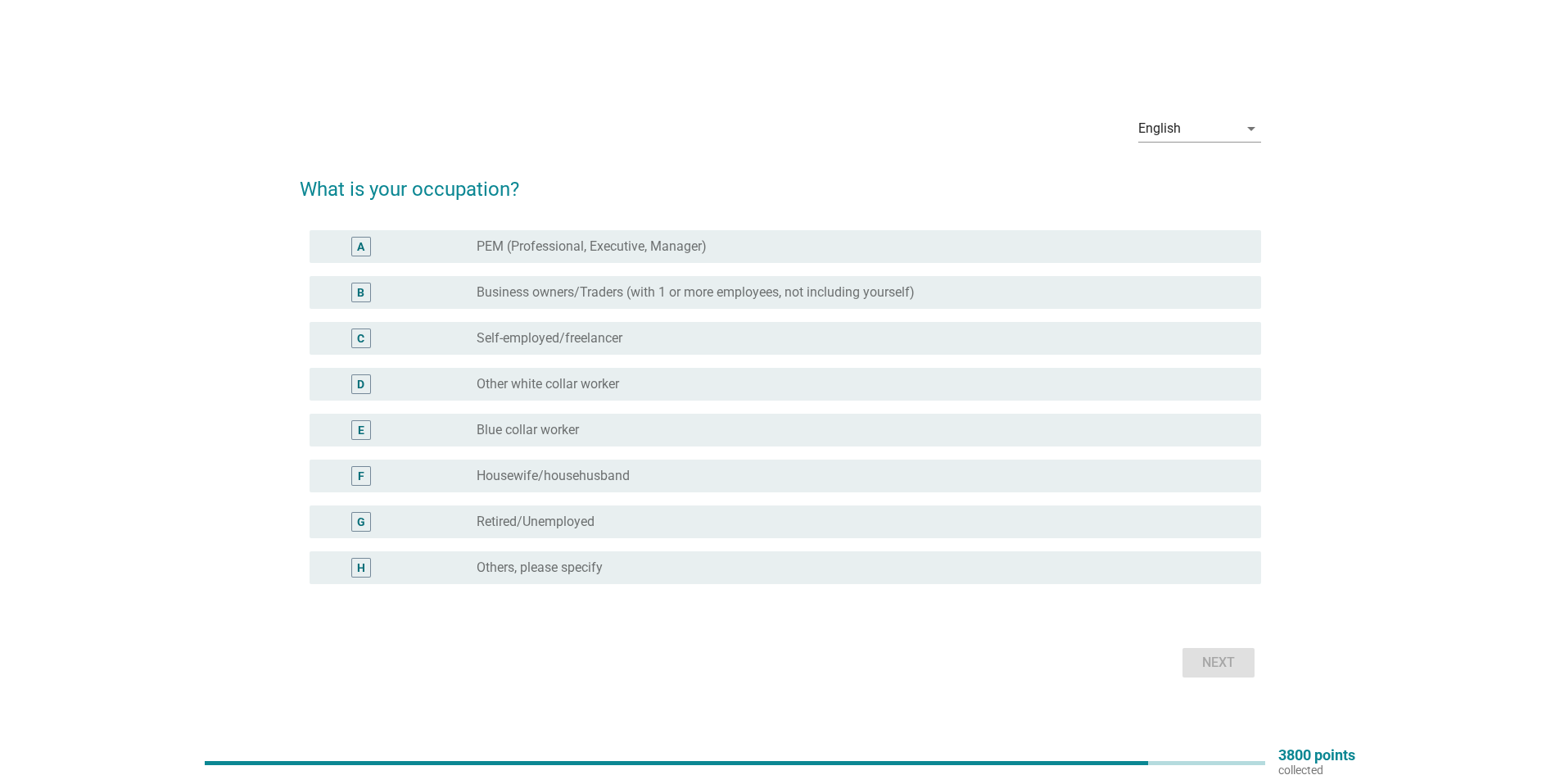
click at [607, 389] on label "Other white collar worker" at bounding box center [547, 384] width 142 height 16
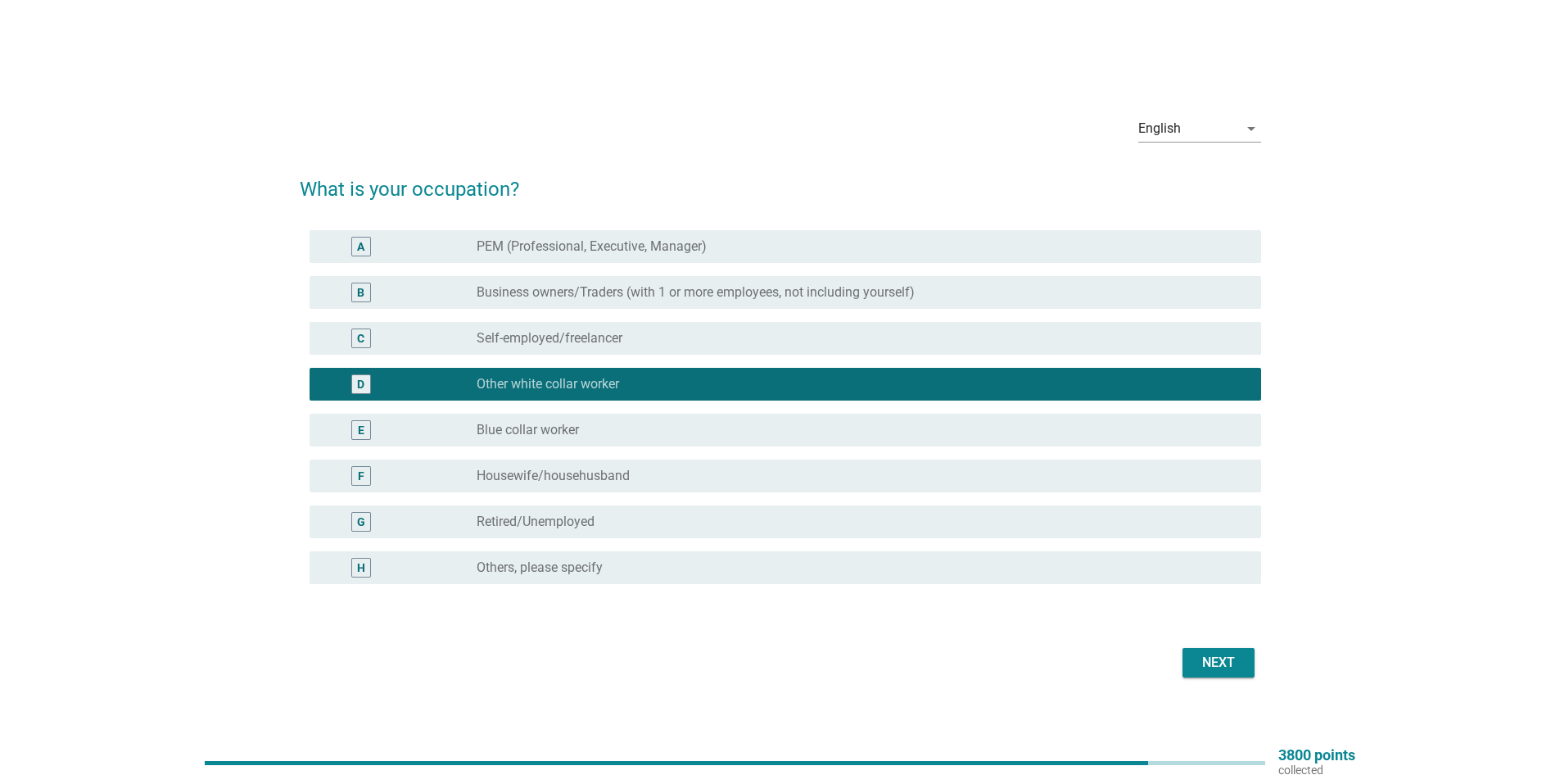
click at [1242, 645] on div "Next" at bounding box center [780, 662] width 962 height 39
click at [1229, 658] on div "Next" at bounding box center [1219, 663] width 46 height 20
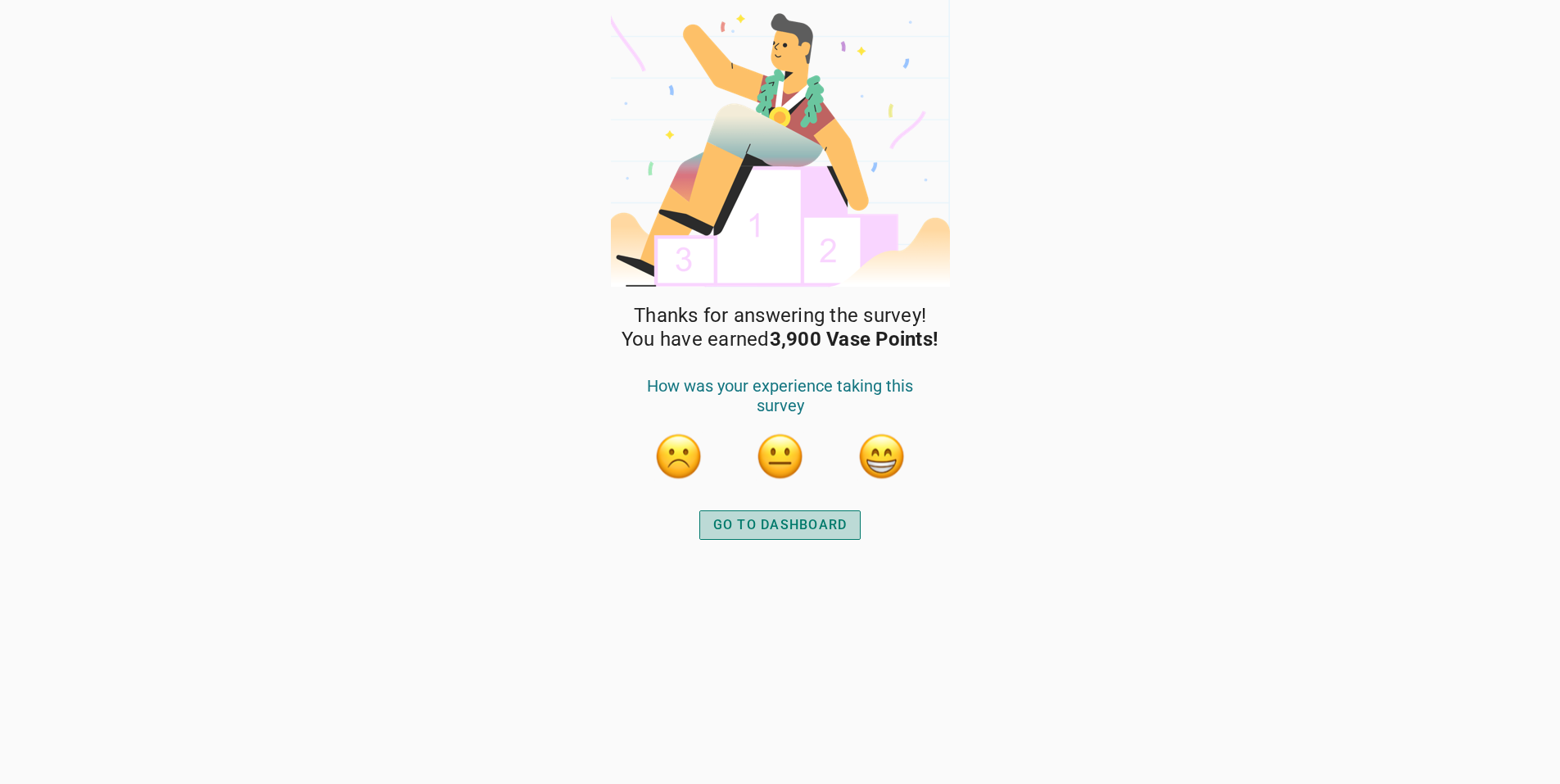
click at [763, 522] on div "GO TO DASHBOARD" at bounding box center [780, 525] width 134 height 20
